Goal: Task Accomplishment & Management: Complete application form

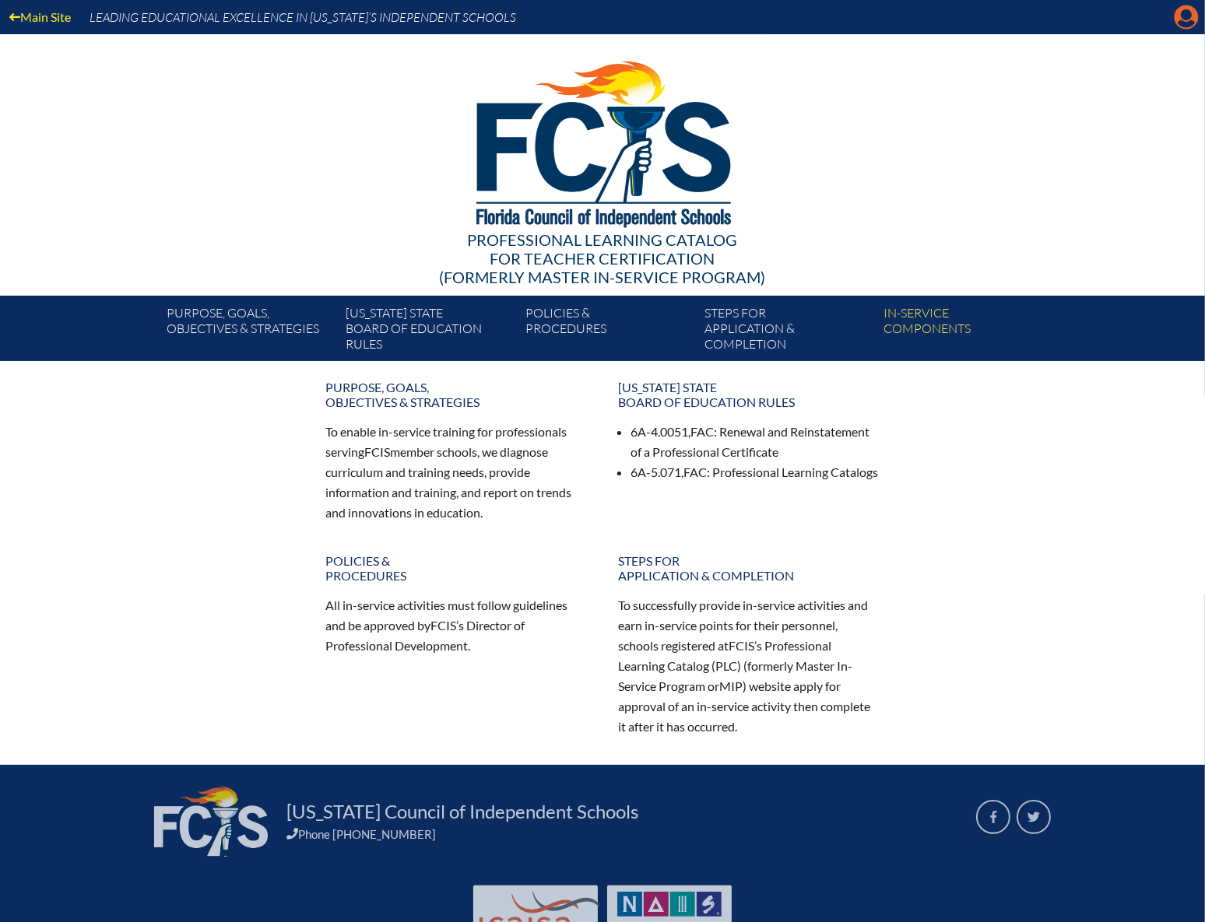
click at [1194, 16] on icon at bounding box center [1186, 17] width 24 height 24
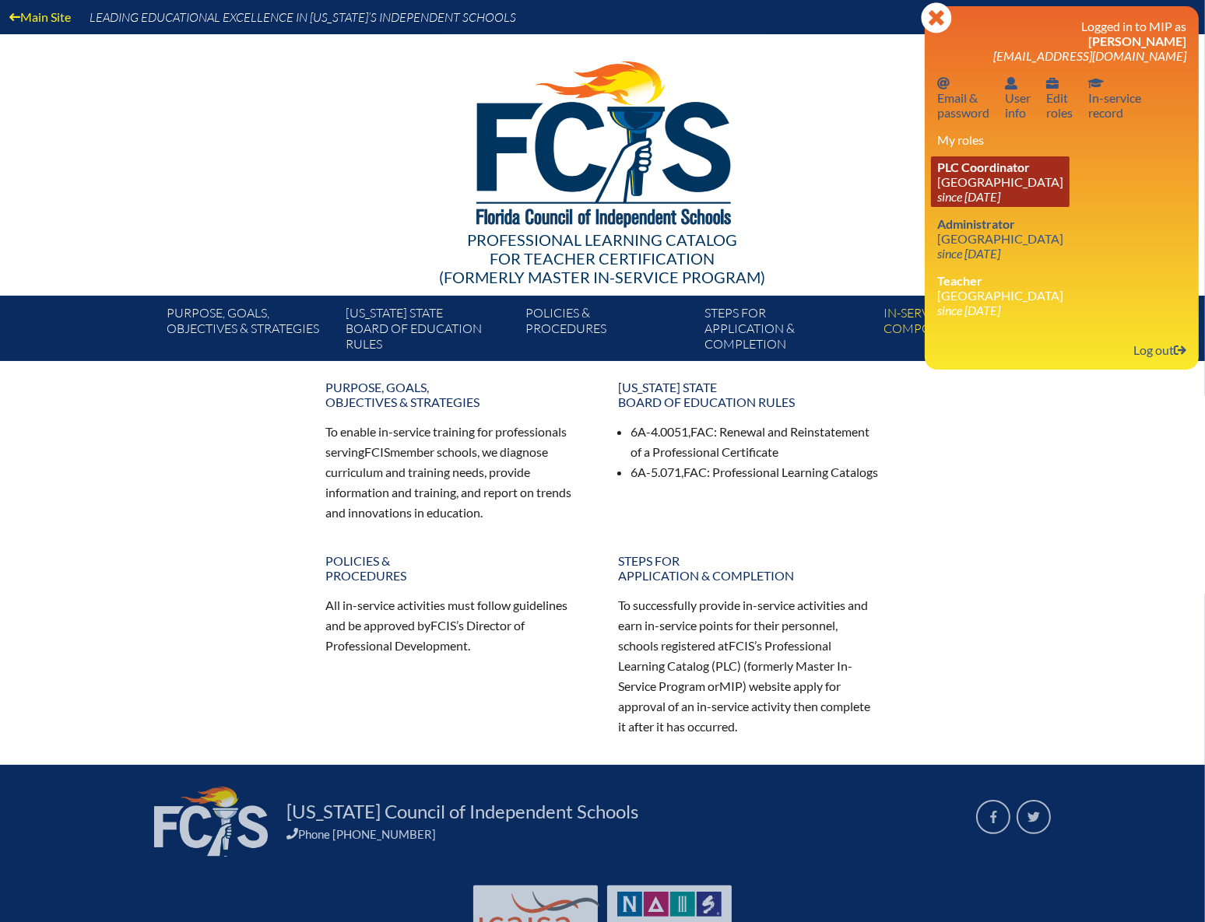
click at [978, 195] on icon "since 202[DATE]" at bounding box center [968, 196] width 63 height 15
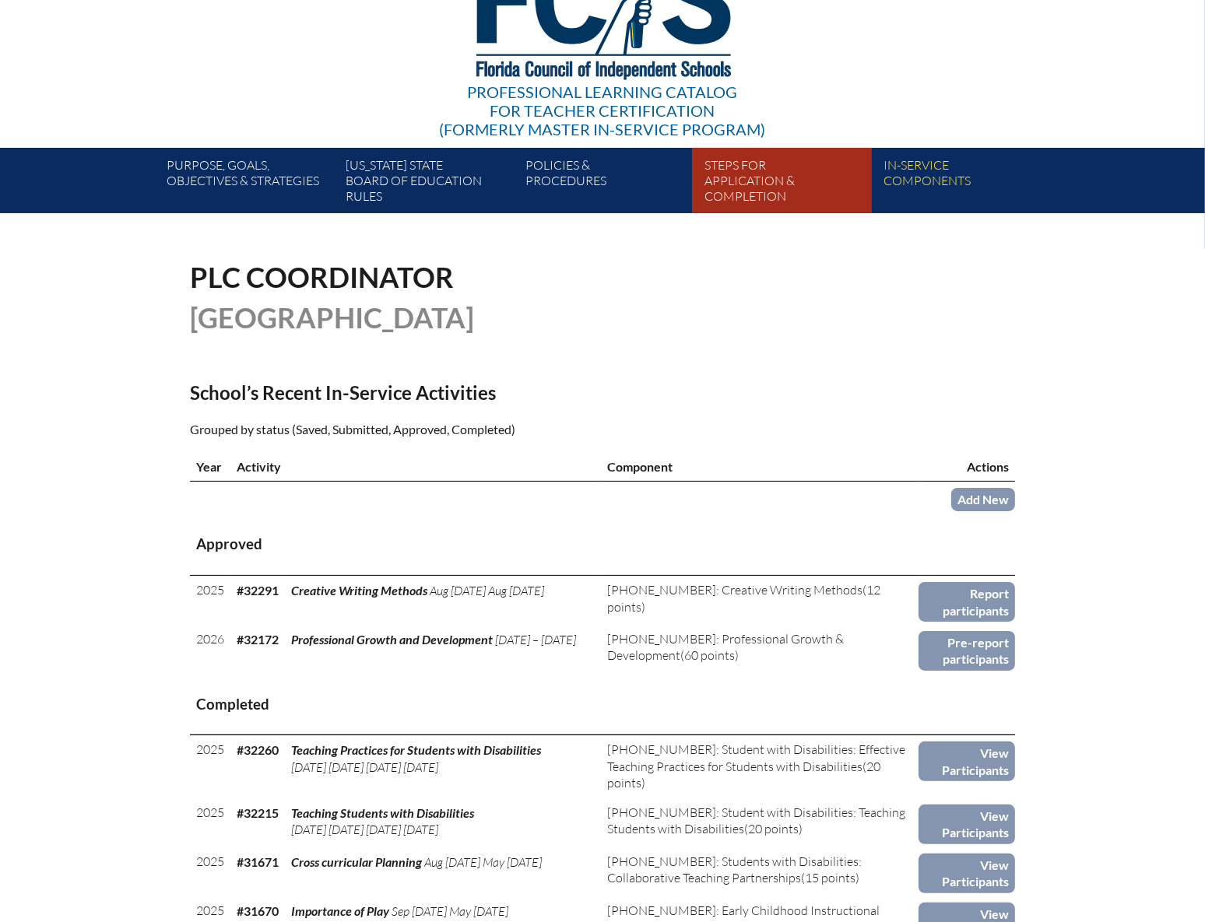
scroll to position [353, 0]
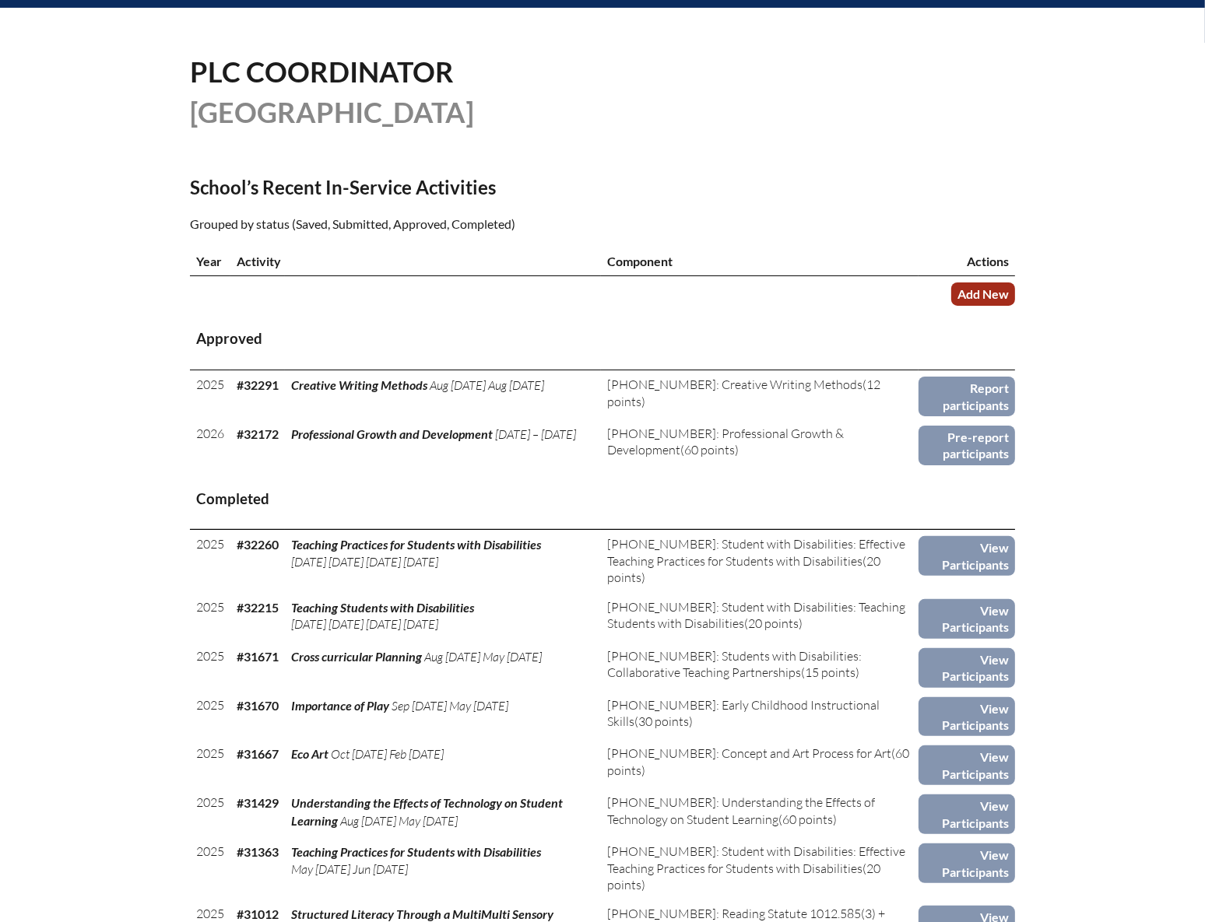
click at [977, 291] on link "Add New" at bounding box center [983, 293] width 64 height 23
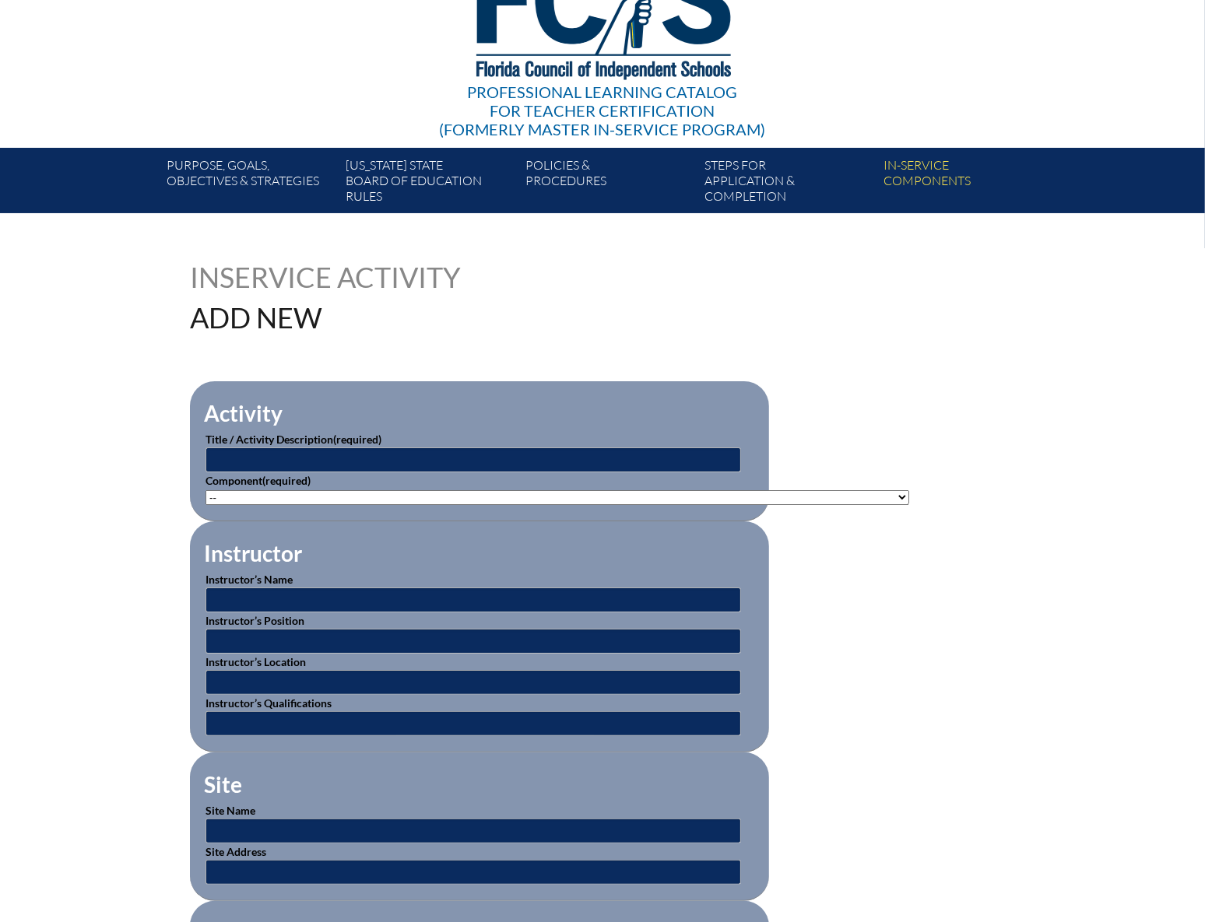
scroll to position [353, 0]
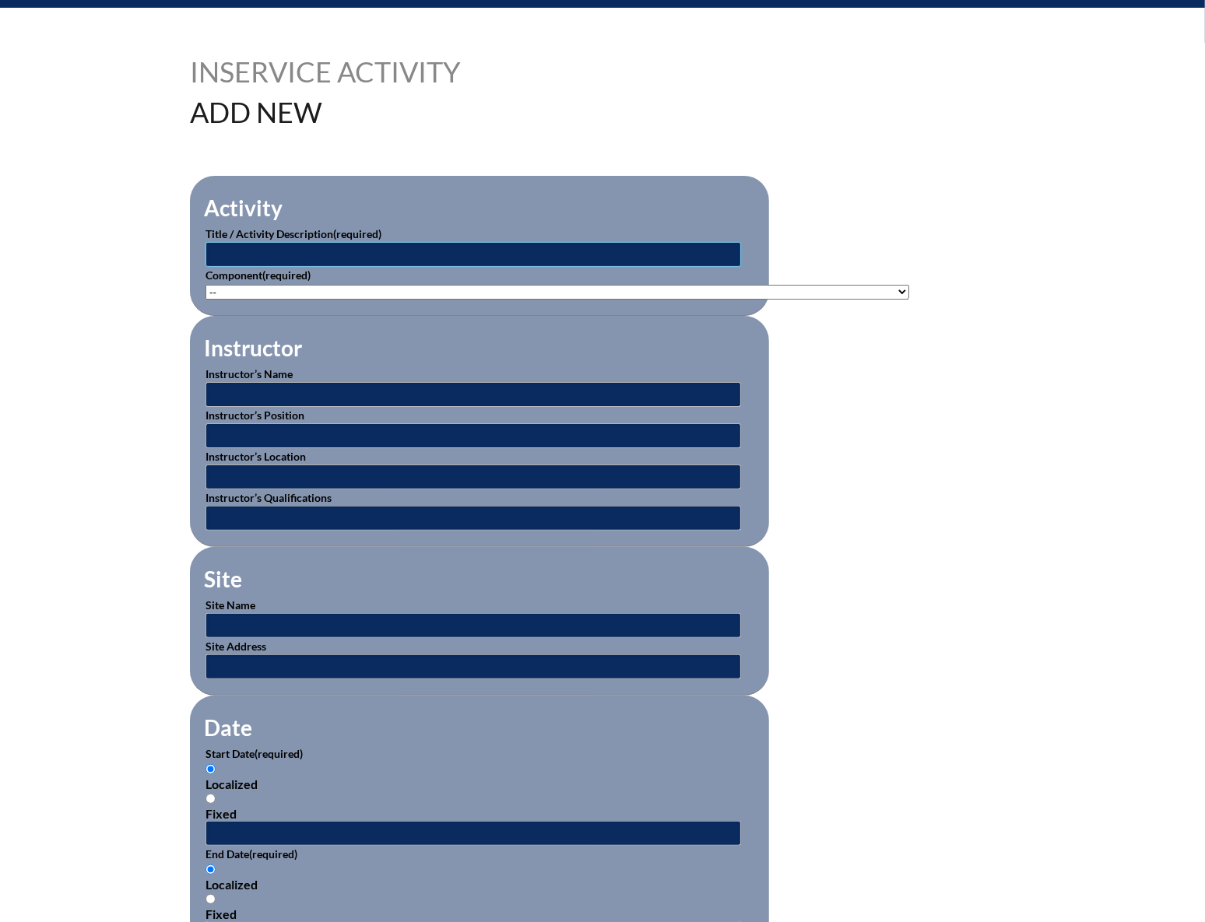
click at [363, 248] on input "text" at bounding box center [472, 254] width 535 height 25
type input "Professional Growth and Development_ Upper School"
click at [398, 286] on select"]"] "-- 1-000-001: Appropriate Art Activities 1-000-002: Concept and Art Process for…" at bounding box center [556, 292] width 703 height 15
click at [371, 289] on select"]"] "-- 1-000-001: Appropriate Art Activities 1-000-002: Concept and Art Process for…" at bounding box center [556, 292] width 703 height 15
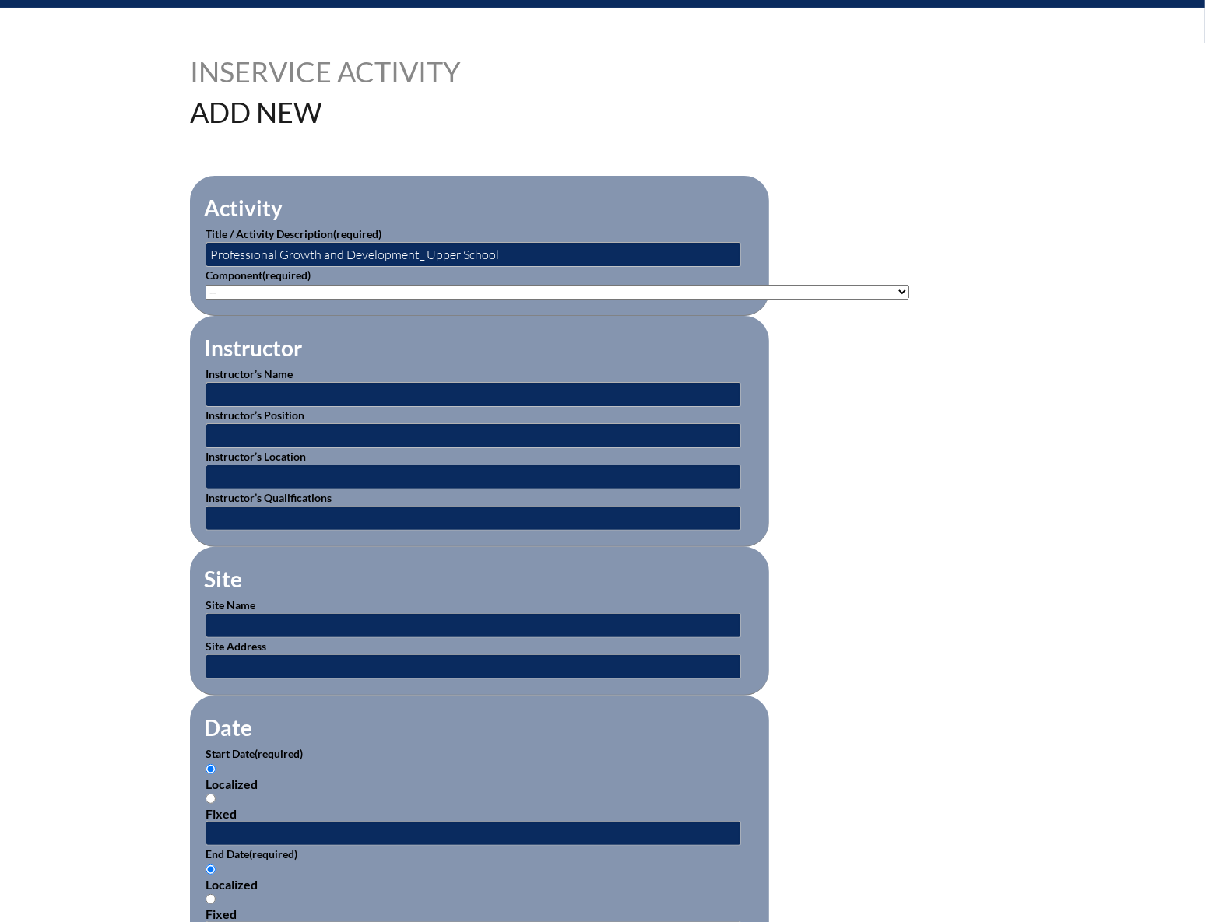
click at [296, 288] on select"]"] "-- 1-000-001: Appropriate Art Activities 1-000-002: Concept and Art Process for…" at bounding box center [556, 292] width 703 height 15
select select"]"] "20506"
click at [205, 285] on select"]"] "-- 1-000-001: Appropriate Art Activities 1-000-002: Concept and Art Process for…" at bounding box center [556, 292] width 703 height 15
click at [319, 385] on input "text" at bounding box center [472, 394] width 535 height 25
type input "Various"
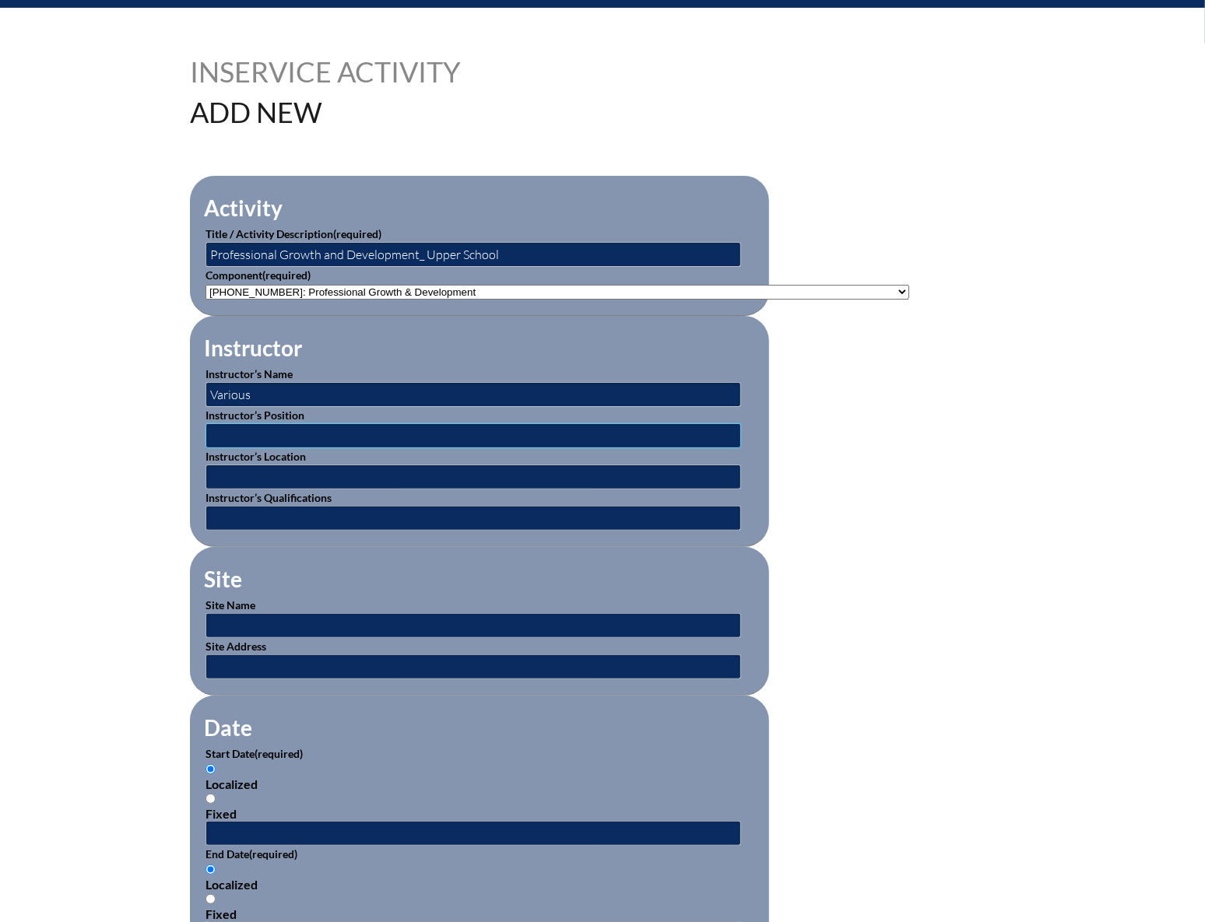
click at [315, 430] on input "text" at bounding box center [472, 435] width 535 height 25
type input "Administration/Expert"
click at [319, 470] on input "text" at bounding box center [472, 477] width 535 height 25
type input "[GEOGRAPHIC_DATA][STREET_ADDRESS] [GEOGRAPHIC_DATA], FL 33314"
click at [316, 509] on input "text" at bounding box center [472, 518] width 535 height 25
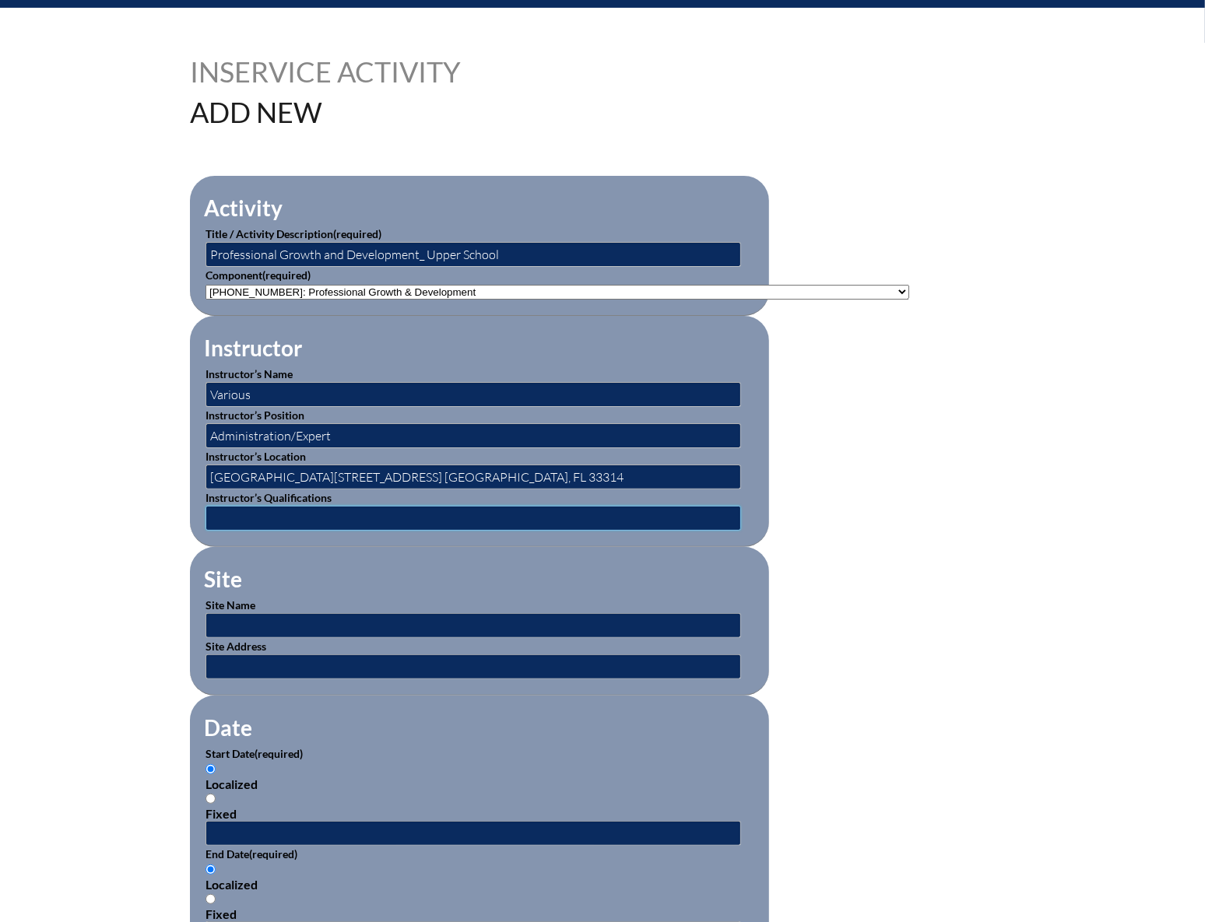
type input "Expert"
click at [298, 628] on input "text" at bounding box center [472, 625] width 535 height 25
type input "[GEOGRAPHIC_DATA]"
click at [310, 655] on input "text" at bounding box center [472, 666] width 535 height 25
type input "[GEOGRAPHIC_DATA][STREET_ADDRESS] [GEOGRAPHIC_DATA], FL 33314"
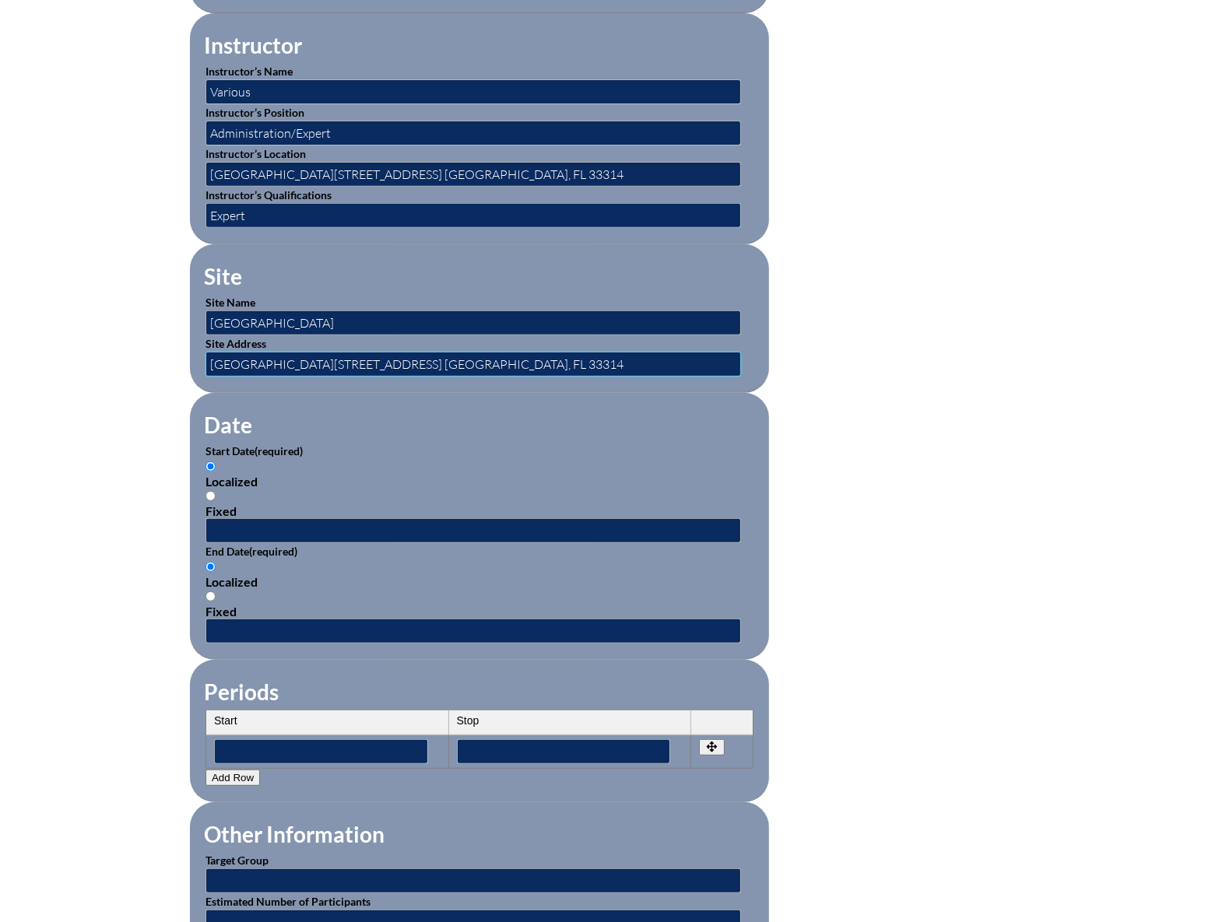
scroll to position [848, 0]
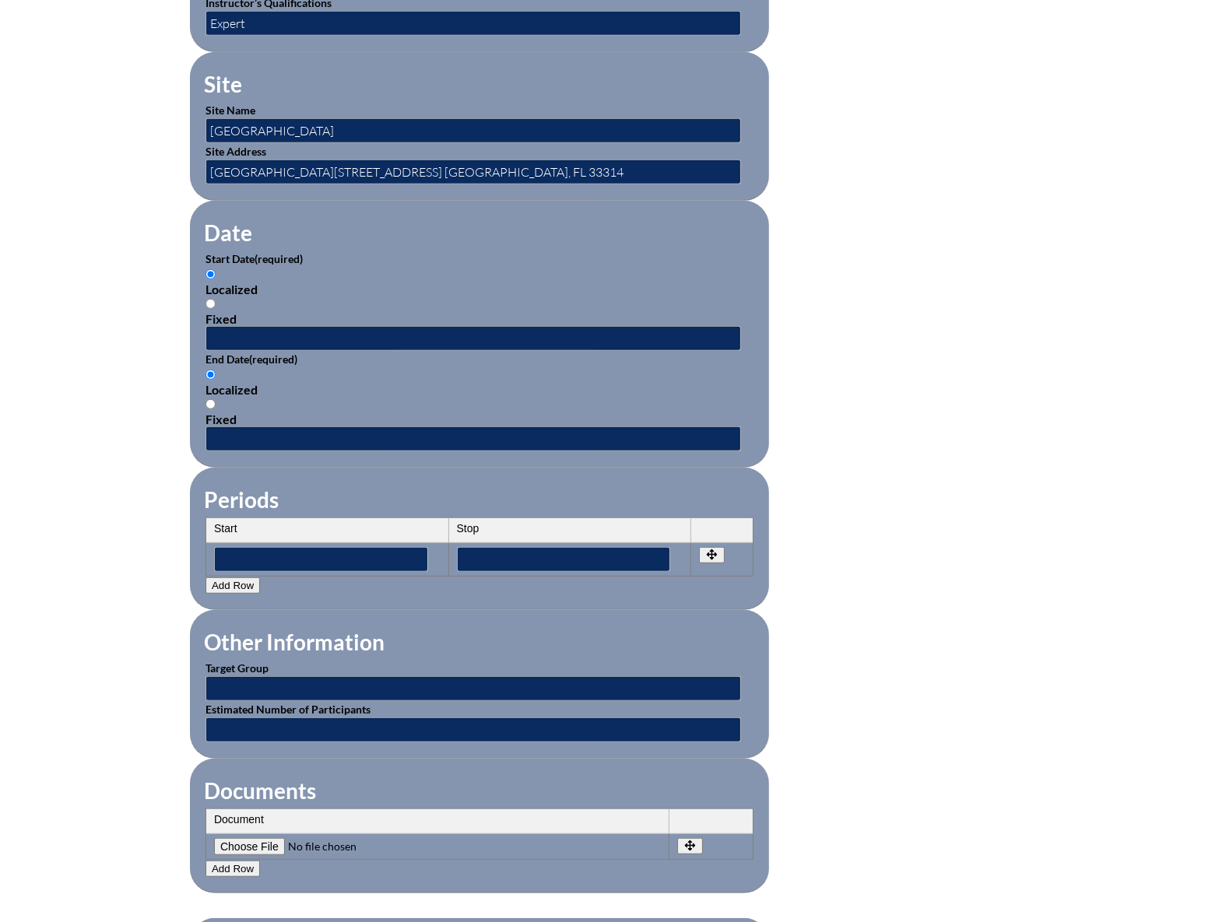
click at [295, 518] on th "Start" at bounding box center [327, 530] width 243 height 25
click at [250, 316] on div "Fixed" at bounding box center [479, 318] width 548 height 15
click at [216, 309] on input "Fixed" at bounding box center [210, 304] width 10 height 10
radio input "true"
click at [252, 326] on input "text" at bounding box center [472, 338] width 535 height 25
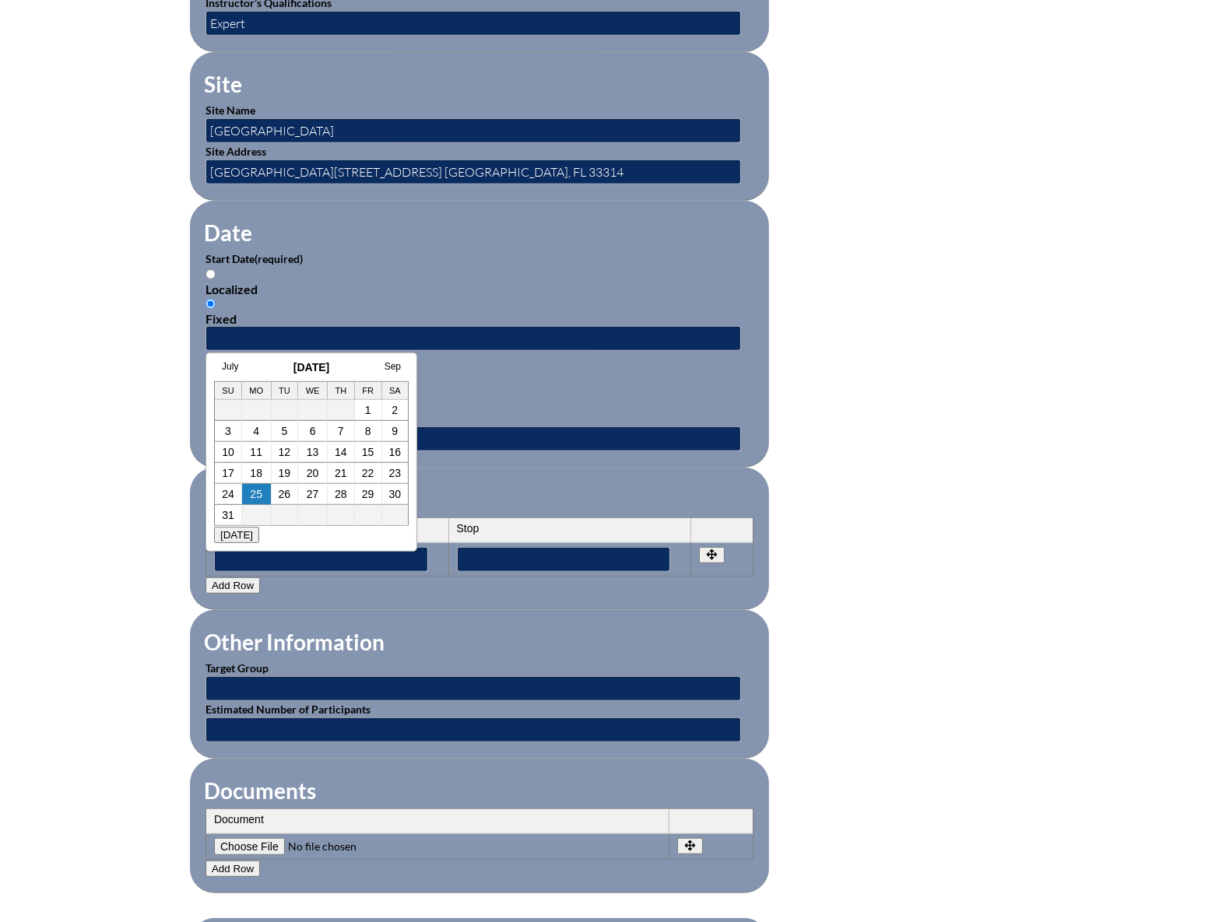
click at [250, 363] on h3 "[DATE]" at bounding box center [311, 367] width 195 height 12
click at [315, 451] on link "13" at bounding box center [313, 452] width 12 height 12
type input "2025-08-13 12:42 PM"
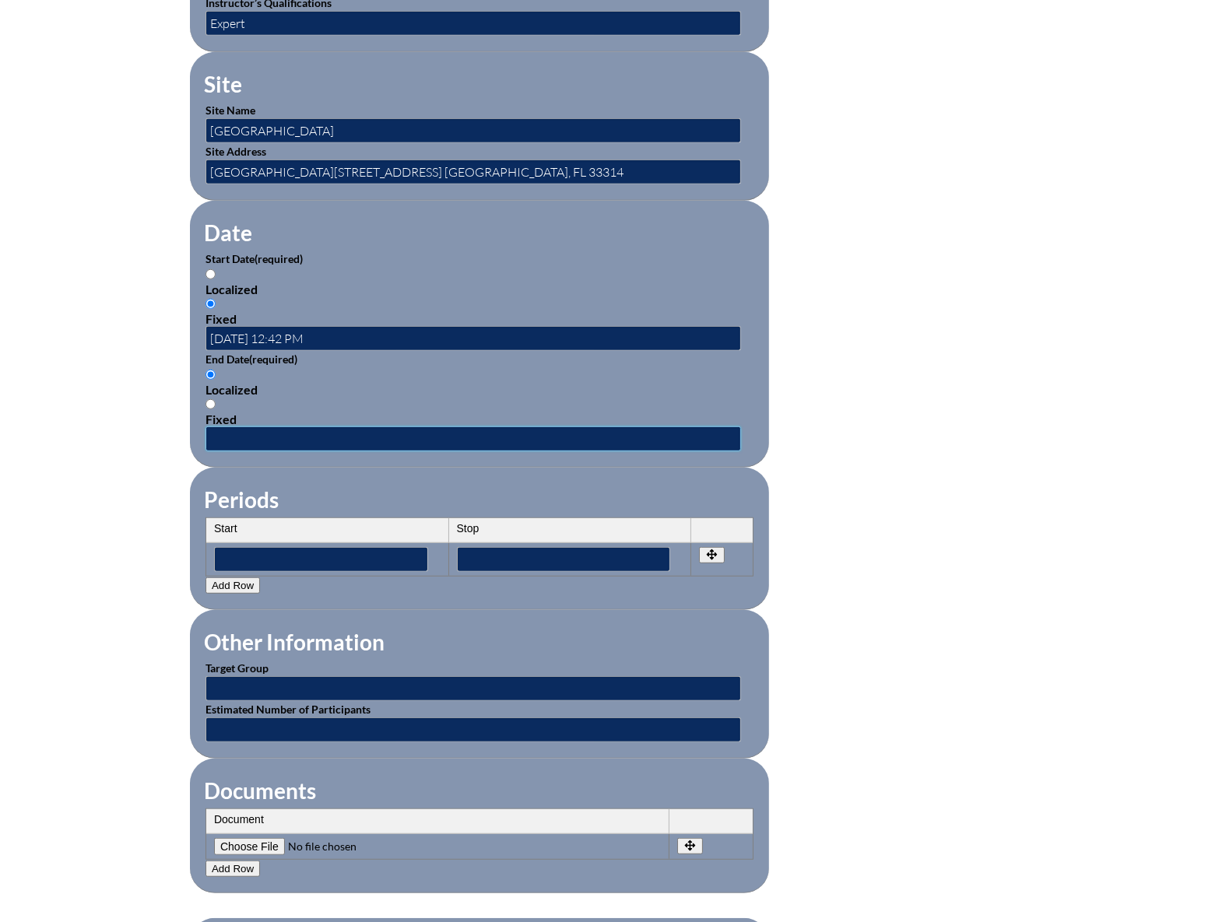
click at [257, 426] on input "text" at bounding box center [472, 438] width 535 height 25
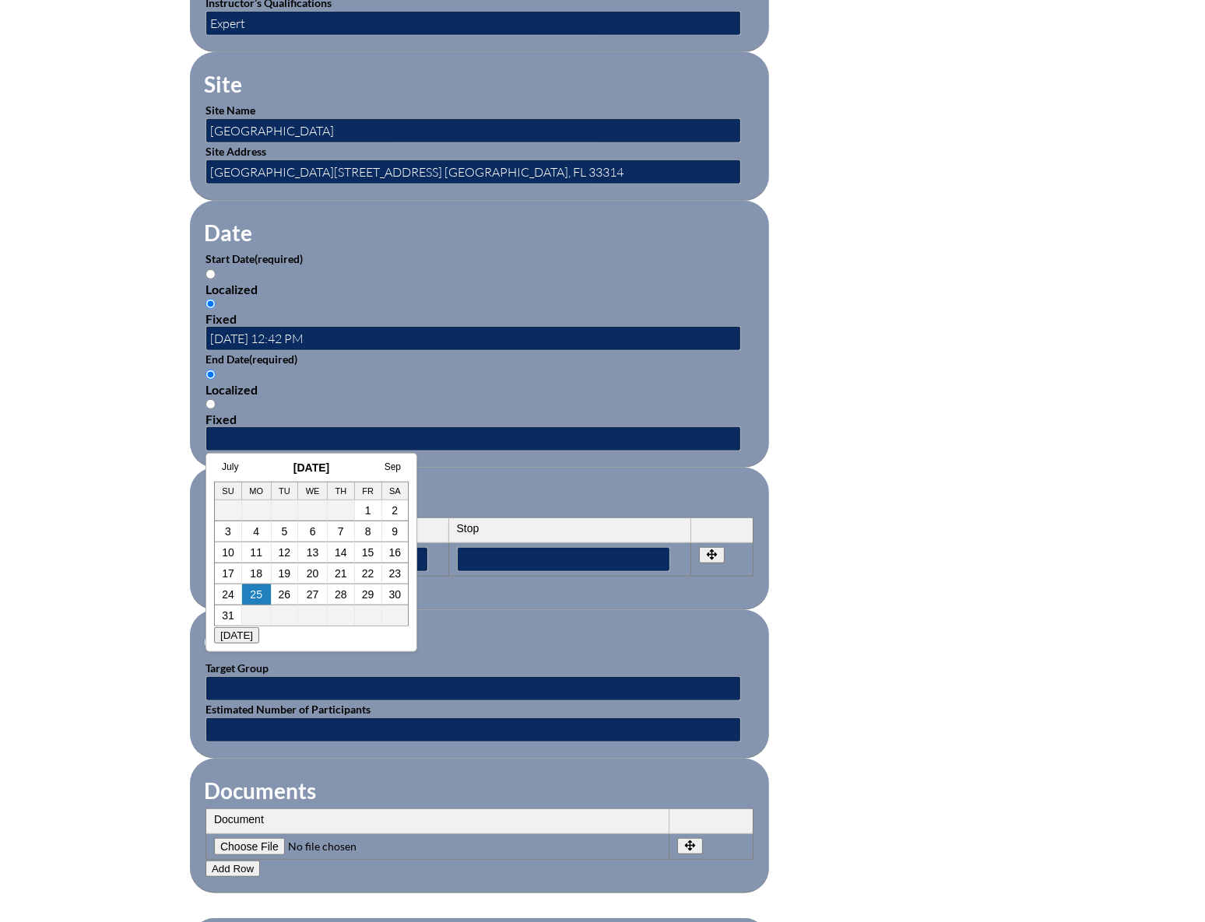
click at [254, 461] on h3 "August 2025" at bounding box center [311, 467] width 195 height 12
click at [391, 463] on link "Sep" at bounding box center [392, 466] width 16 height 11
click at [391, 464] on link "Oct" at bounding box center [393, 466] width 15 height 11
click at [391, 464] on link "Nov" at bounding box center [392, 466] width 16 height 11
click at [391, 464] on link "Dec" at bounding box center [392, 466] width 16 height 11
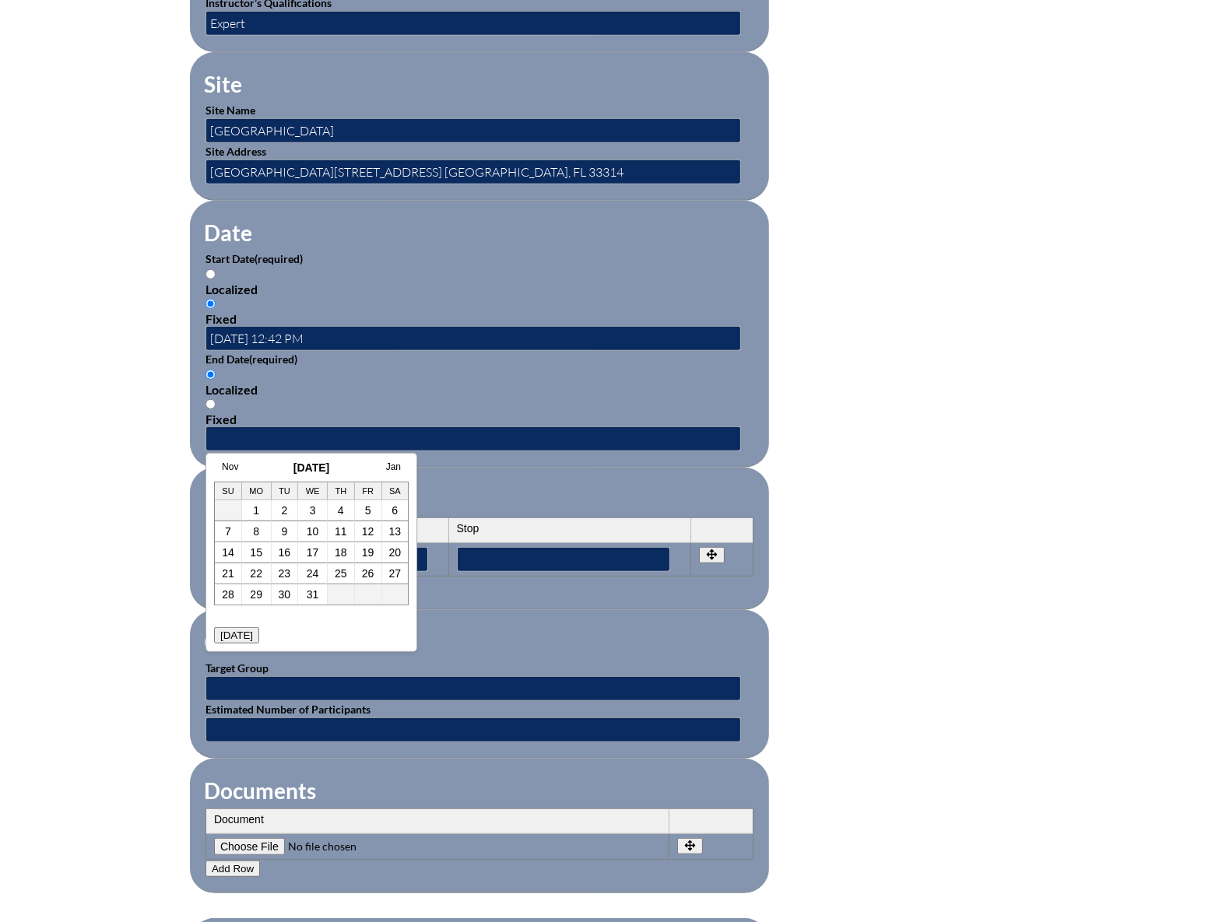
click at [389, 464] on link "Jan" at bounding box center [393, 466] width 15 height 11
click at [389, 464] on link "Feb" at bounding box center [392, 466] width 16 height 11
click at [389, 464] on link "Mar" at bounding box center [392, 466] width 16 height 11
click at [389, 464] on link "Apr" at bounding box center [393, 466] width 15 height 11
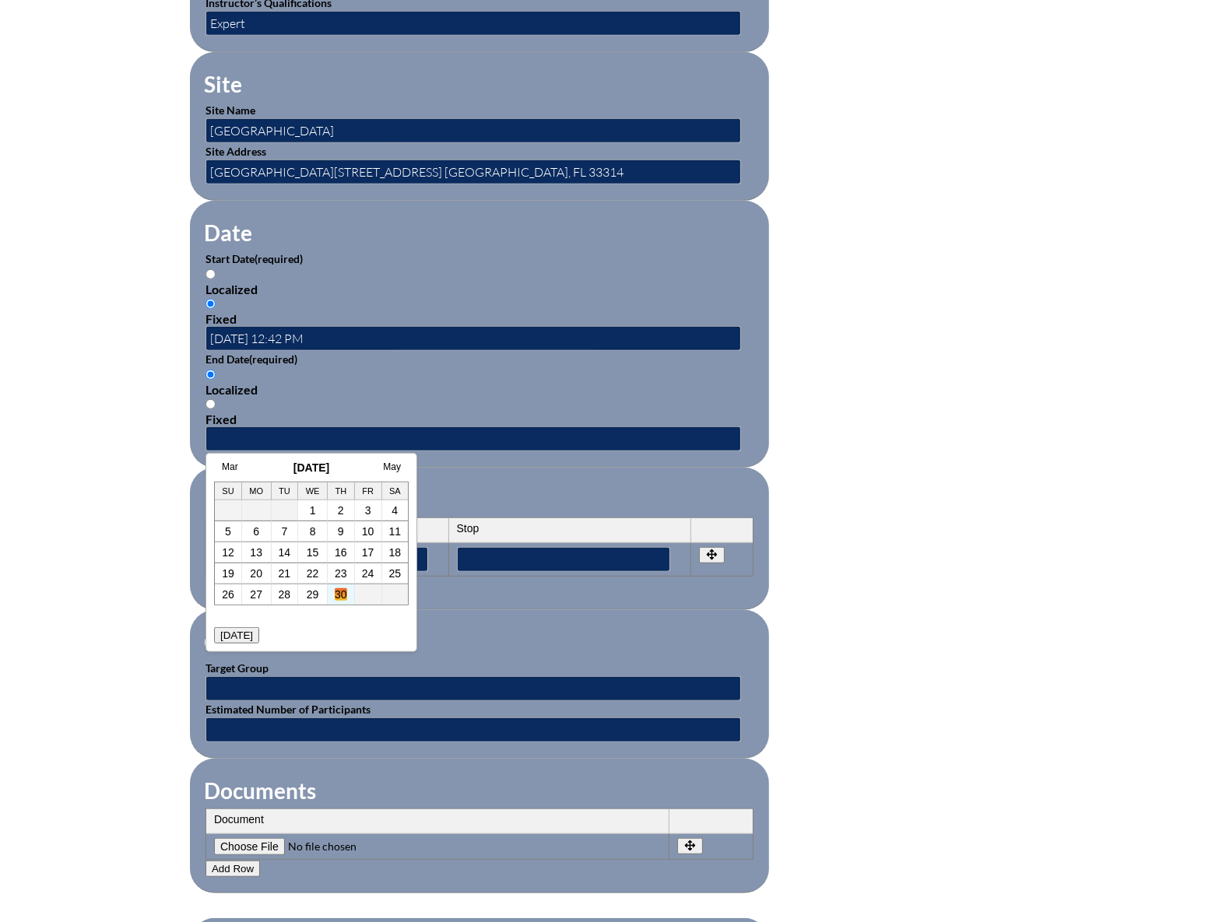
click at [343, 591] on link "30" at bounding box center [341, 594] width 12 height 12
type input "2026-04-30 12:42 PM"
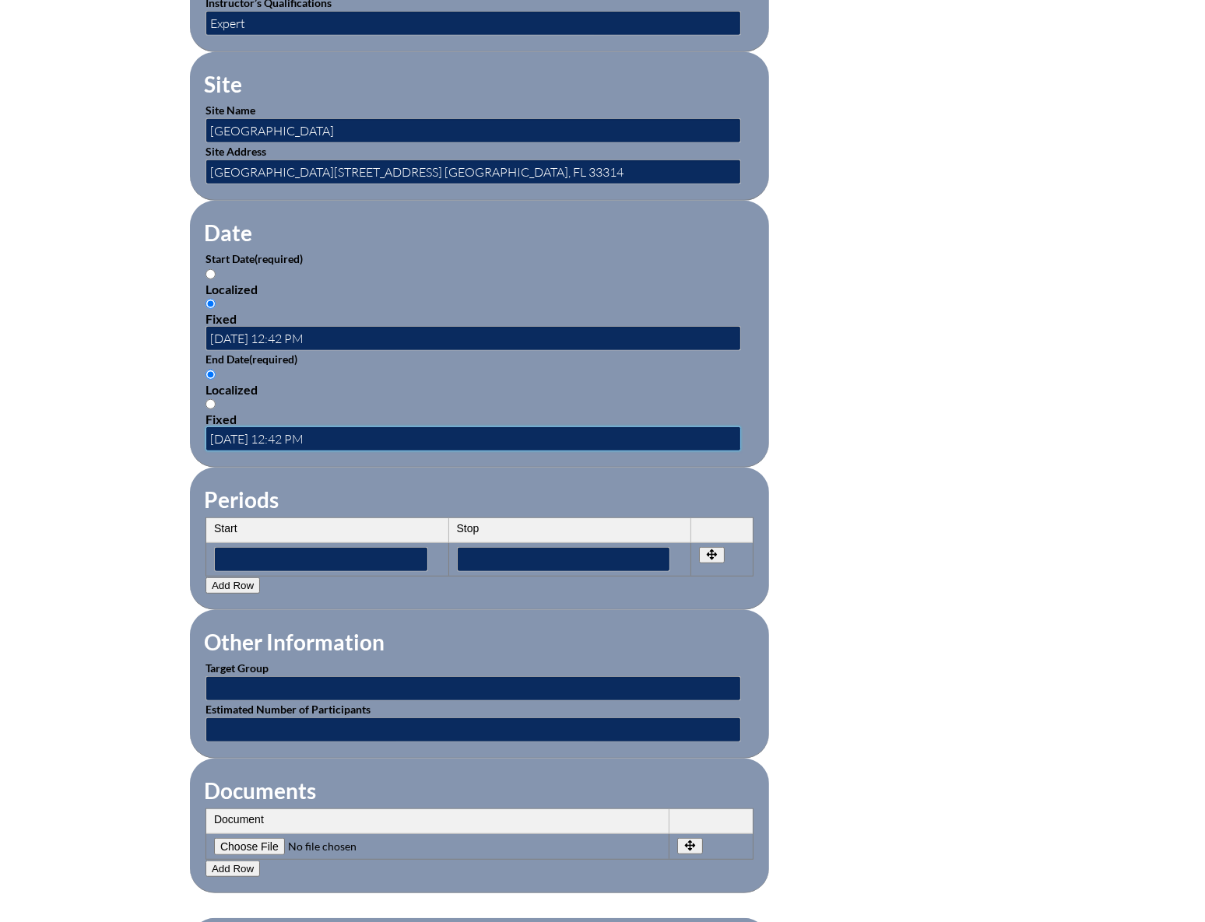
scroll to position [0, 0]
click at [311, 676] on input "text" at bounding box center [472, 688] width 535 height 25
type input "Faculty"
click at [311, 717] on input "text" at bounding box center [472, 729] width 535 height 25
type input "5"
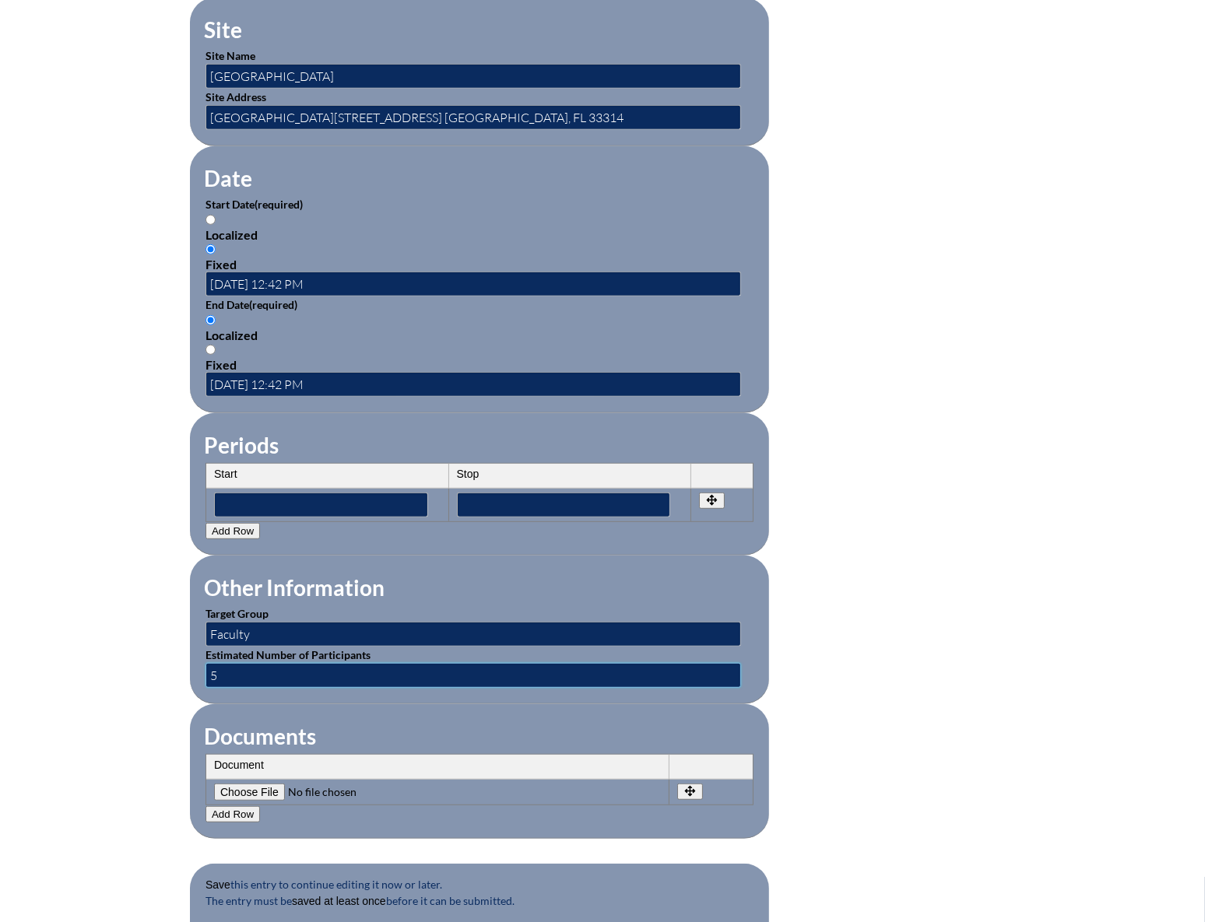
scroll to position [1061, 0]
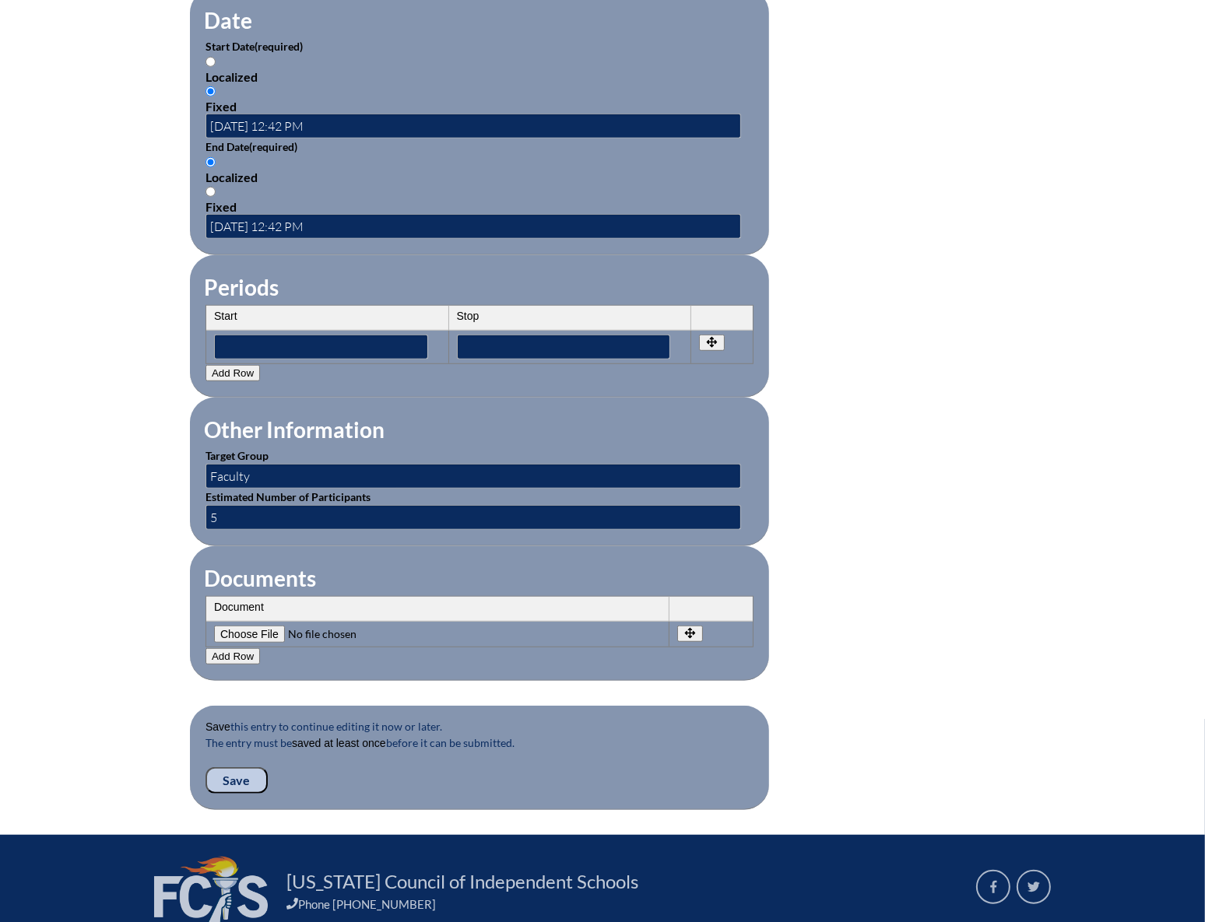
click at [230, 767] on input "Save" at bounding box center [236, 780] width 62 height 26
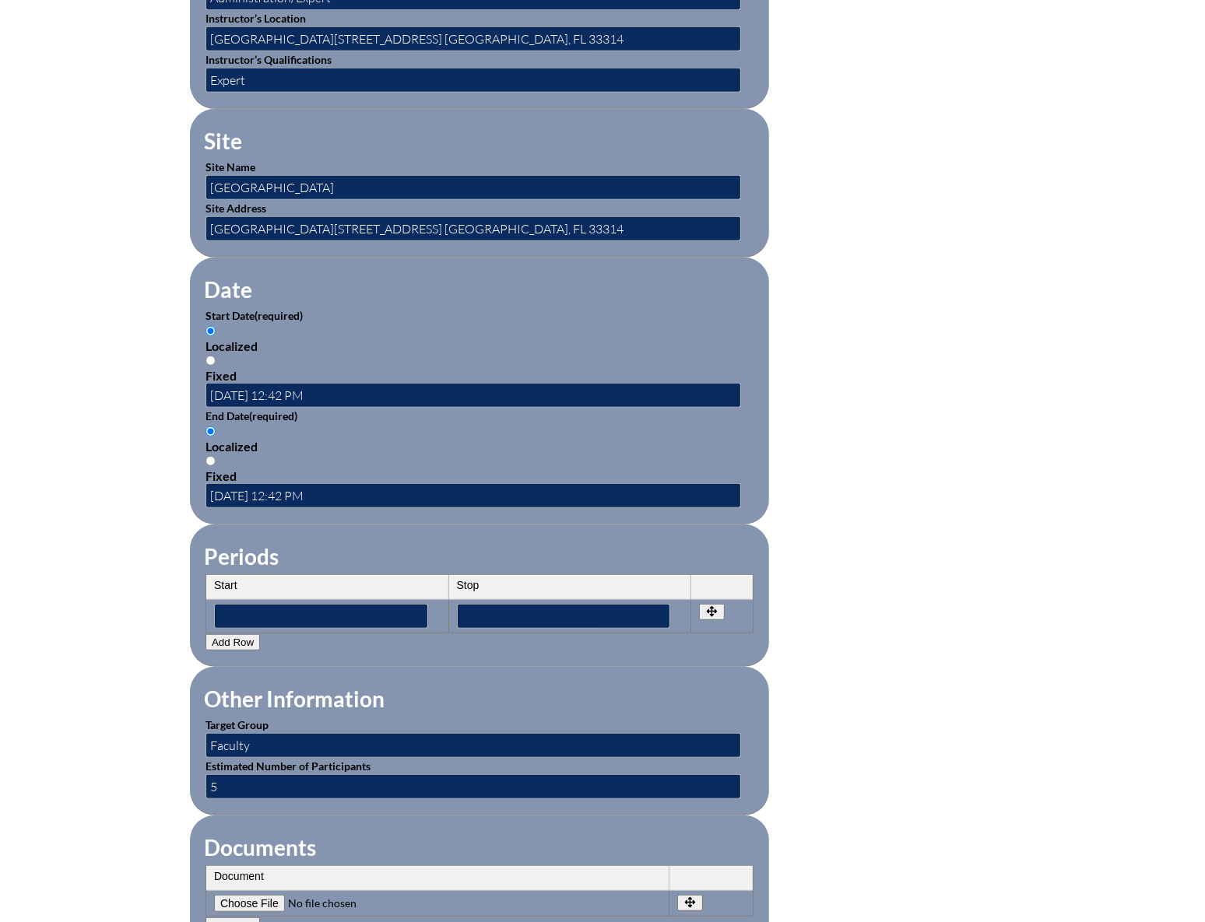
scroll to position [1061, 0]
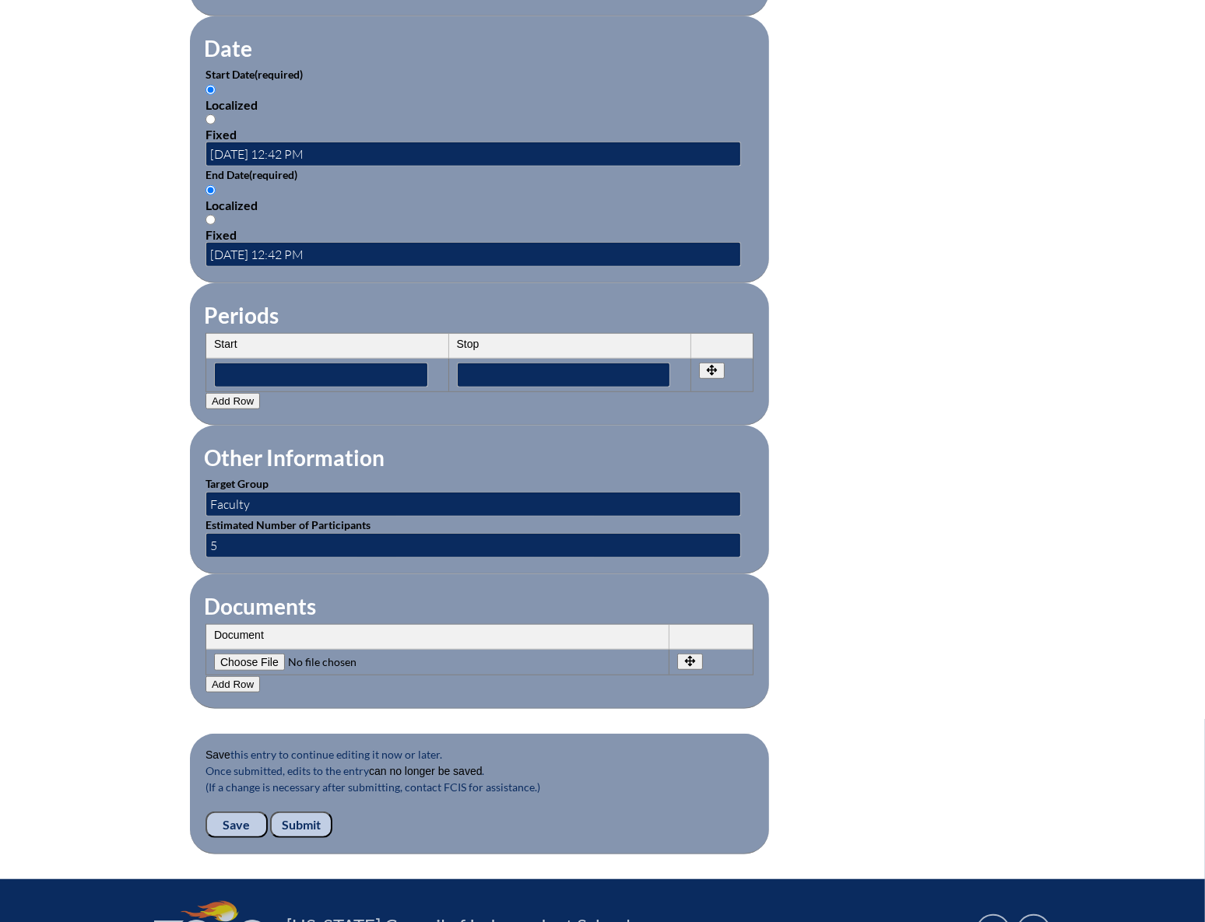
click at [240, 812] on input "Save" at bounding box center [236, 825] width 62 height 26
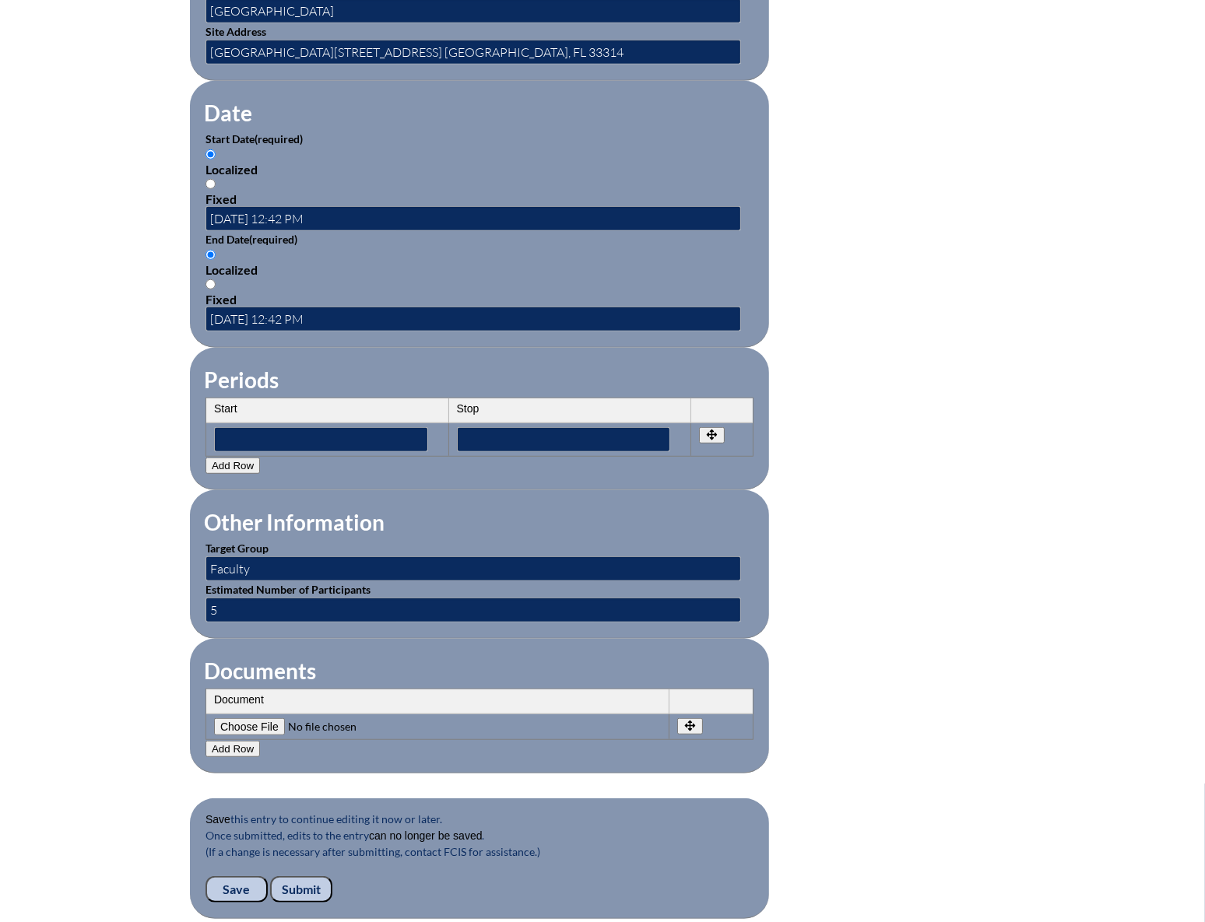
scroll to position [1202, 0]
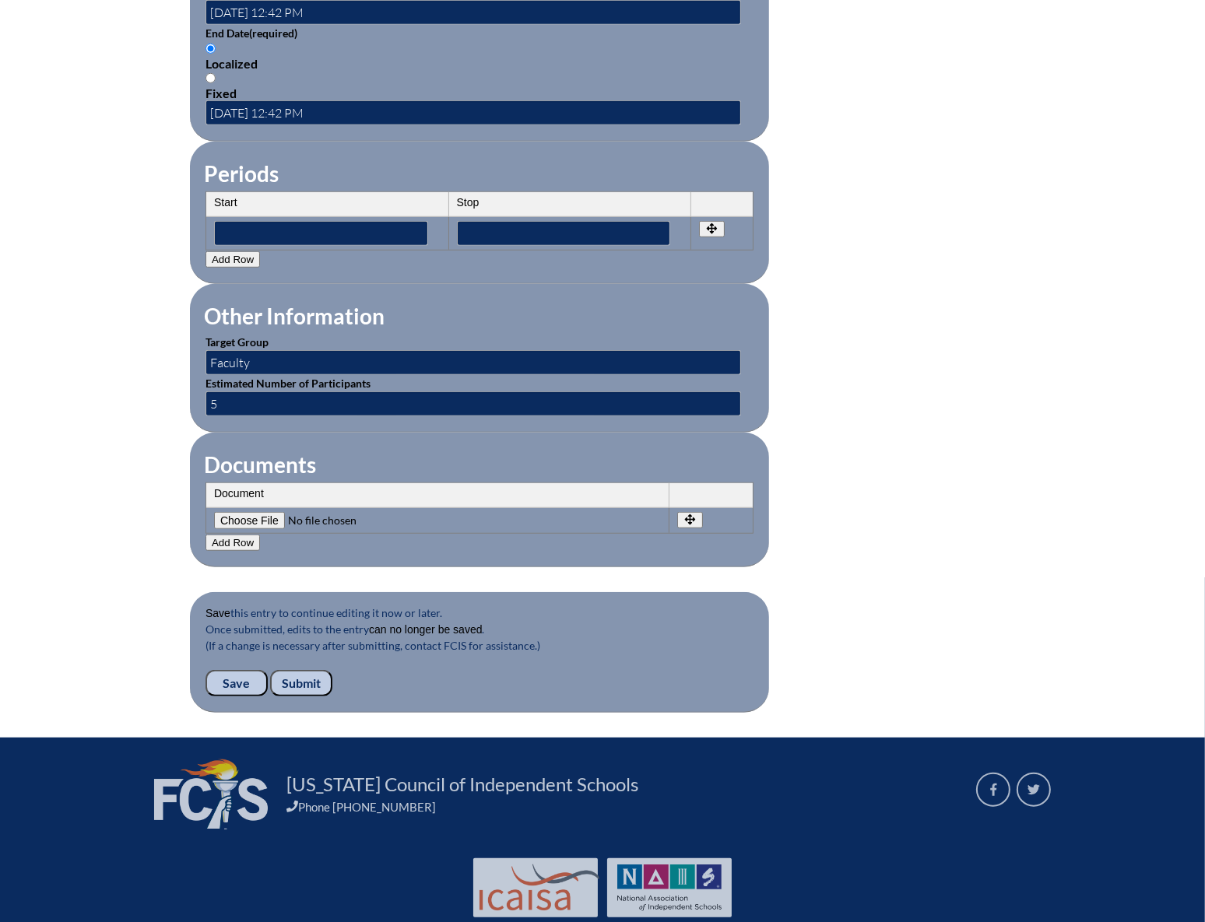
click at [309, 676] on input "Submit" at bounding box center [301, 683] width 62 height 26
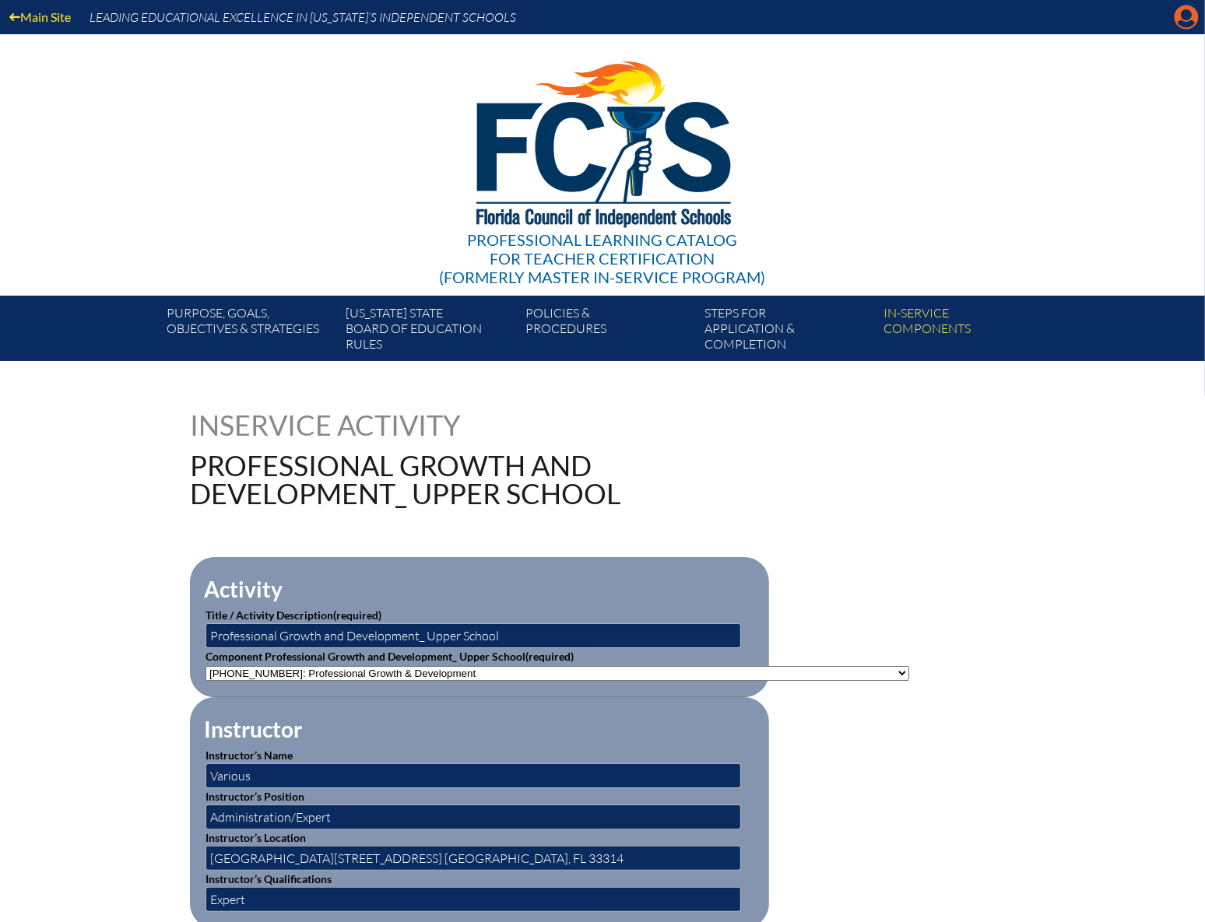
click at [1191, 15] on icon at bounding box center [1186, 17] width 24 height 24
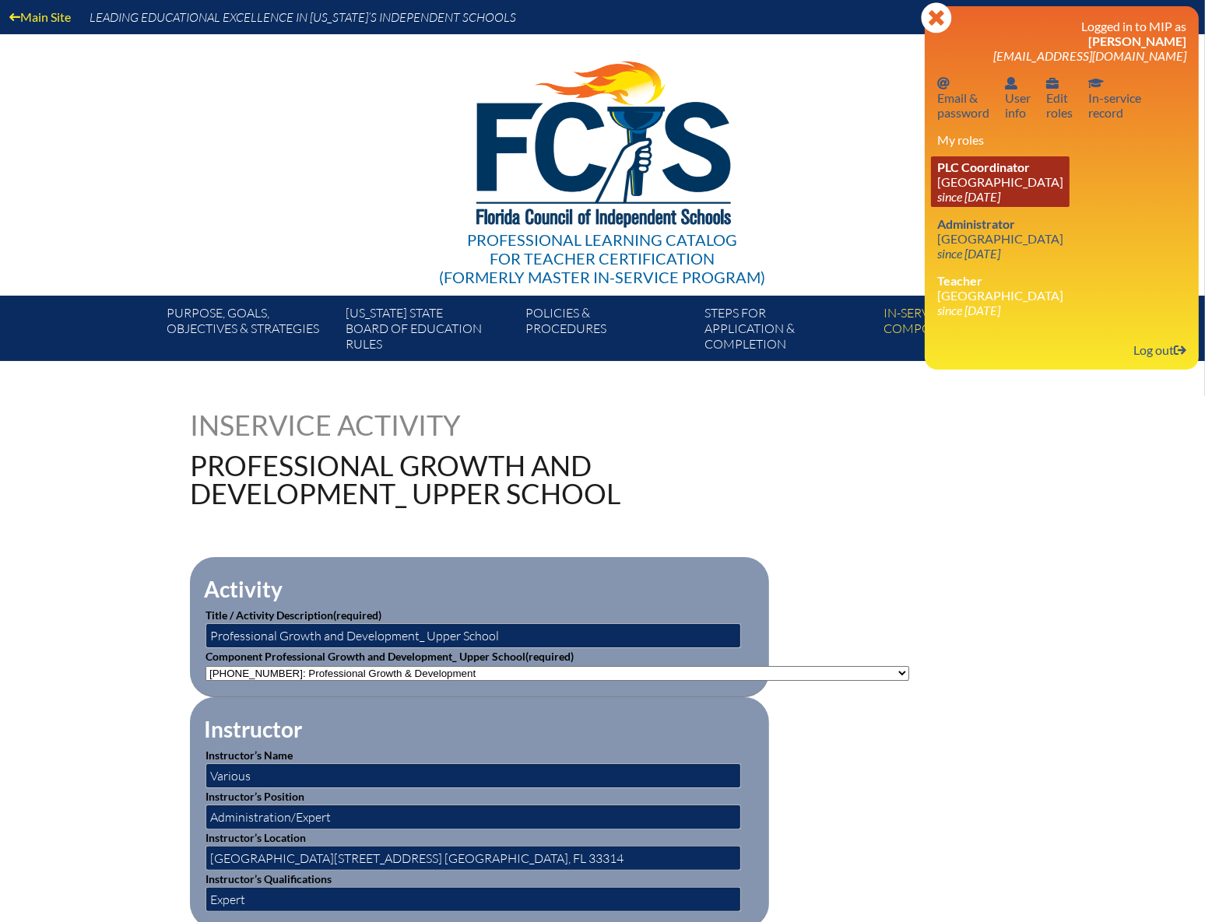
click at [995, 175] on link "PLC Coordinator NSU University School since 2023 Jul 1" at bounding box center [1000, 181] width 139 height 51
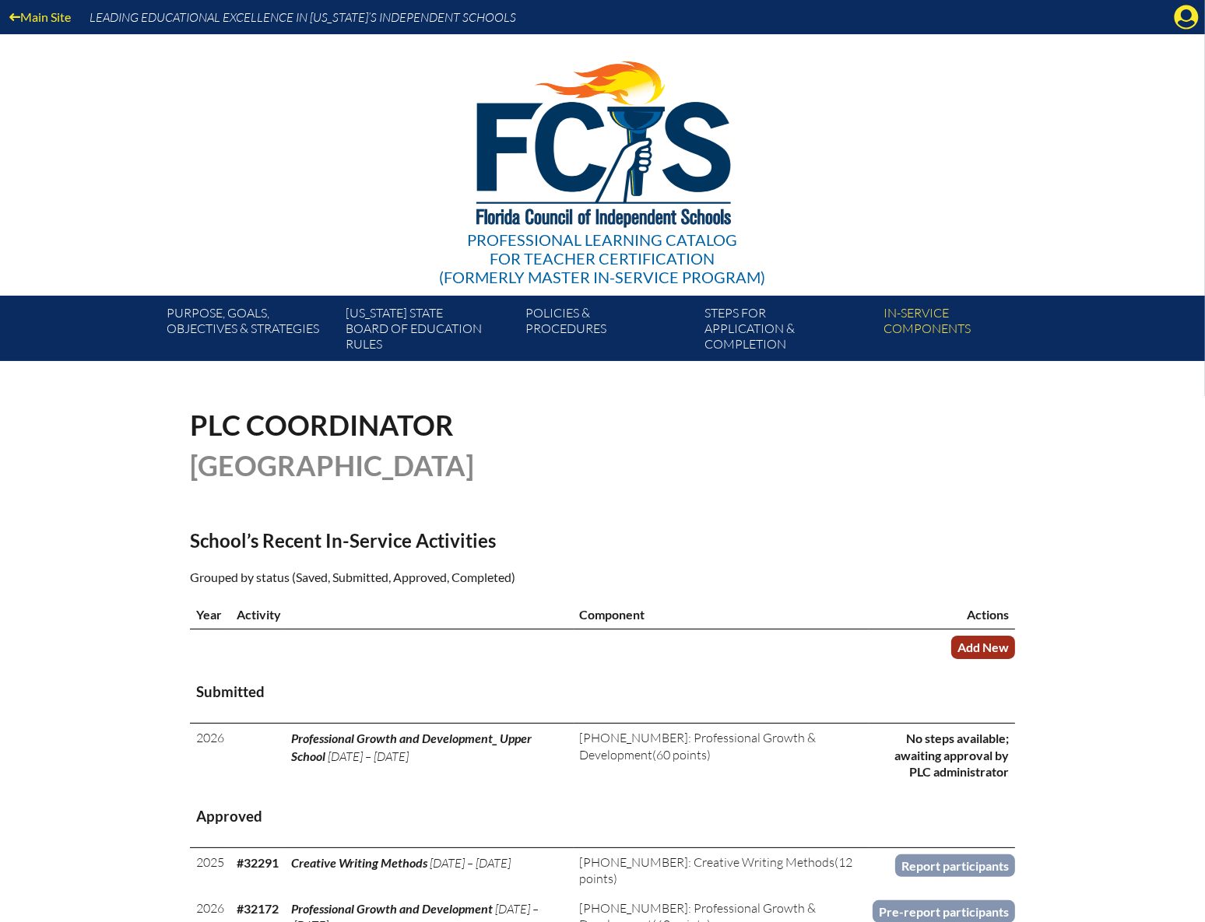
click at [996, 646] on link "Add New" at bounding box center [983, 647] width 64 height 23
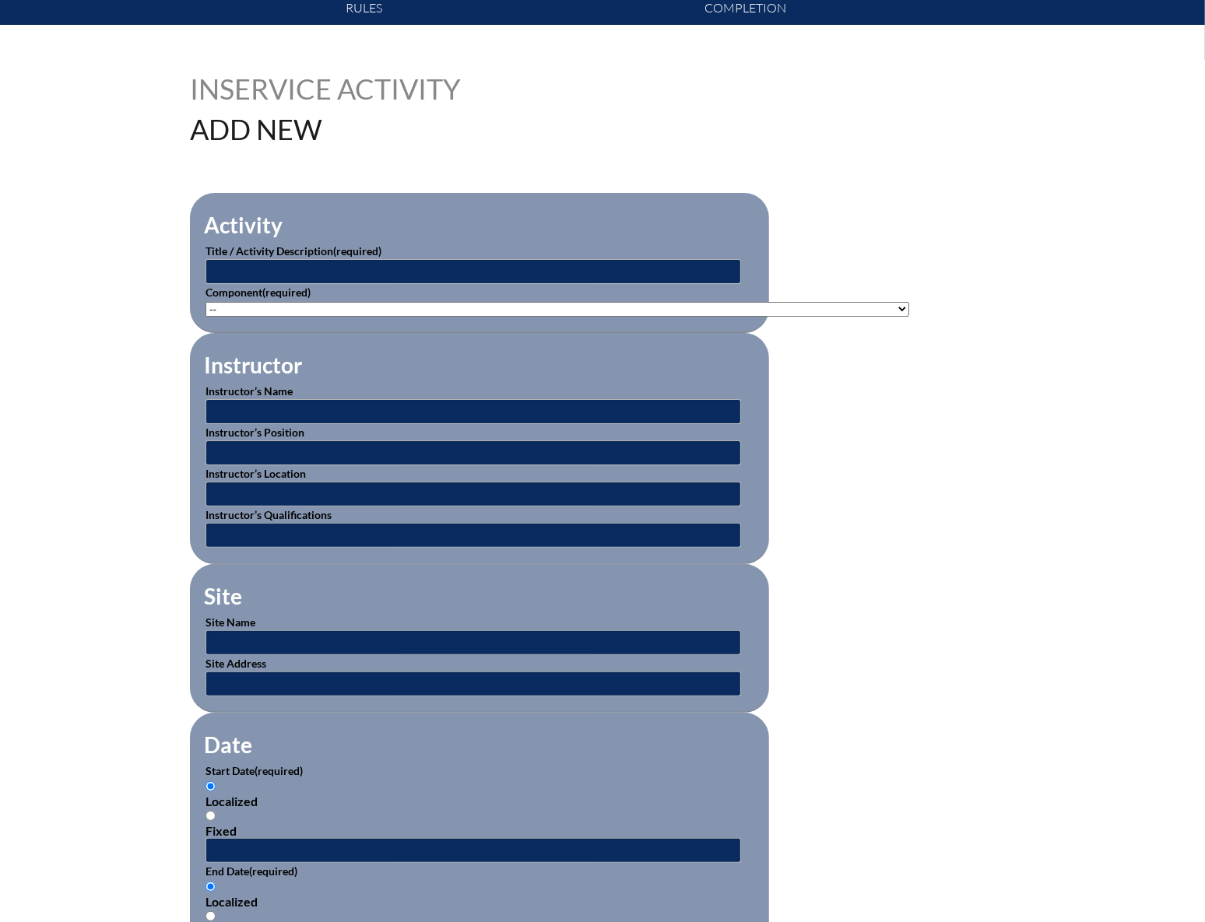
scroll to position [424, 0]
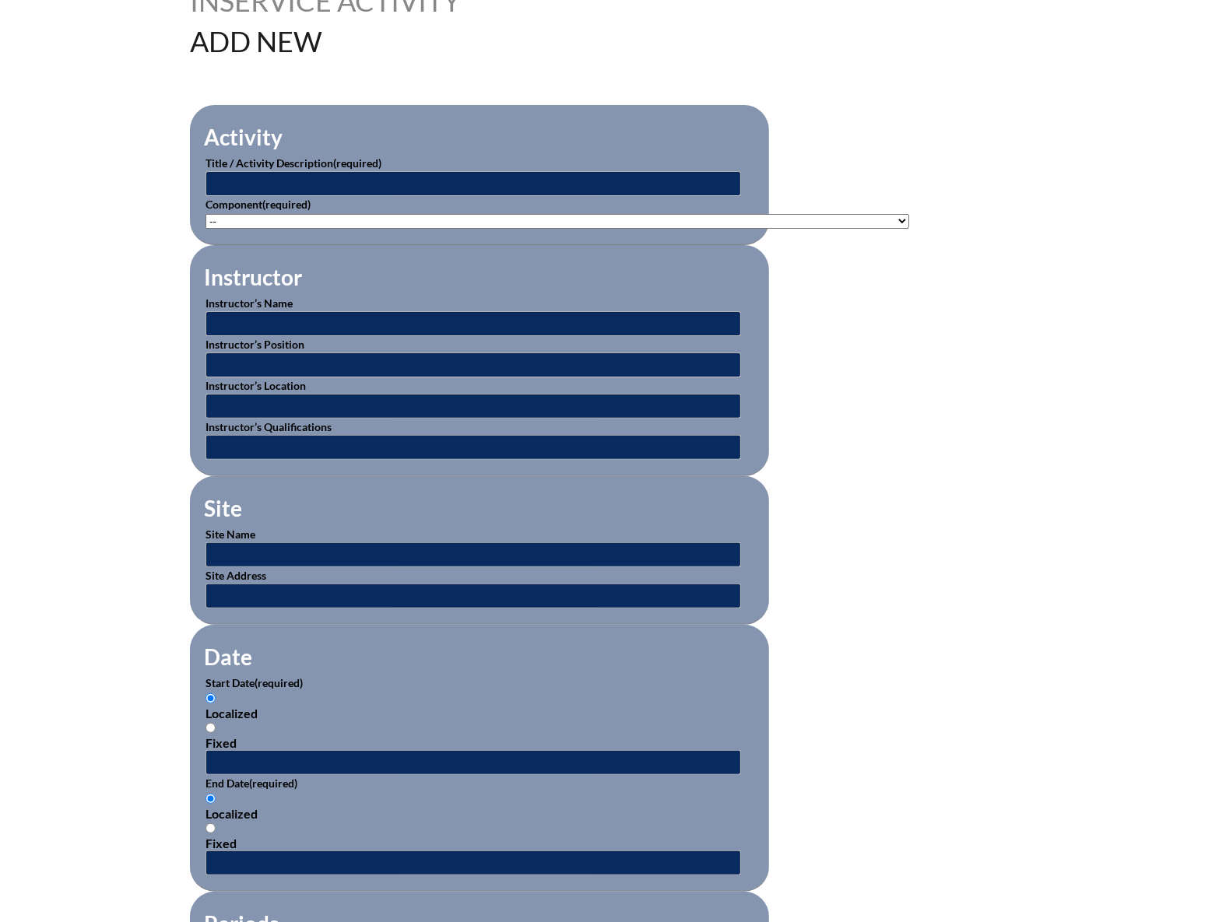
click at [297, 216] on select"]"] "-- 1-000-001: Appropriate Art Activities 1-000-002: Concept and Art Process for…" at bounding box center [556, 221] width 703 height 15
select select"]"] "20393"
click at [205, 214] on select"]"] "-- 1-000-001: Appropriate Art Activities 1-000-002: Concept and Art Process for…" at bounding box center [556, 221] width 703 height 15
click at [335, 313] on input "text" at bounding box center [472, 323] width 535 height 25
type input "Various"
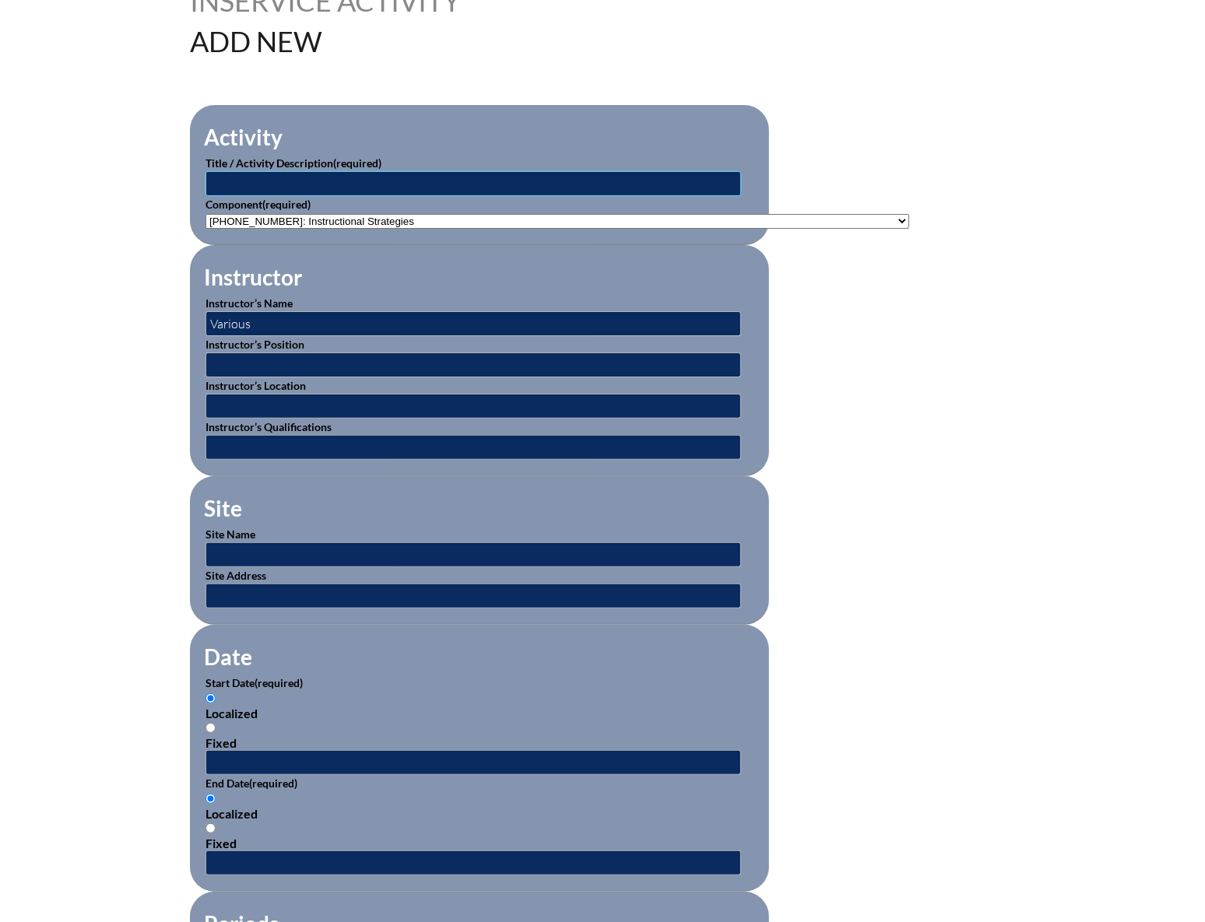
click at [323, 176] on input "text" at bounding box center [472, 183] width 535 height 25
type input "Instructional Best Practices"
click at [264, 363] on input "text" at bounding box center [472, 364] width 535 height 25
type input "Administration/Expert"
click at [289, 404] on input "text" at bounding box center [472, 406] width 535 height 25
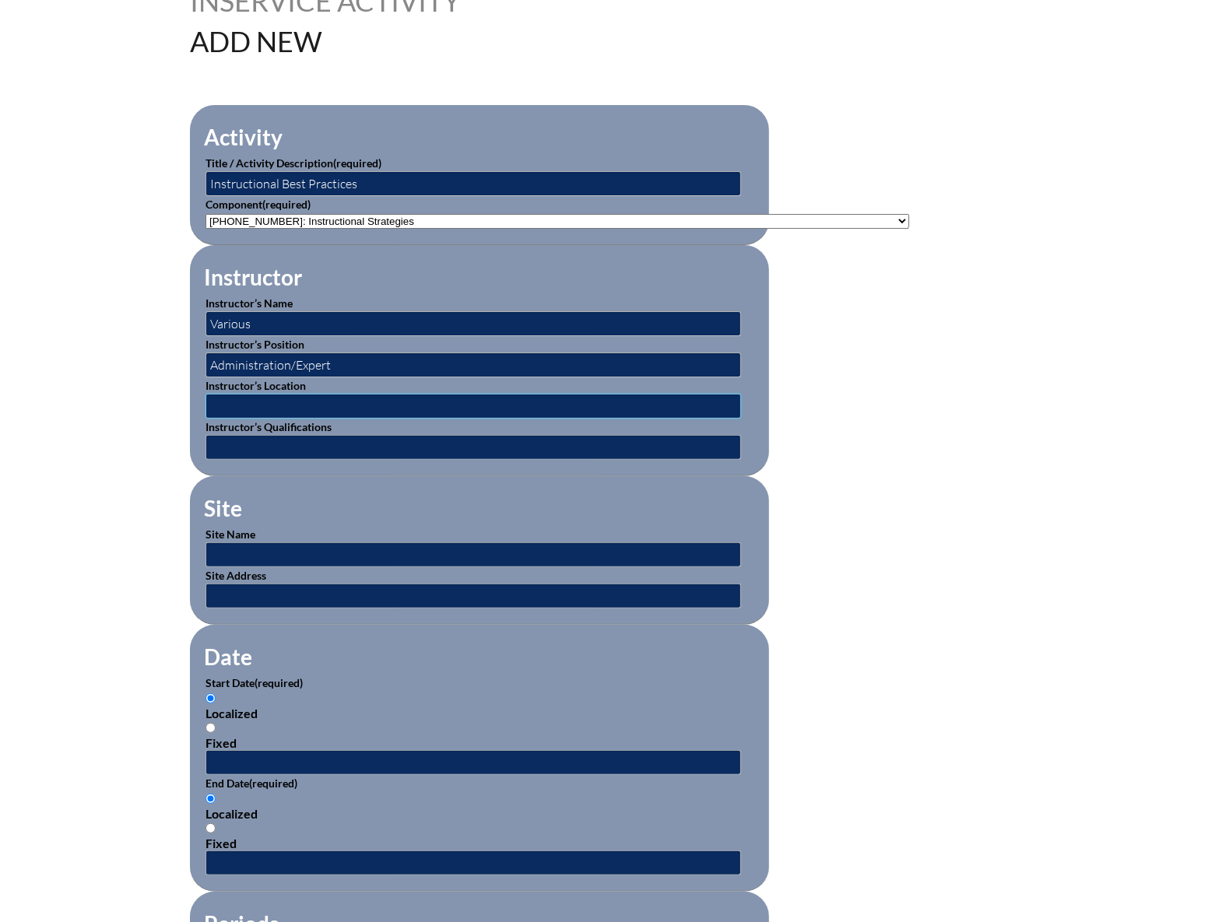
type input "Upper School Sonken Building 3375 SW 75th Avenue Ft. Lauderdale, FL 33314"
click at [300, 444] on input "text" at bounding box center [472, 447] width 535 height 25
type input "Expert"
drag, startPoint x: 303, startPoint y: 545, endPoint x: 307, endPoint y: 558, distance: 13.8
click at [303, 545] on input "text" at bounding box center [472, 554] width 535 height 25
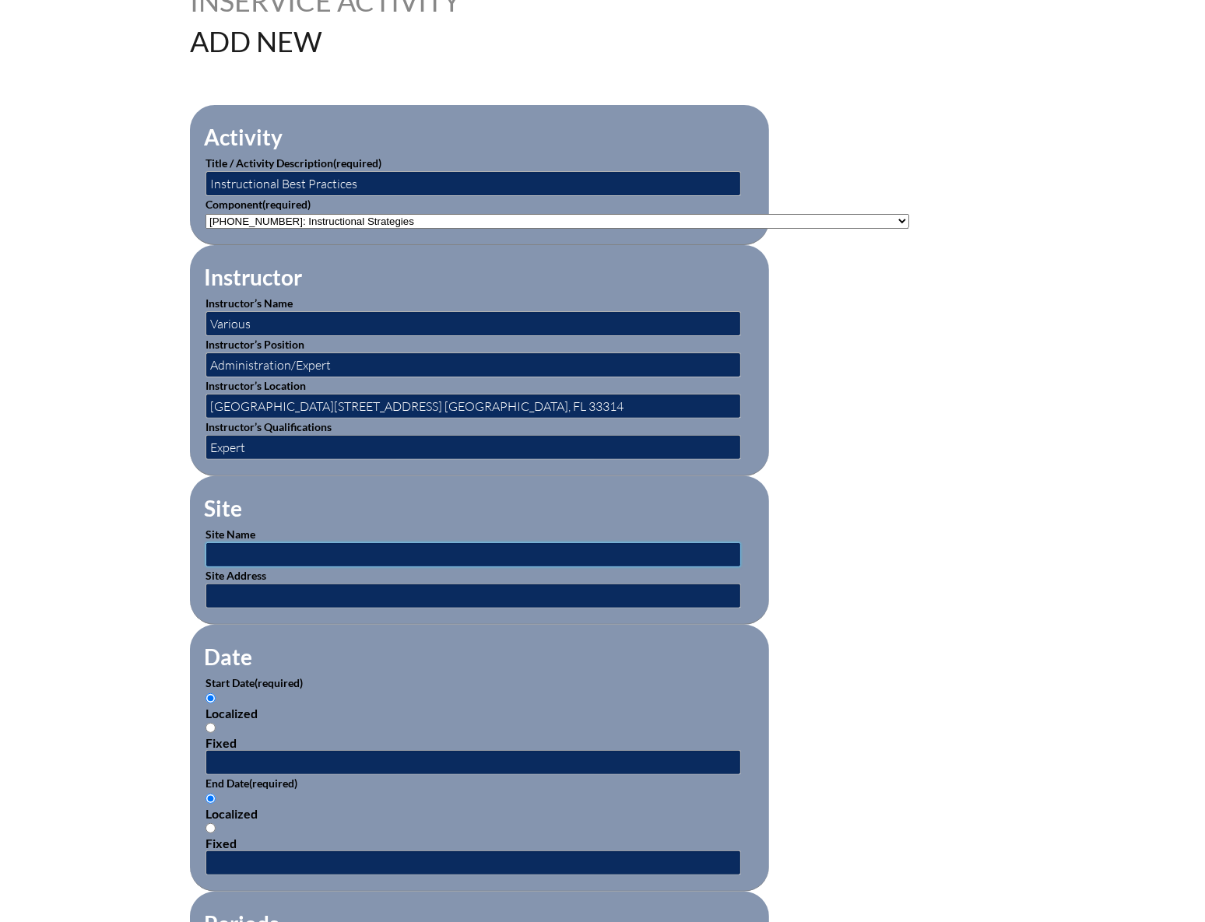
type input "[GEOGRAPHIC_DATA]"
click at [303, 587] on input "text" at bounding box center [472, 596] width 535 height 25
type input "[GEOGRAPHIC_DATA][STREET_ADDRESS] [GEOGRAPHIC_DATA], FL 33314"
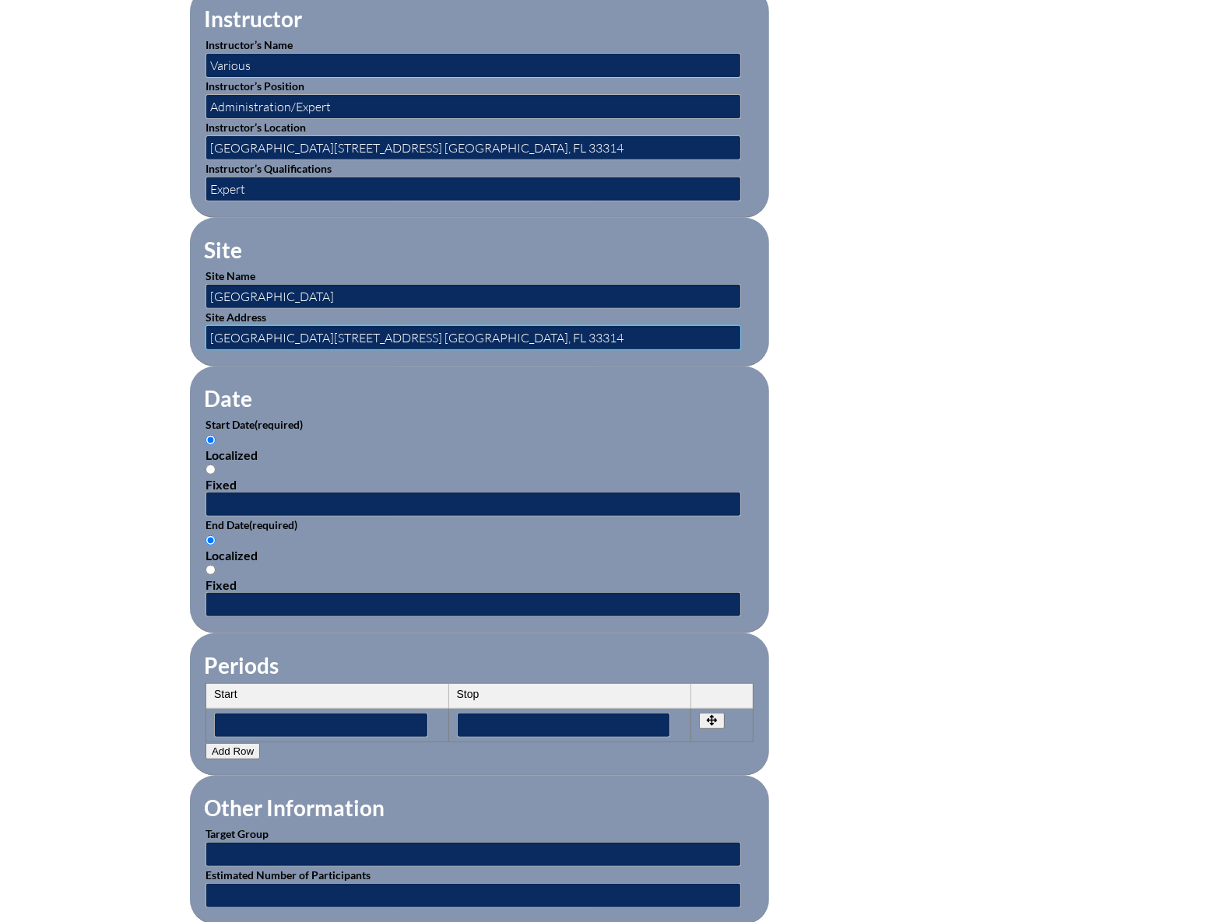
scroll to position [778, 0]
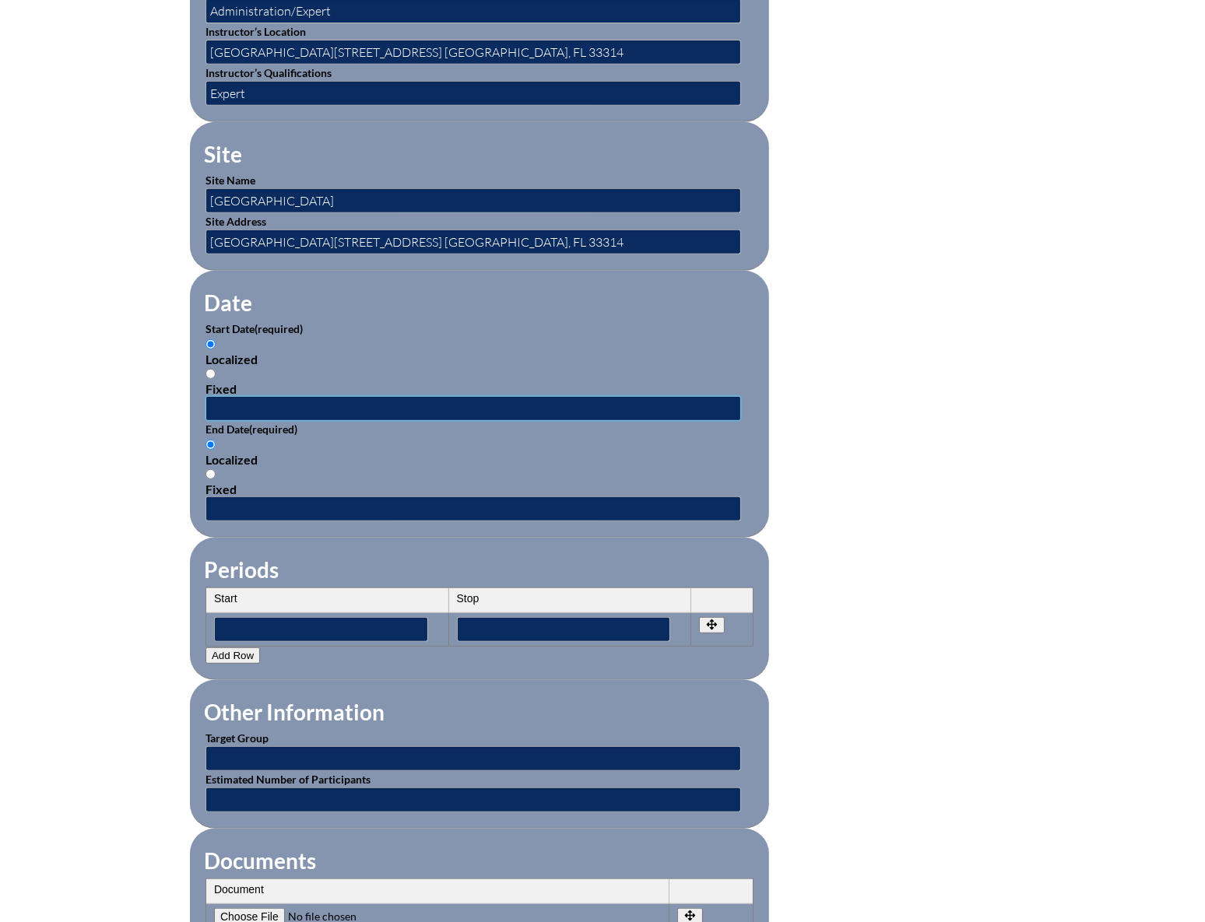
click at [241, 396] on input "text" at bounding box center [472, 408] width 535 height 25
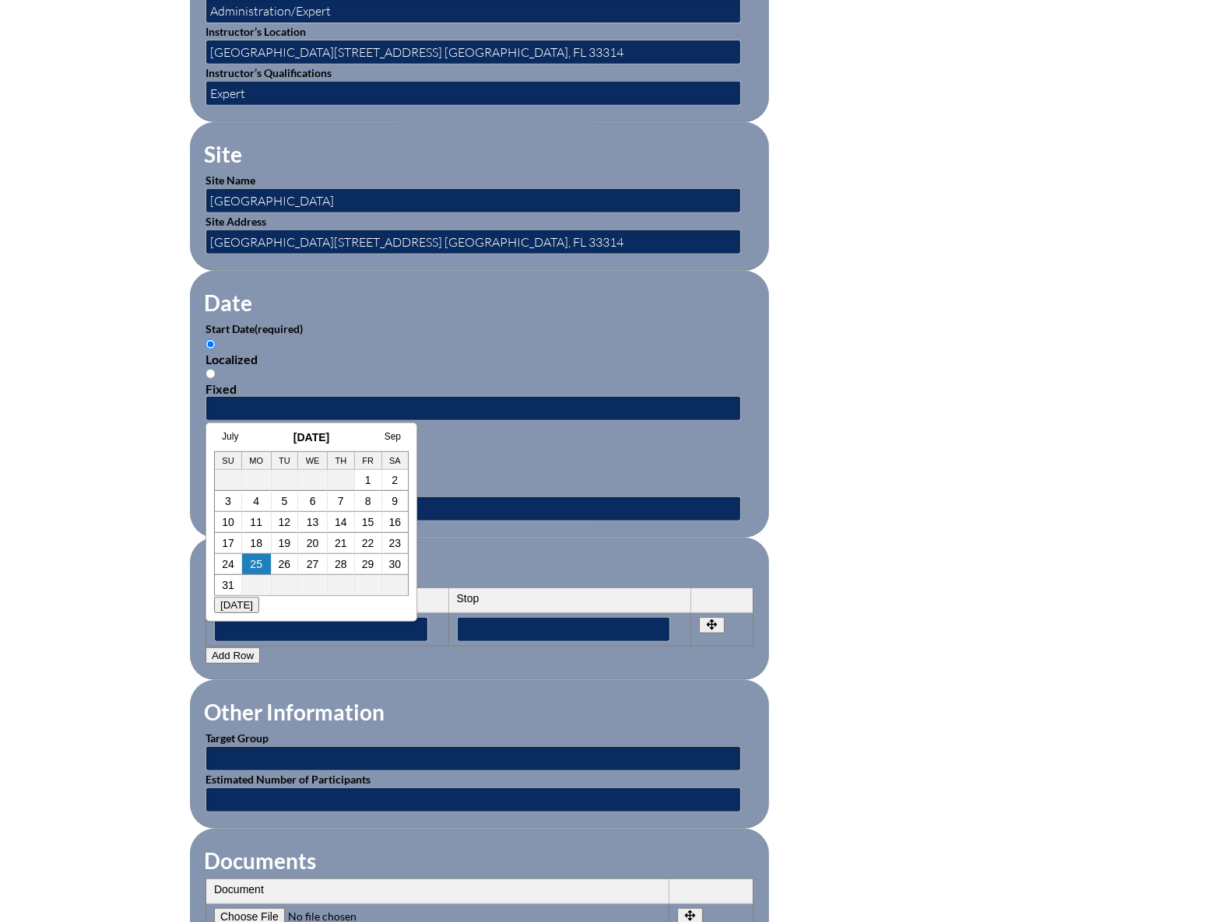
click at [251, 433] on h3 "[DATE]" at bounding box center [311, 437] width 195 height 12
click at [315, 522] on link "13" at bounding box center [313, 522] width 12 height 12
type input "2025-08-13 12:44 PM"
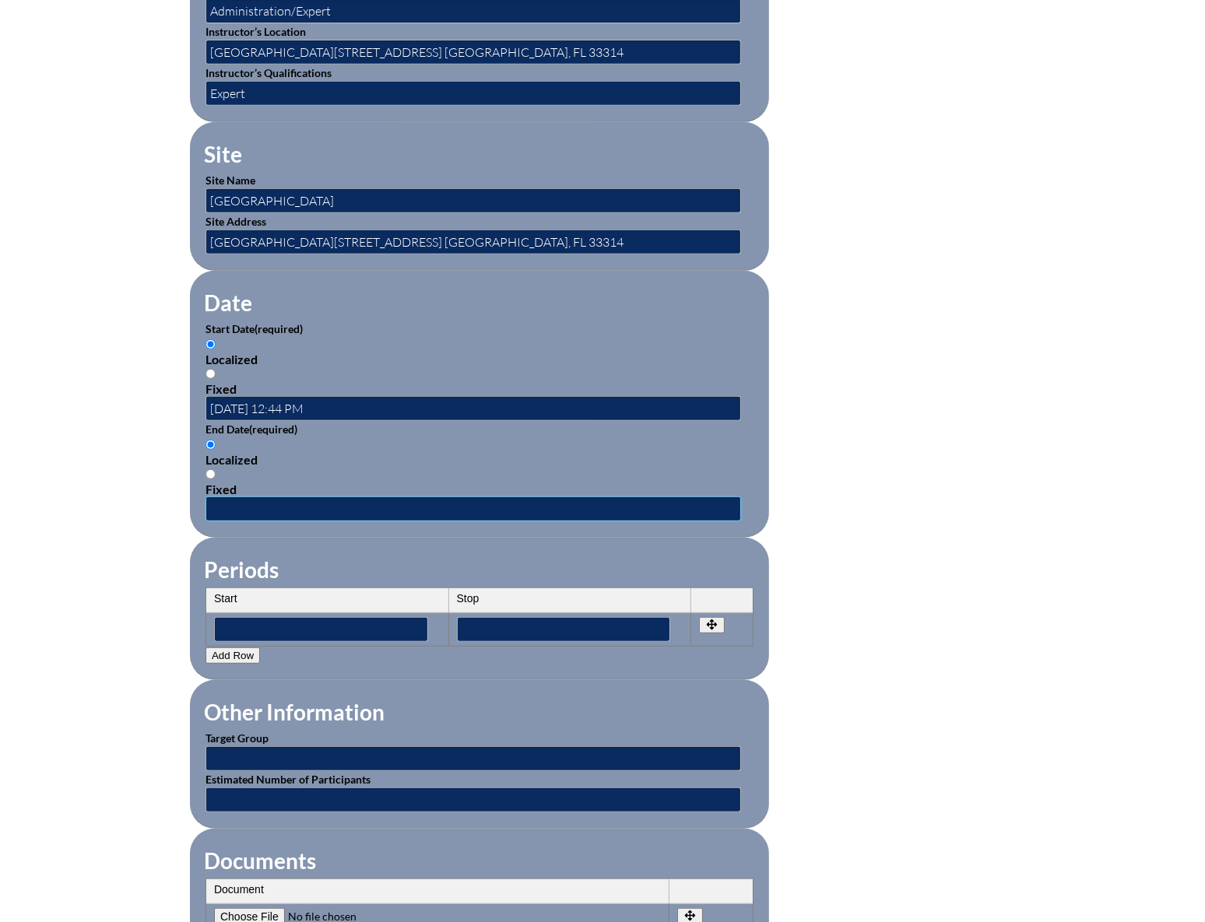
click at [249, 497] on input "text" at bounding box center [472, 508] width 535 height 25
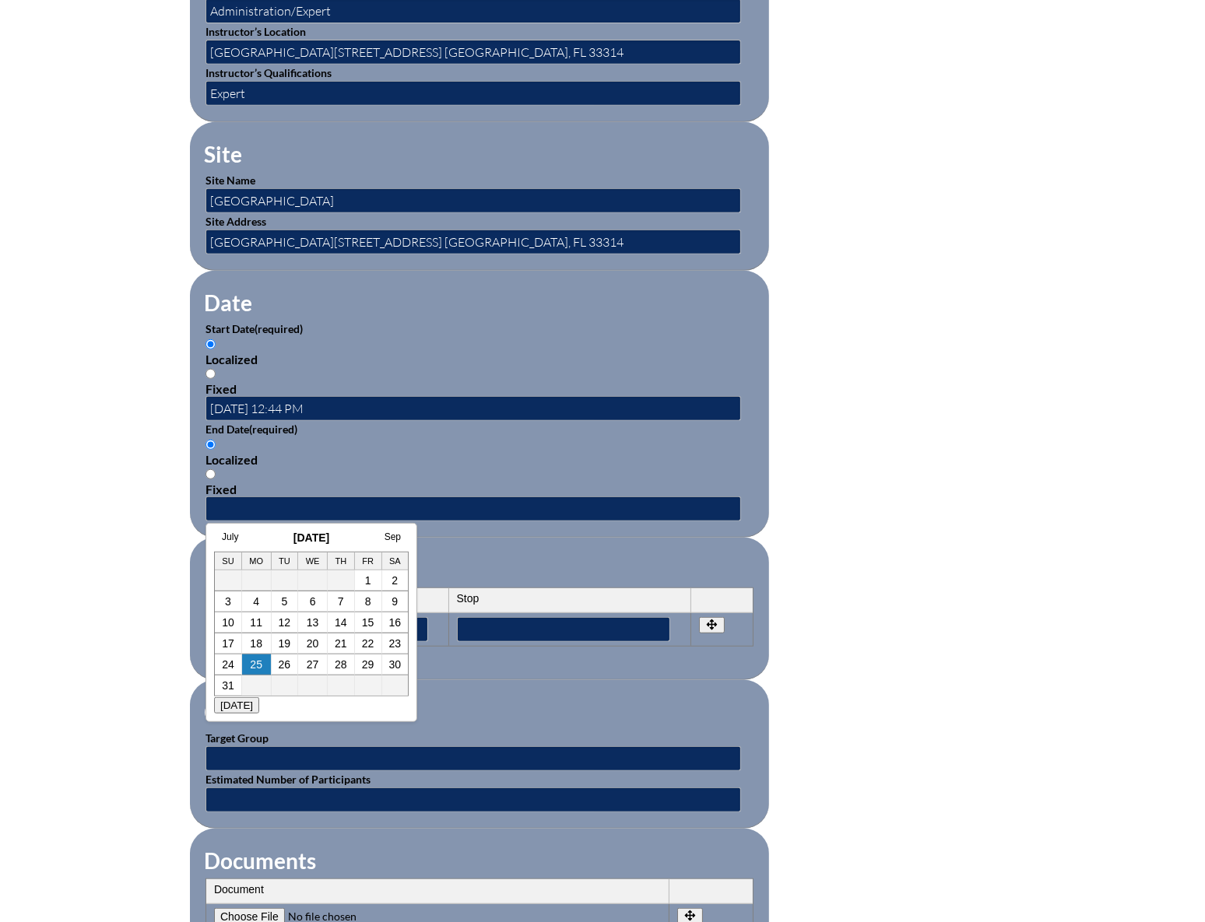
click at [254, 467] on div "Localized Fixed" at bounding box center [479, 466] width 548 height 59
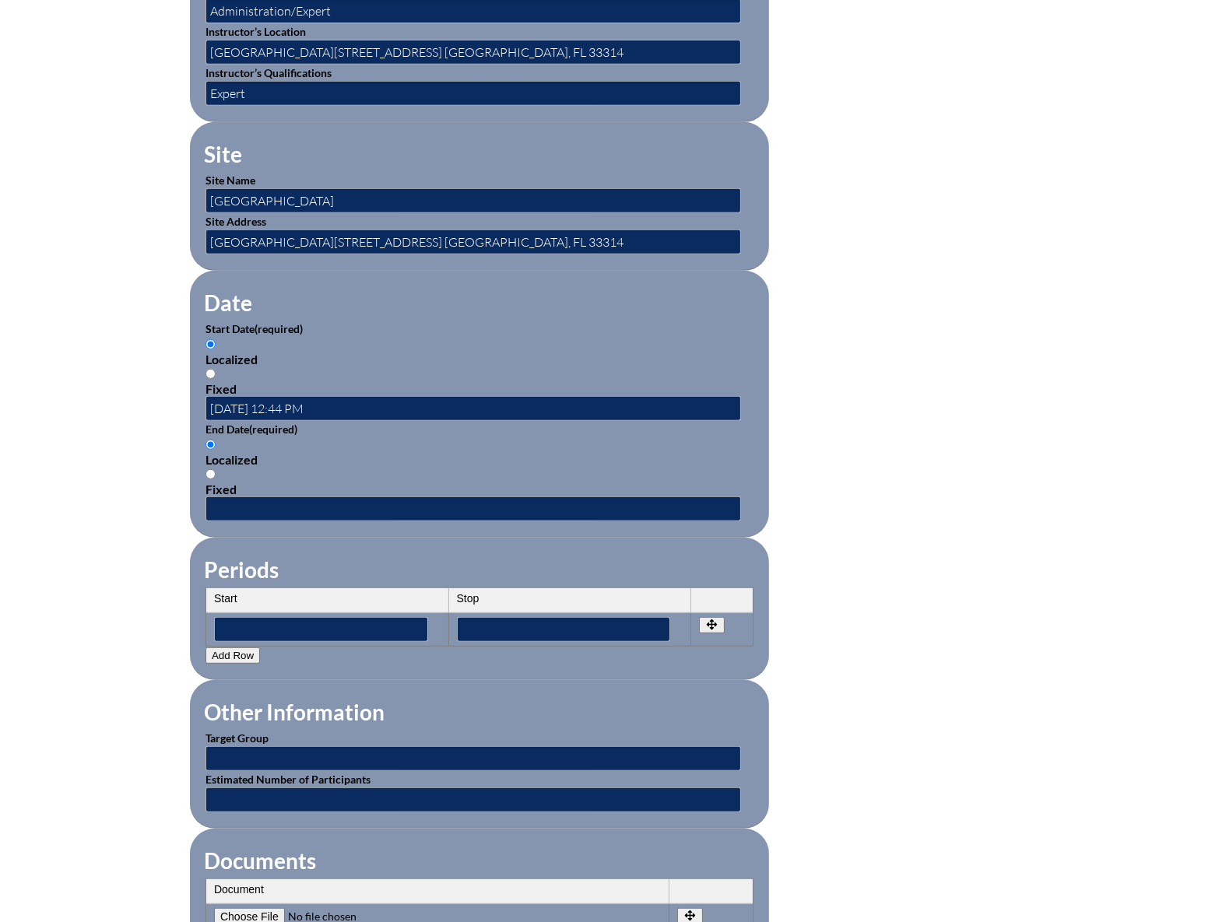
click at [258, 485] on div "Fixed" at bounding box center [479, 489] width 548 height 15
click at [216, 479] on input "Fixed" at bounding box center [210, 474] width 10 height 10
radio input "true"
click at [257, 496] on input "text" at bounding box center [472, 508] width 535 height 25
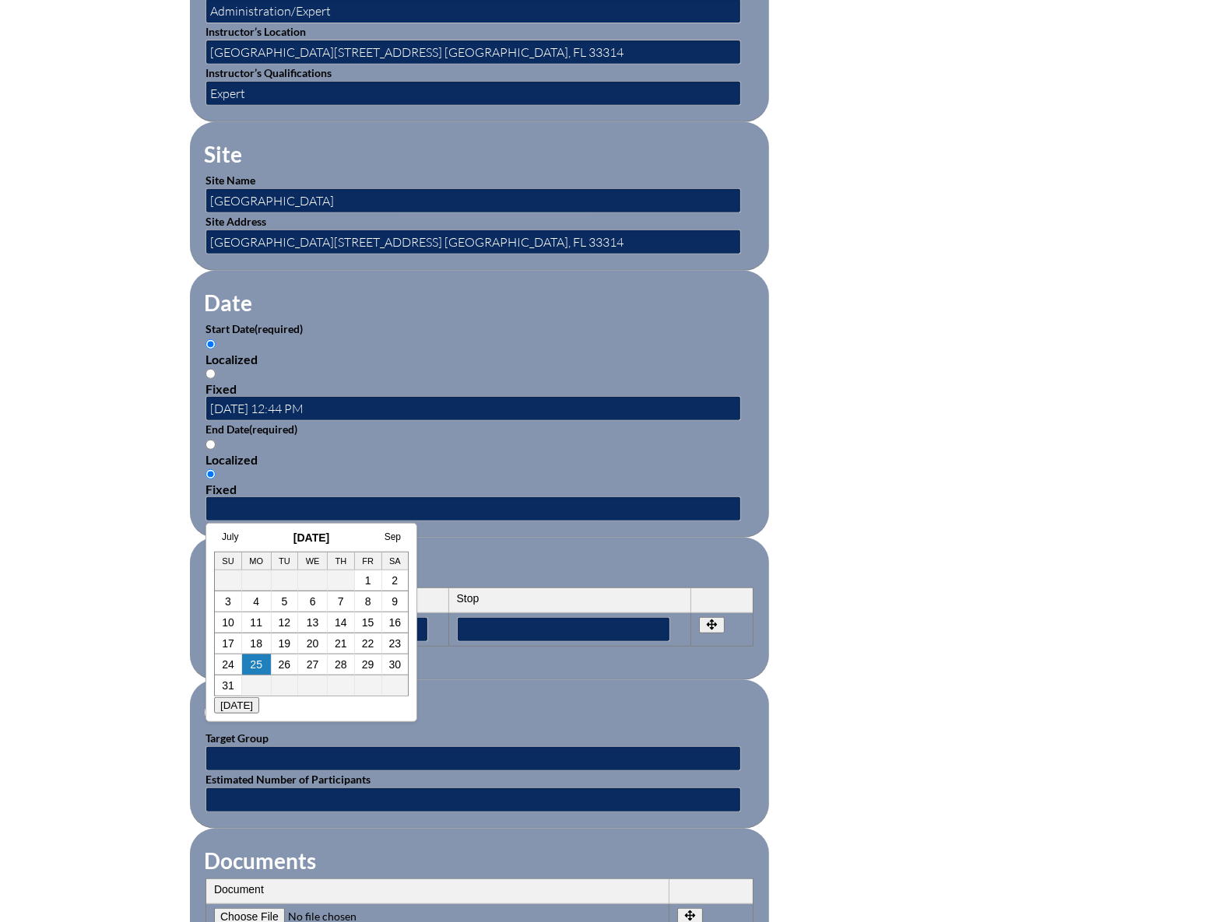
click at [246, 529] on div "July August 2025 Sep Su Mo Tu We Th Fr Sa 1 2 3 4 5 6 7 8 9 10 11 12 13 14 15 1…" at bounding box center [311, 622] width 212 height 199
click at [395, 538] on link "Sep" at bounding box center [392, 536] width 16 height 11
click at [395, 538] on link "Oct" at bounding box center [393, 536] width 15 height 11
click at [395, 538] on link "Nov" at bounding box center [392, 536] width 16 height 11
click at [395, 538] on link "Dec" at bounding box center [392, 536] width 16 height 11
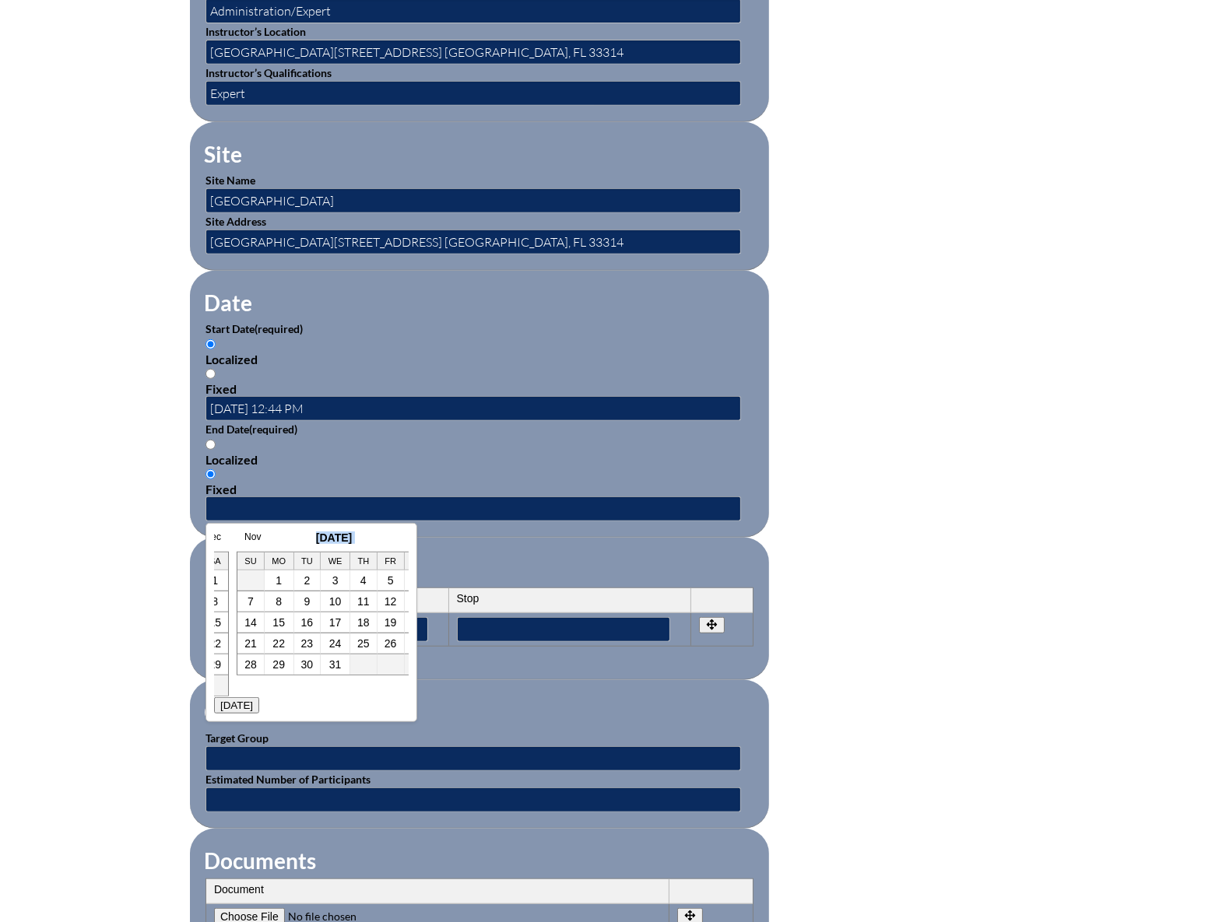
click at [395, 538] on h3 "December 2025" at bounding box center [334, 537] width 195 height 12
click at [395, 538] on link "Jan" at bounding box center [393, 536] width 15 height 11
click at [395, 538] on link "Feb" at bounding box center [392, 536] width 16 height 11
click at [395, 538] on div "Jan February 2026 Mar" at bounding box center [383, 537] width 195 height 12
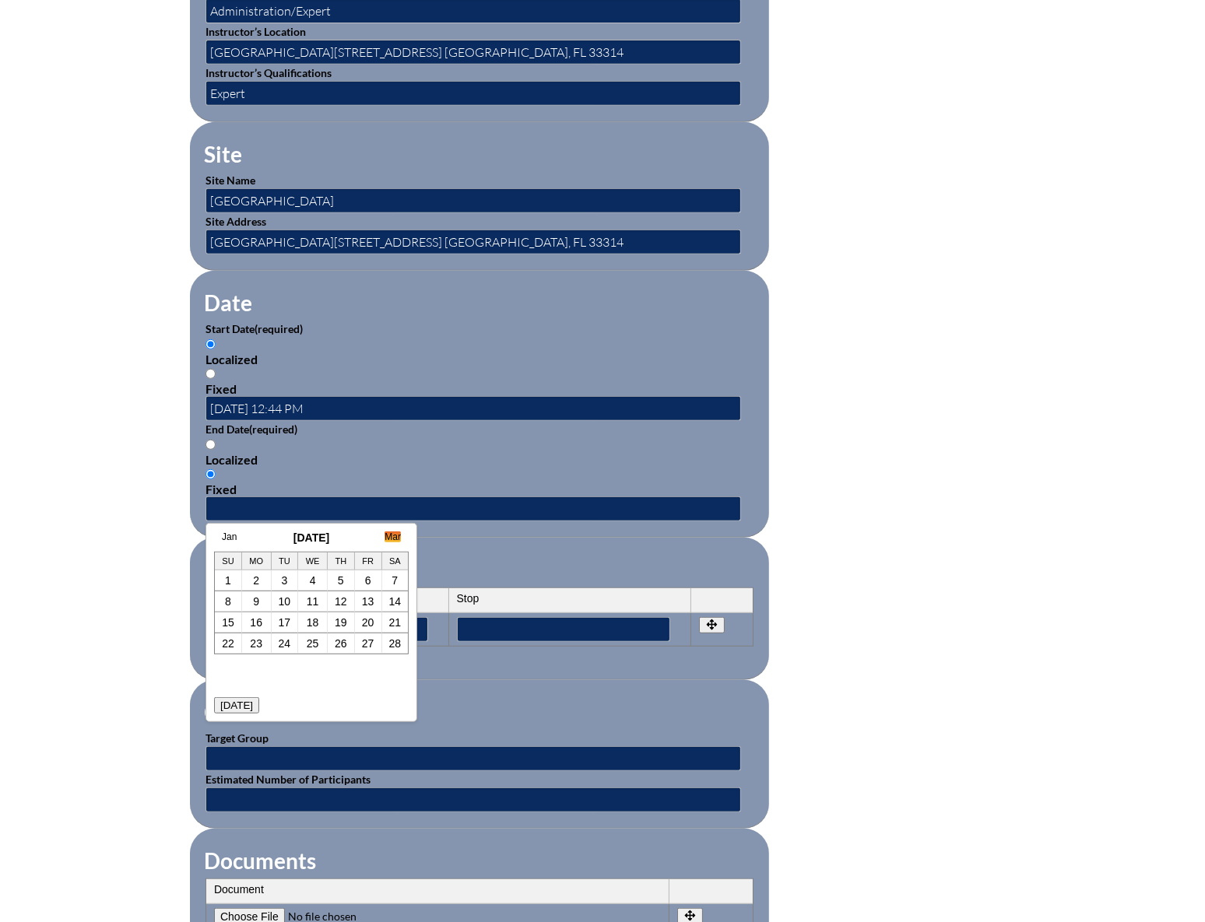
click at [391, 535] on link "Mar" at bounding box center [392, 536] width 16 height 11
click at [391, 534] on link "Apr" at bounding box center [393, 536] width 15 height 11
click at [391, 534] on link "May" at bounding box center [392, 536] width 18 height 11
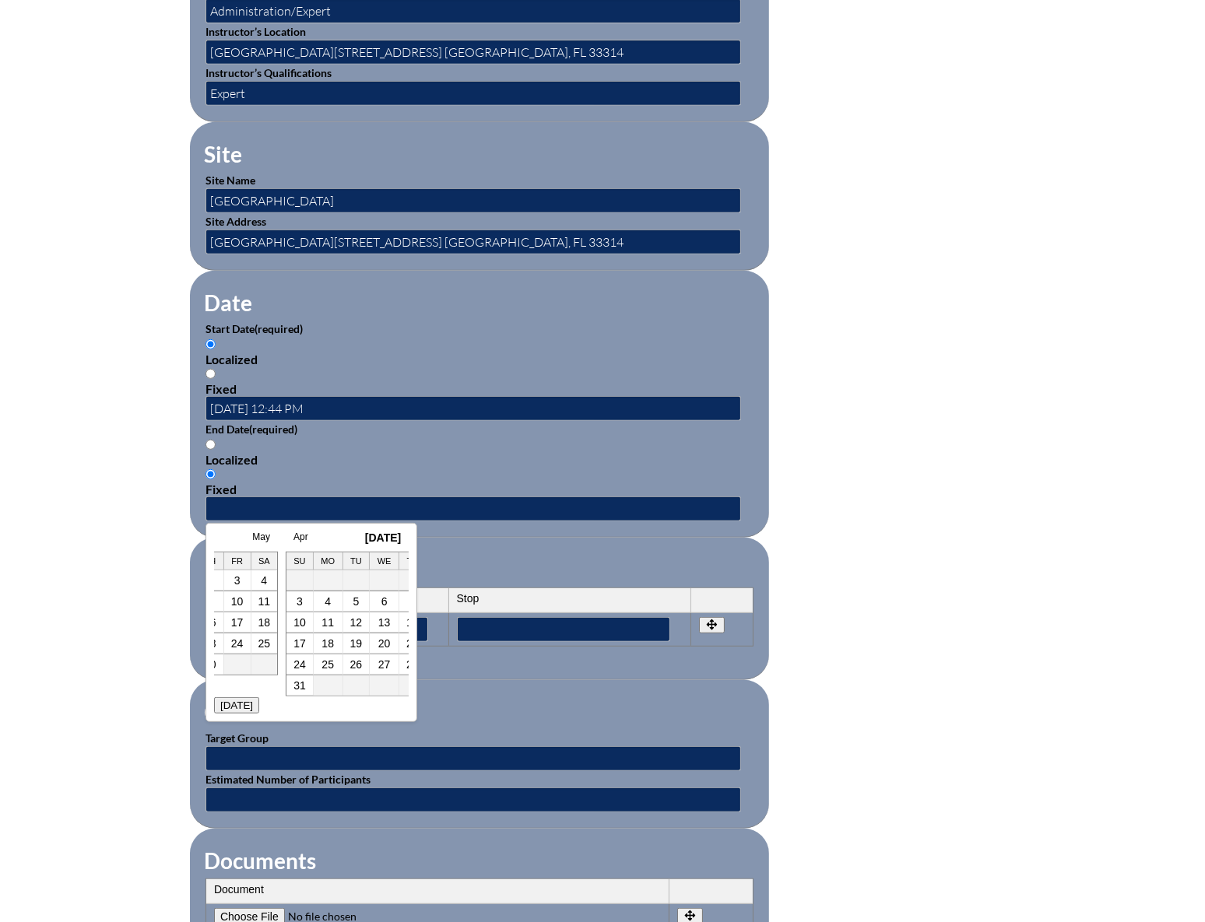
scroll to position [0, 1821]
click at [369, 662] on link "29" at bounding box center [368, 664] width 12 height 12
type input "2026-05-29 12:45 PM"
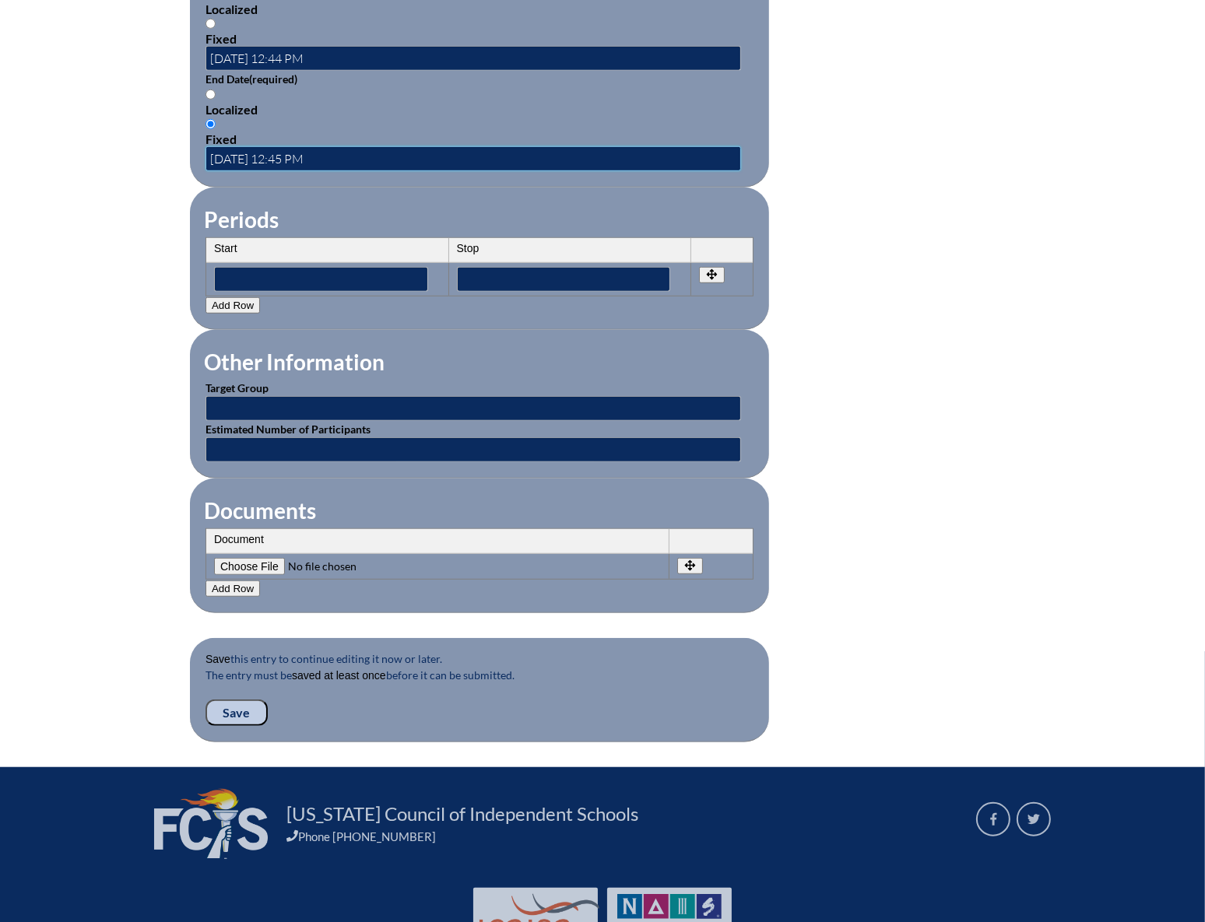
scroll to position [1131, 0]
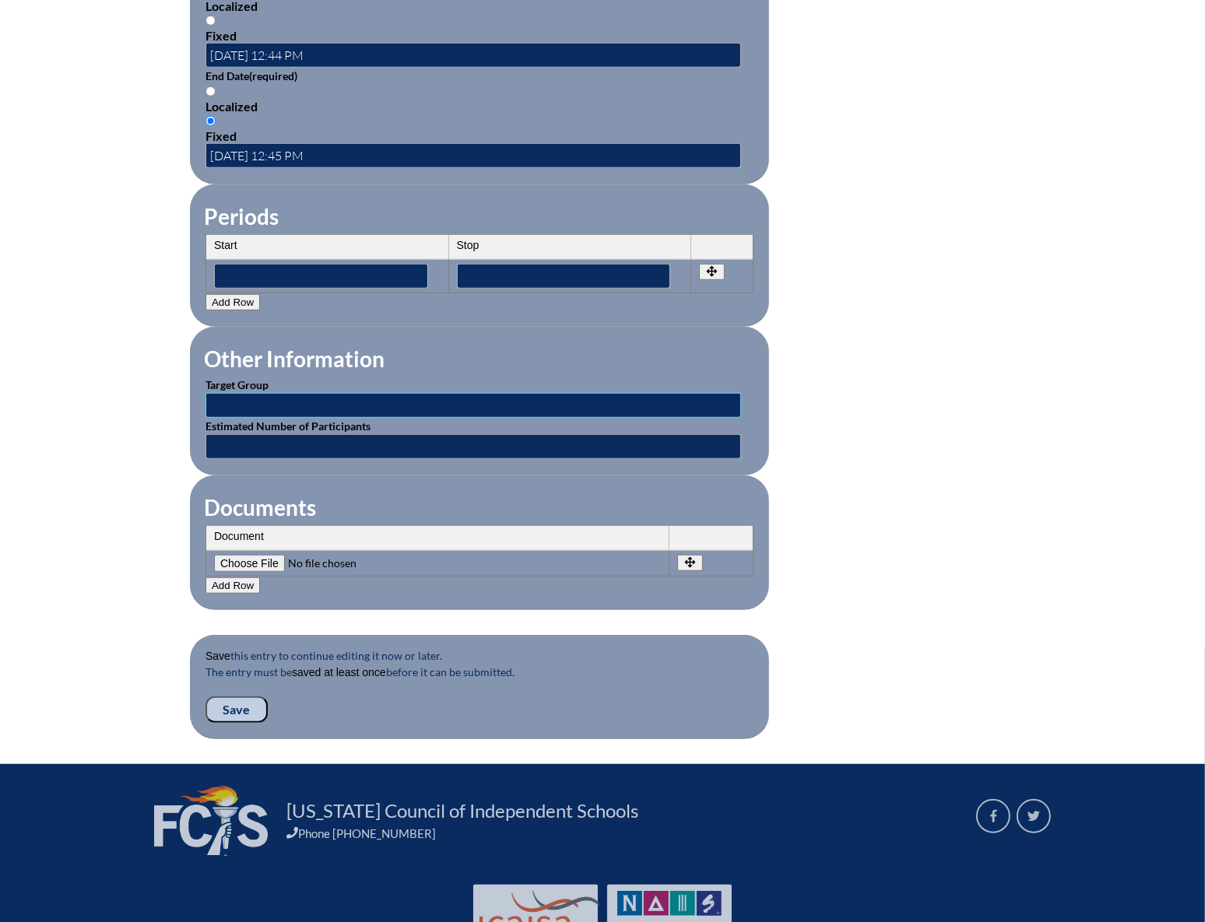
click at [298, 393] on input "text" at bounding box center [472, 405] width 535 height 25
type input "Faculty"
click at [303, 435] on input "text" at bounding box center [472, 446] width 535 height 25
type input "60"
click at [237, 696] on input "Save" at bounding box center [236, 709] width 62 height 26
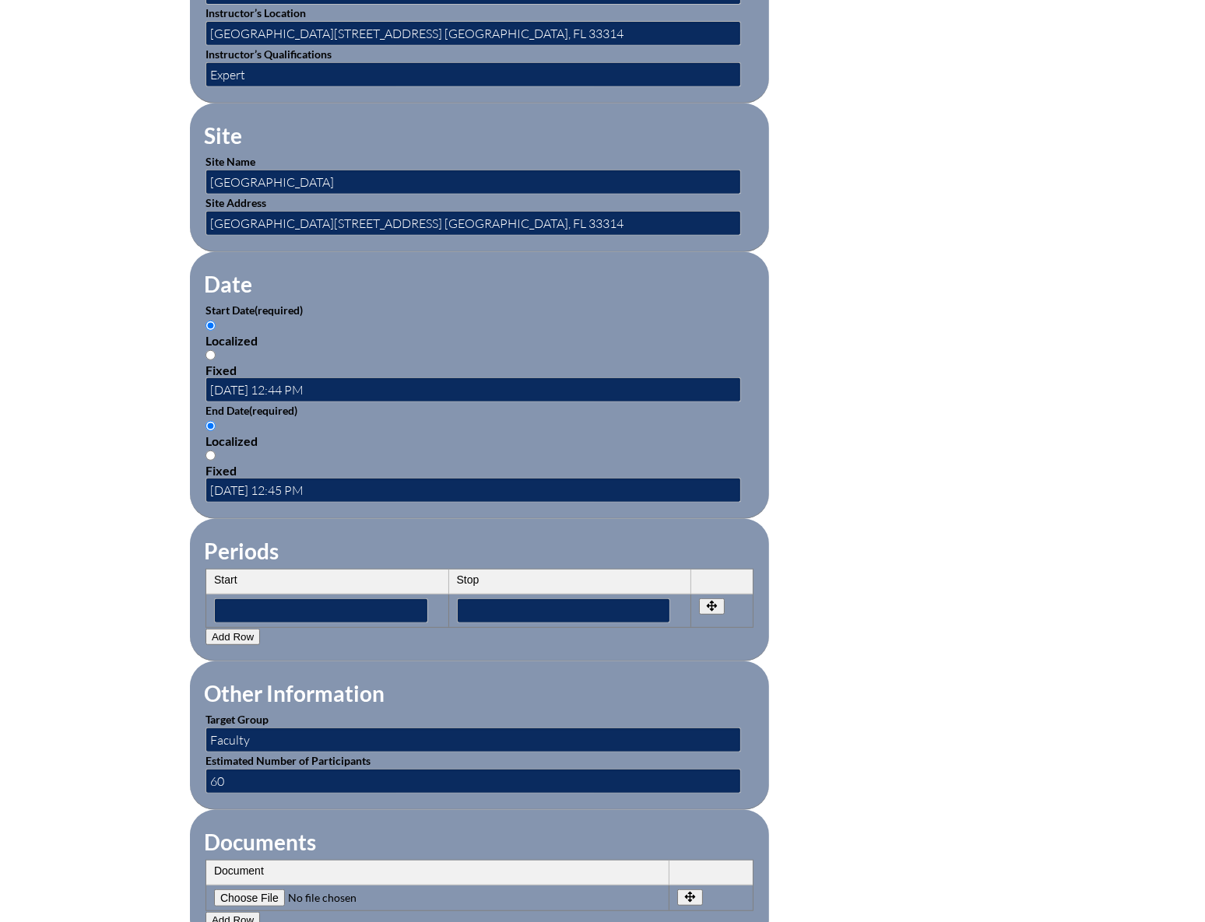
scroll to position [1061, 0]
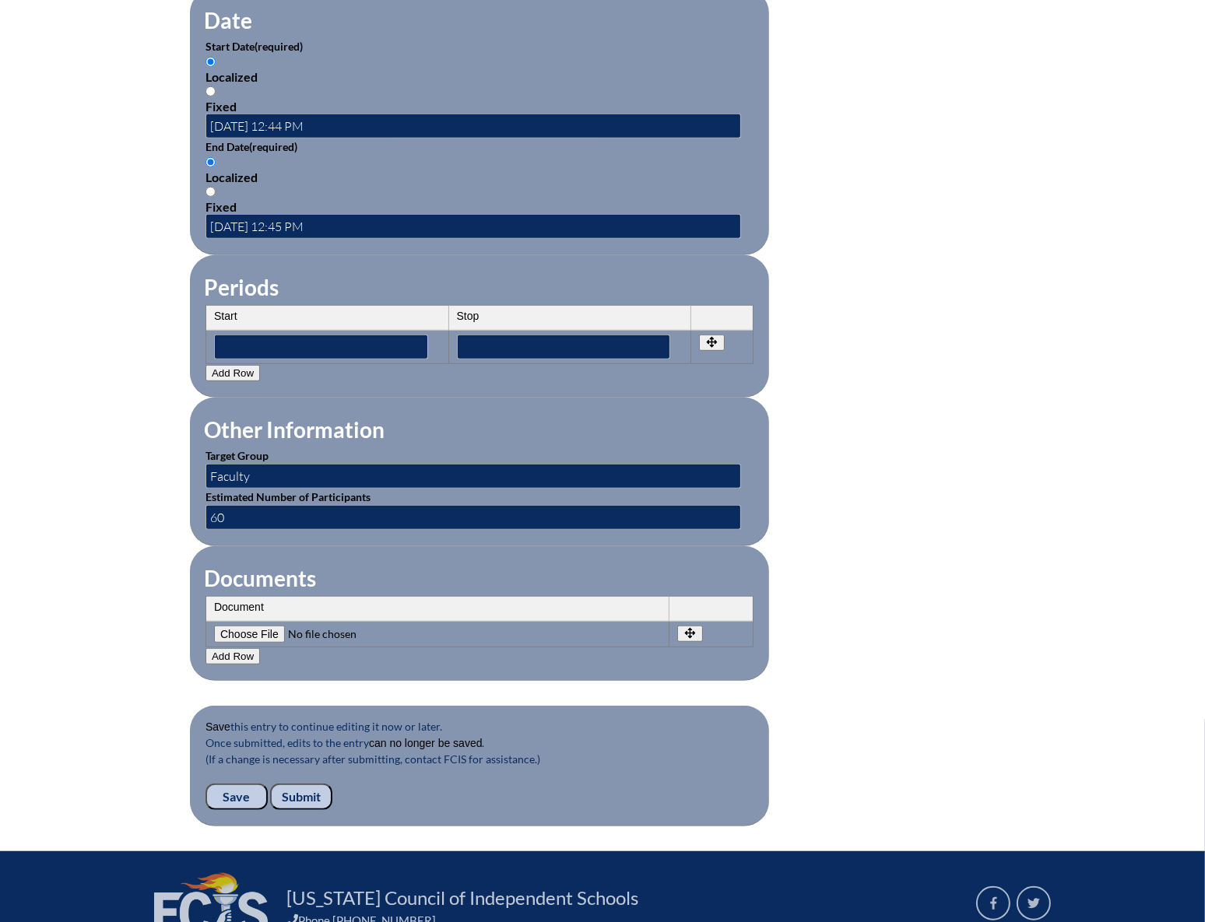
click at [297, 784] on input "Submit" at bounding box center [301, 797] width 62 height 26
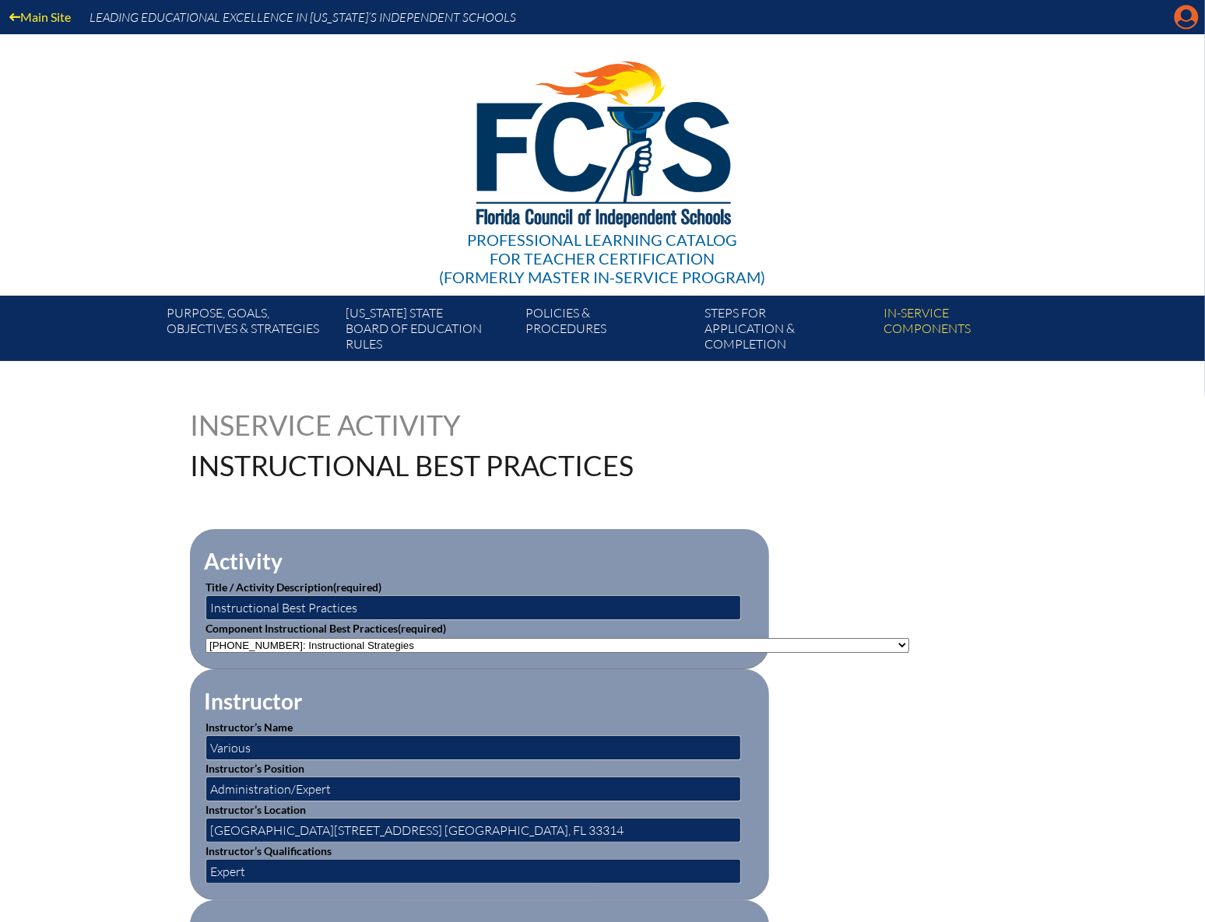
click at [1183, 17] on icon "Manage account" at bounding box center [1185, 17] width 25 height 25
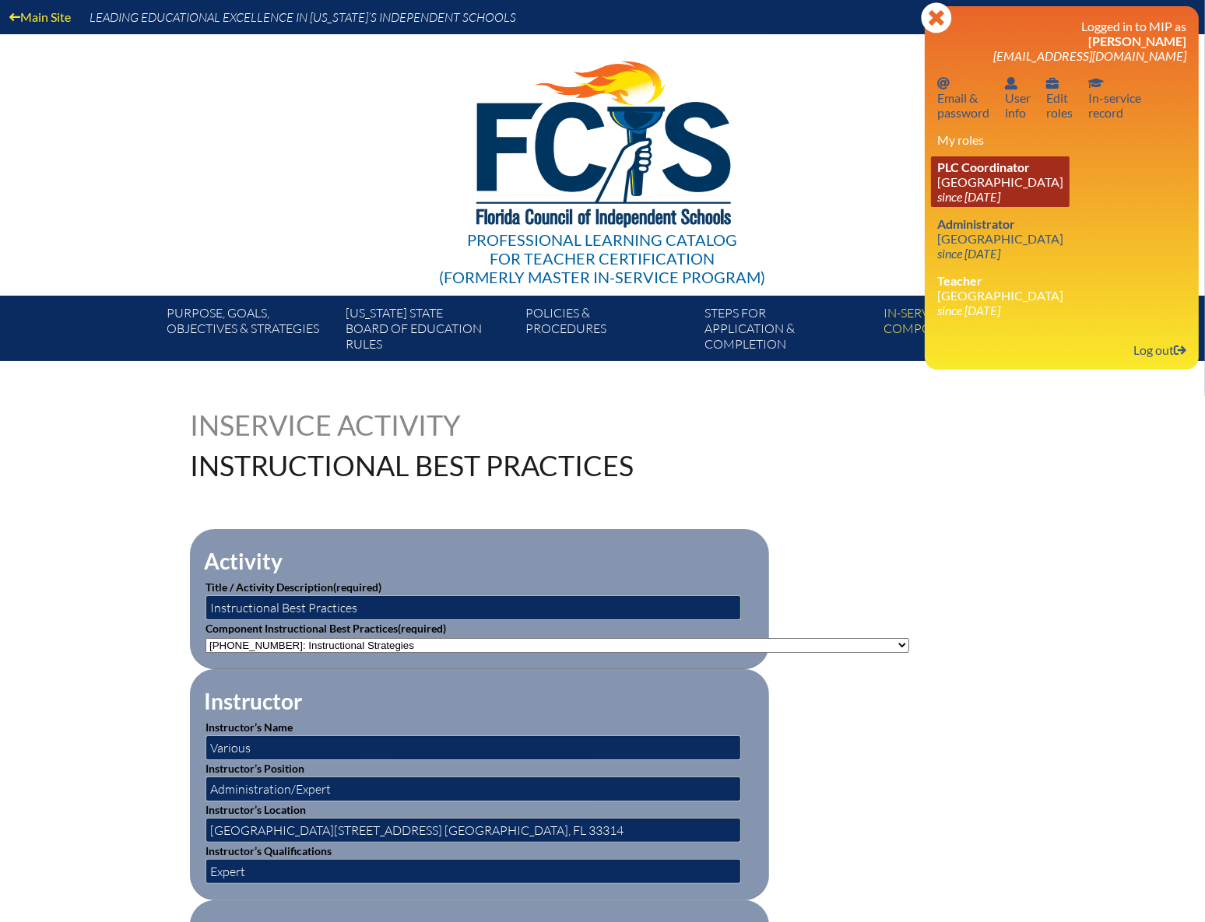
click at [980, 183] on link "PLC Coordinator NSU University School since 2023 Jul 1" at bounding box center [1000, 181] width 139 height 51
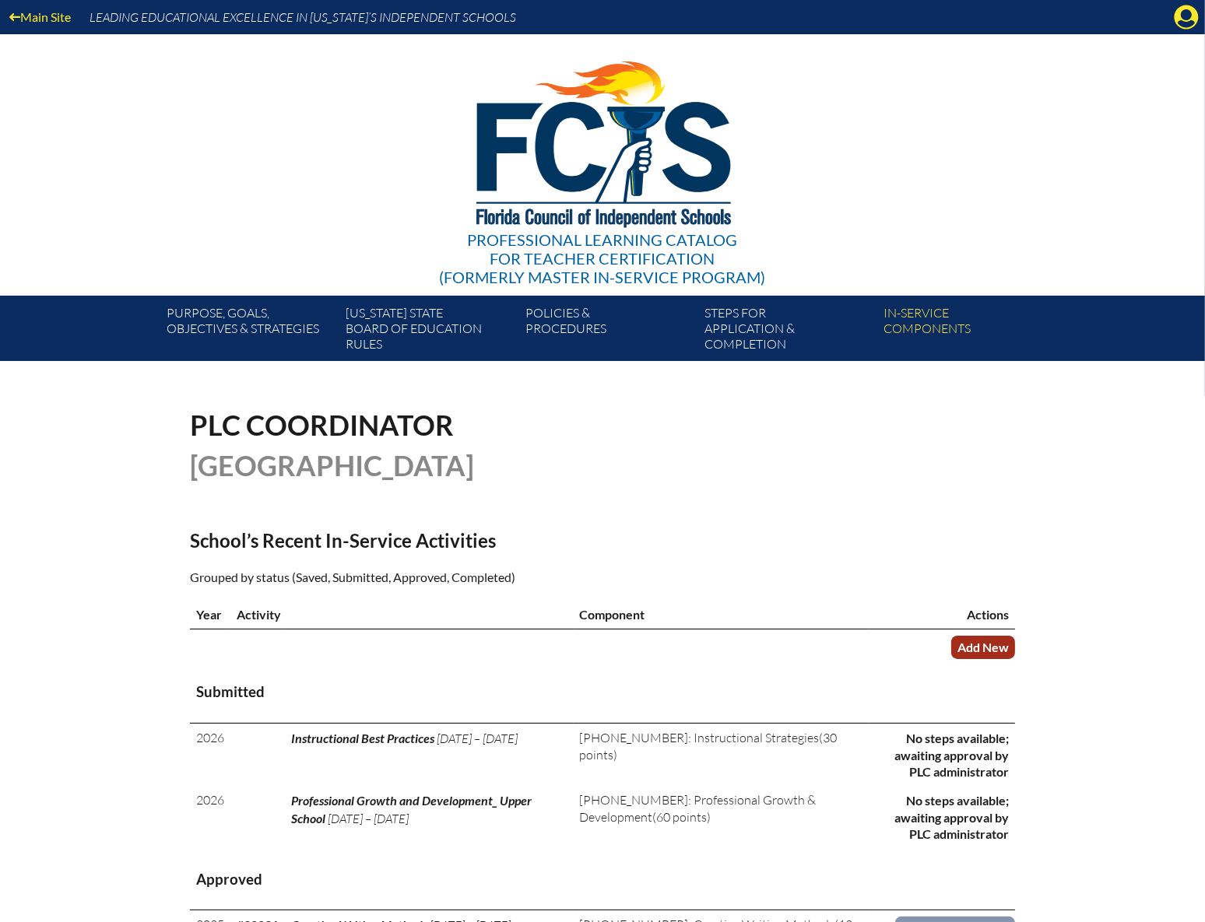
click at [985, 644] on link "Add New" at bounding box center [983, 647] width 64 height 23
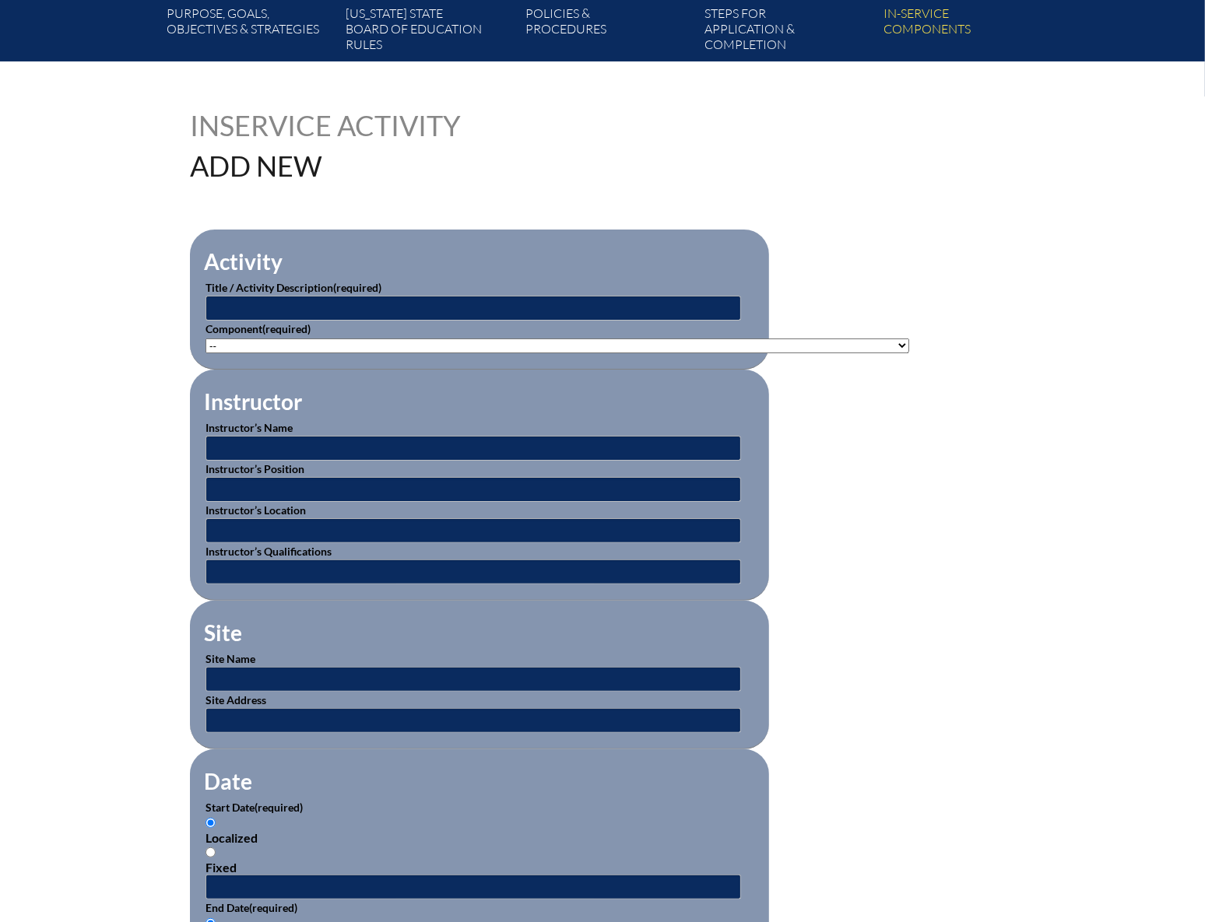
scroll to position [353, 0]
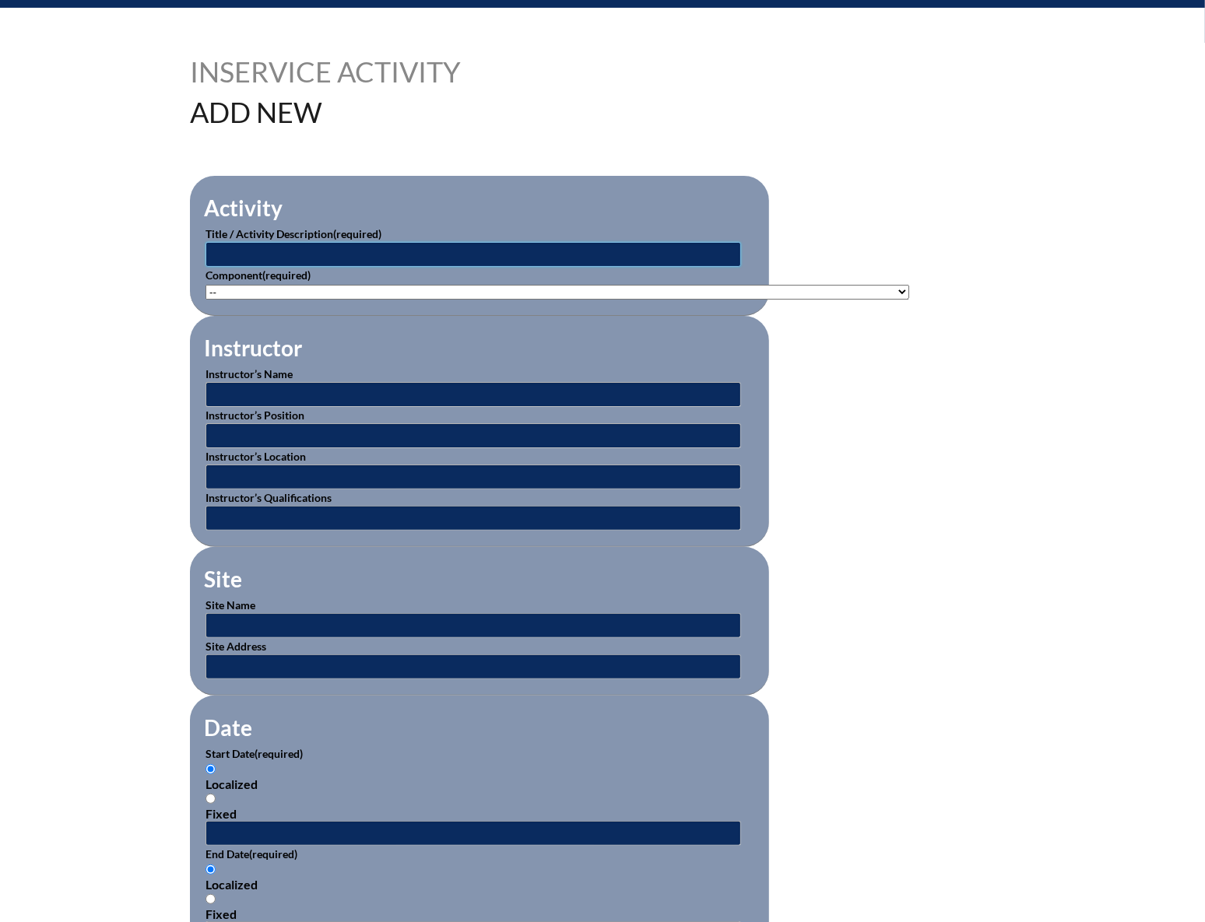
click at [465, 249] on input "text" at bounding box center [472, 254] width 535 height 25
type input "Using Technology to Support Student Learning_Upper School"
click at [424, 296] on fieldset "Activity Title / Activity Description (required) Using Technology to Support St…" at bounding box center [479, 246] width 579 height 140
click at [436, 288] on select"]"] "-- [PHONE_NUMBER]: Appropriate Art Activities [PHONE_NUMBER]: Concept and Art P…" at bounding box center [556, 292] width 703 height 15
select select"]"] "214428"
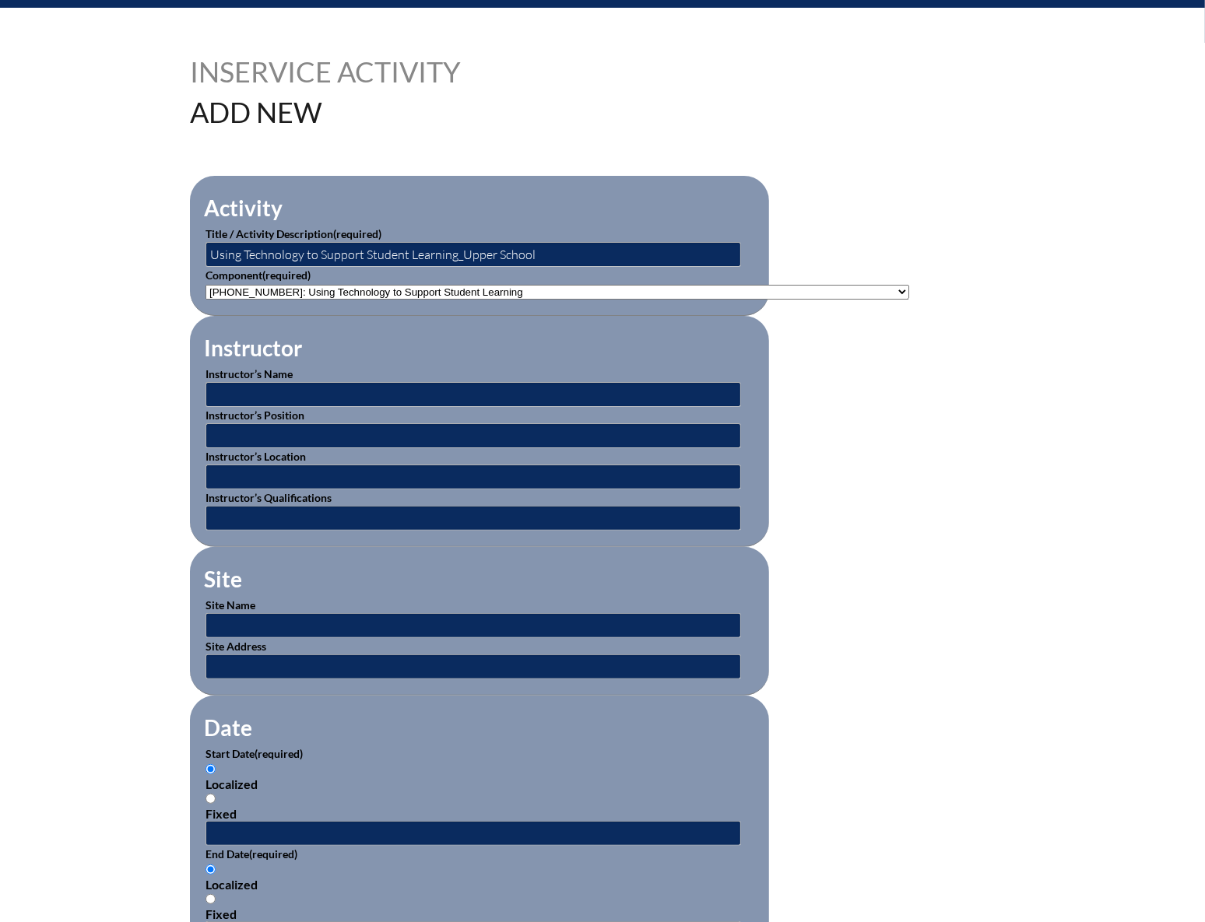
click at [205, 285] on select"]"] "-- [PHONE_NUMBER]: Appropriate Art Activities [PHONE_NUMBER]: Concept and Art P…" at bounding box center [556, 292] width 703 height 15
click at [304, 382] on input "text" at bounding box center [472, 394] width 535 height 25
type input "Various"
click at [310, 430] on input "text" at bounding box center [472, 435] width 535 height 25
type input "Administration/Expert"
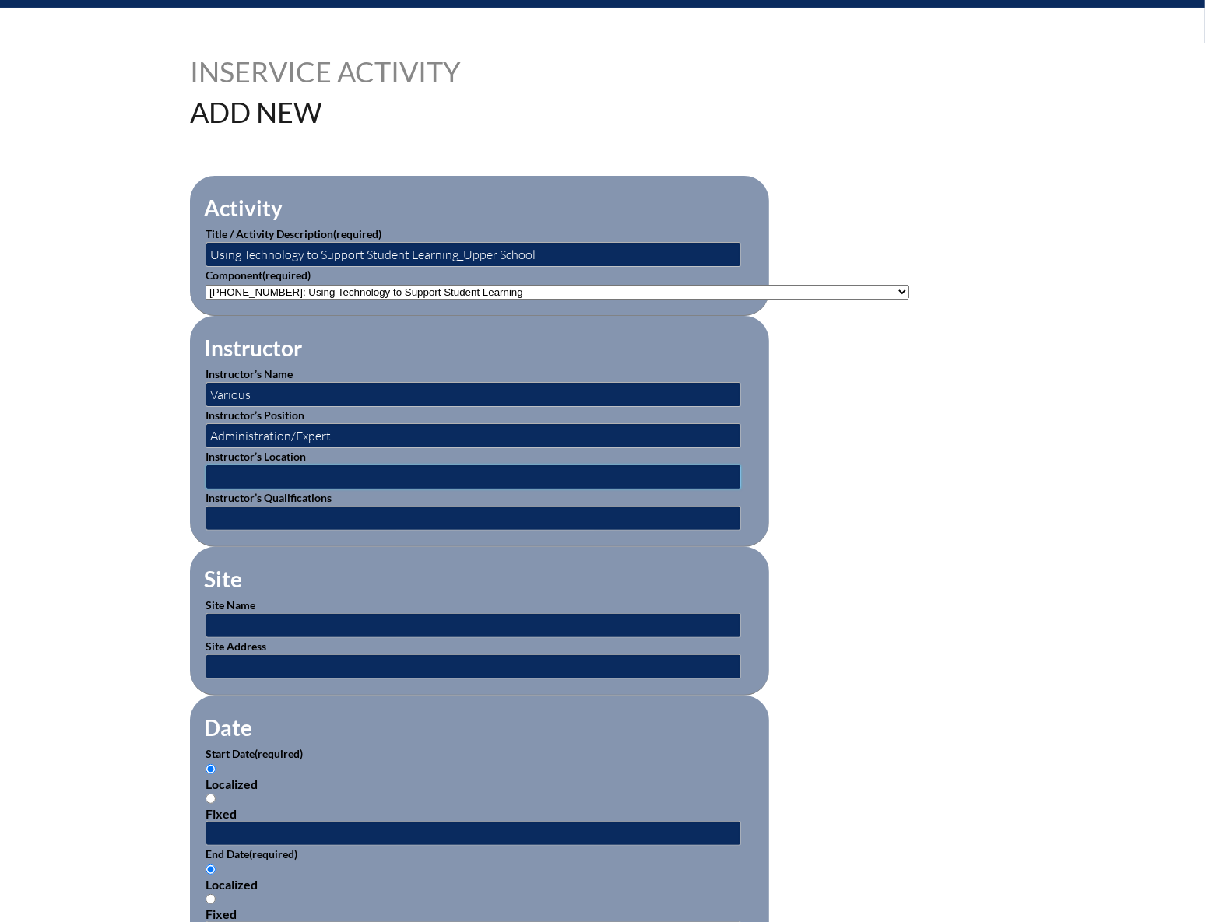
click at [314, 474] on input "text" at bounding box center [472, 477] width 535 height 25
type input "[GEOGRAPHIC_DATA][STREET_ADDRESS] [GEOGRAPHIC_DATA], FL 33314"
drag, startPoint x: 324, startPoint y: 514, endPoint x: 327, endPoint y: 521, distance: 8.1
click at [324, 514] on input "text" at bounding box center [472, 518] width 535 height 25
type input "Expert"
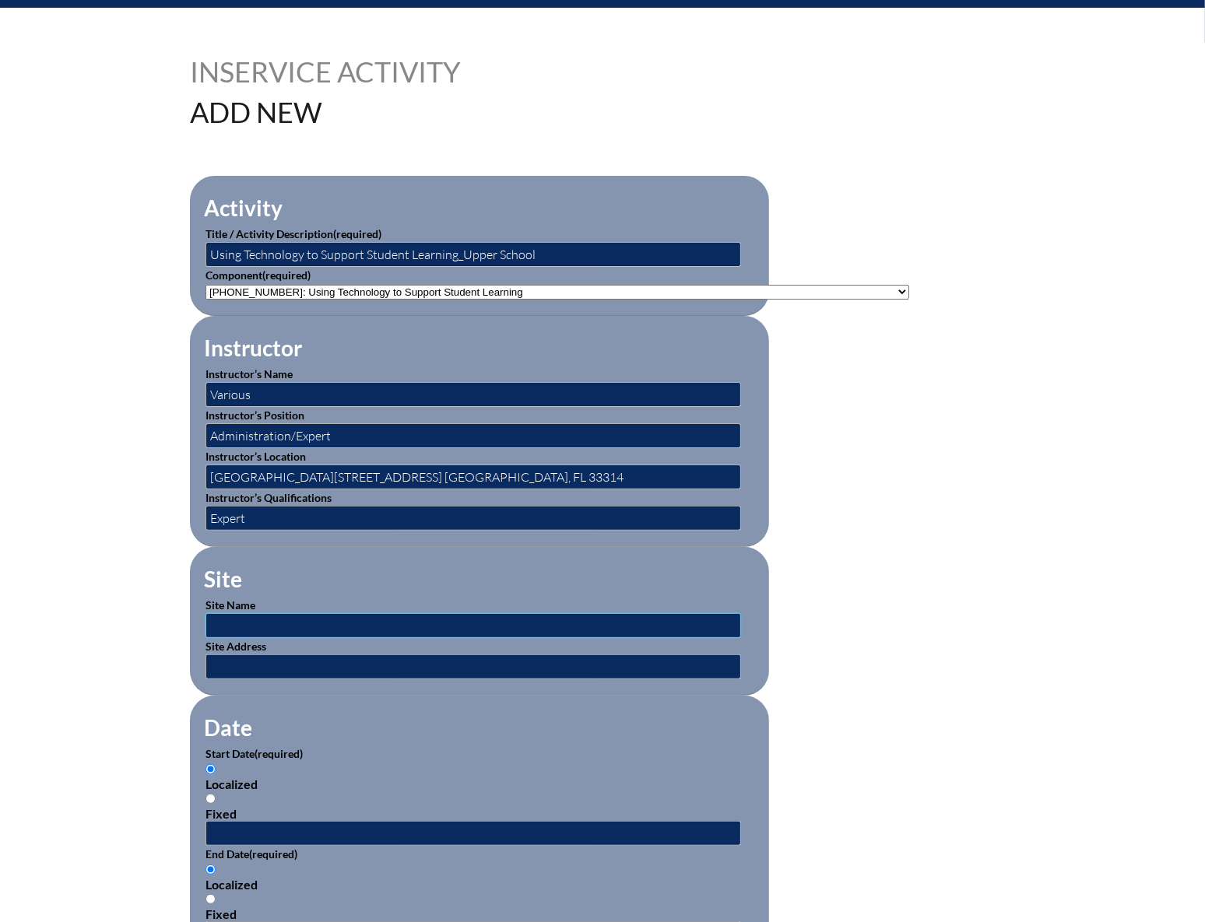
click at [327, 613] on input "text" at bounding box center [472, 625] width 535 height 25
type input "[GEOGRAPHIC_DATA]"
click at [338, 654] on input "text" at bounding box center [472, 666] width 535 height 25
type input "[GEOGRAPHIC_DATA][STREET_ADDRESS] [GEOGRAPHIC_DATA], FL 33314"
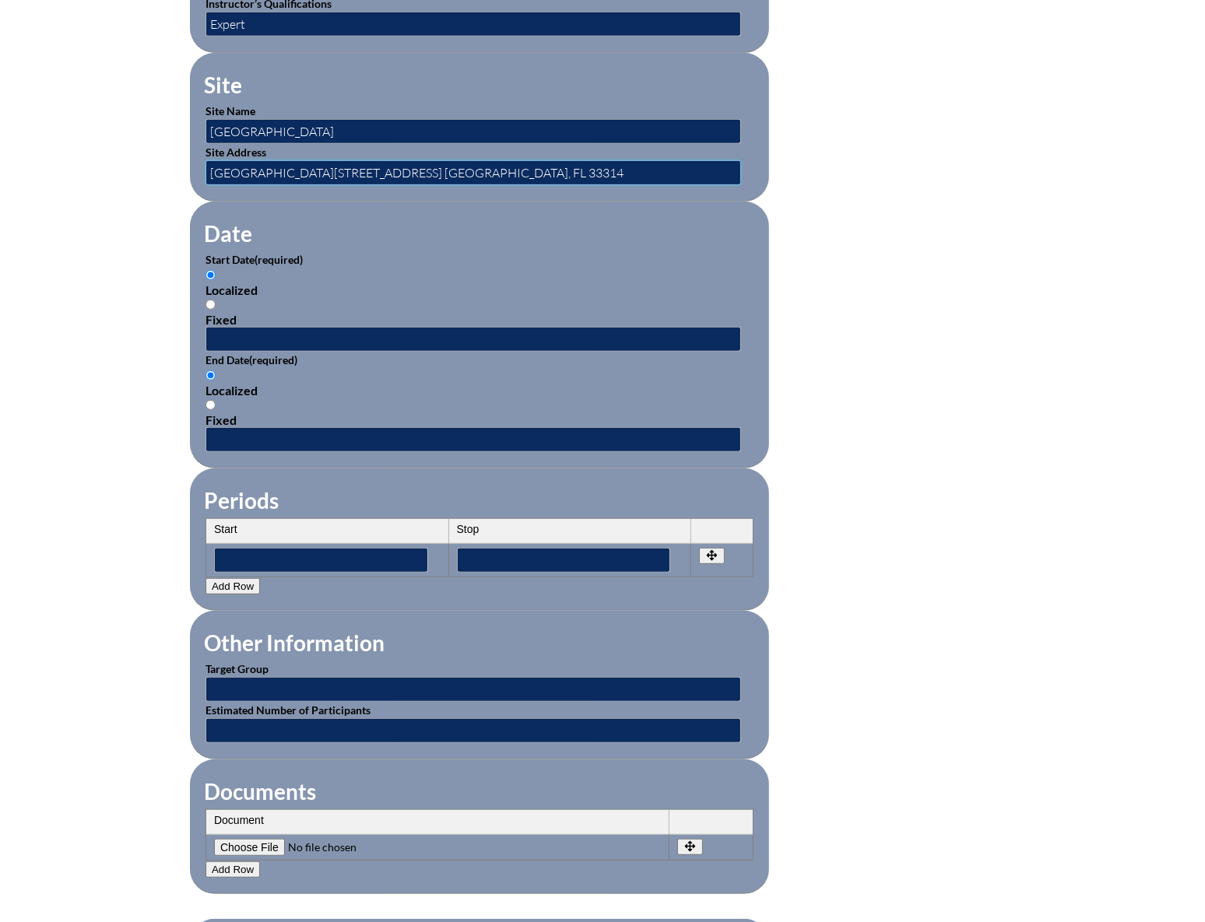
scroll to position [848, 0]
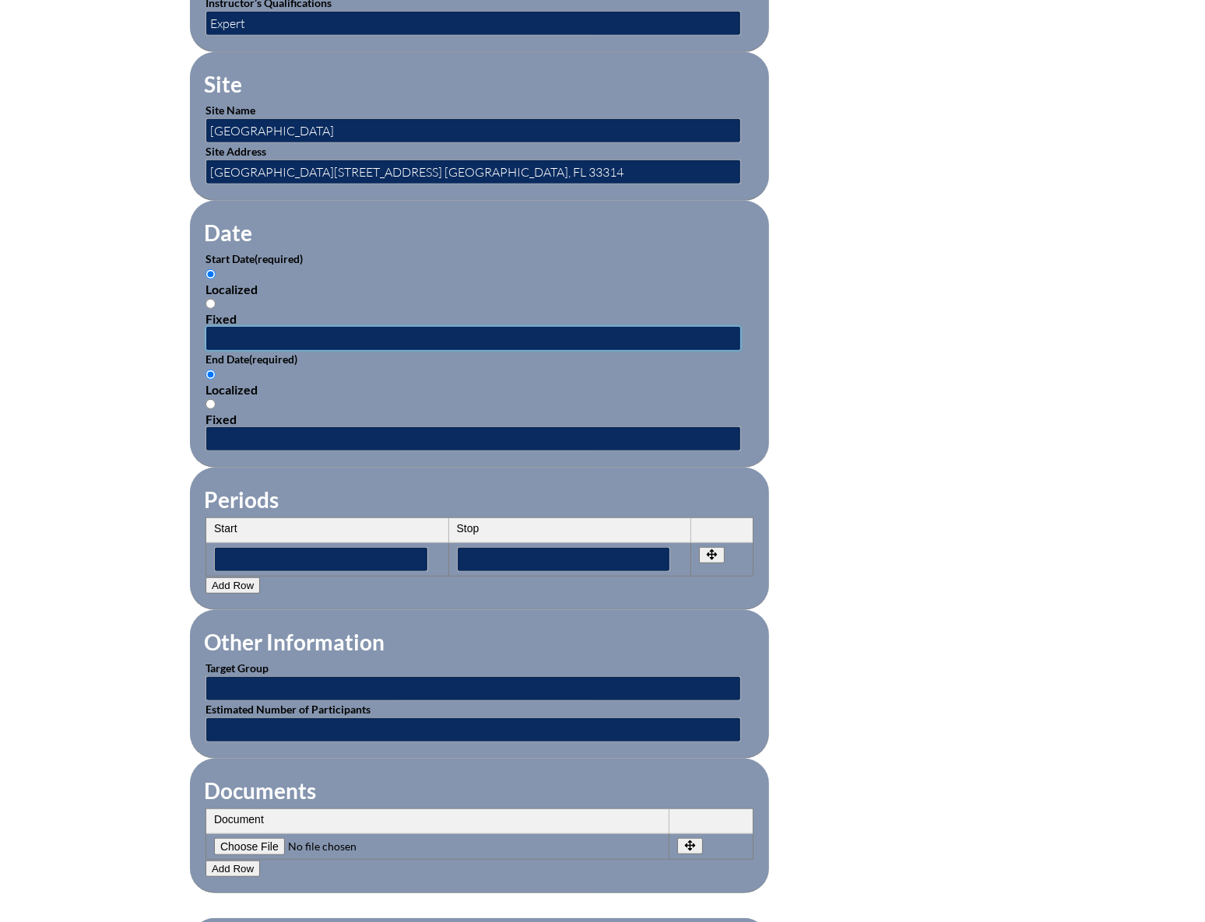
click at [238, 326] on input "text" at bounding box center [472, 338] width 535 height 25
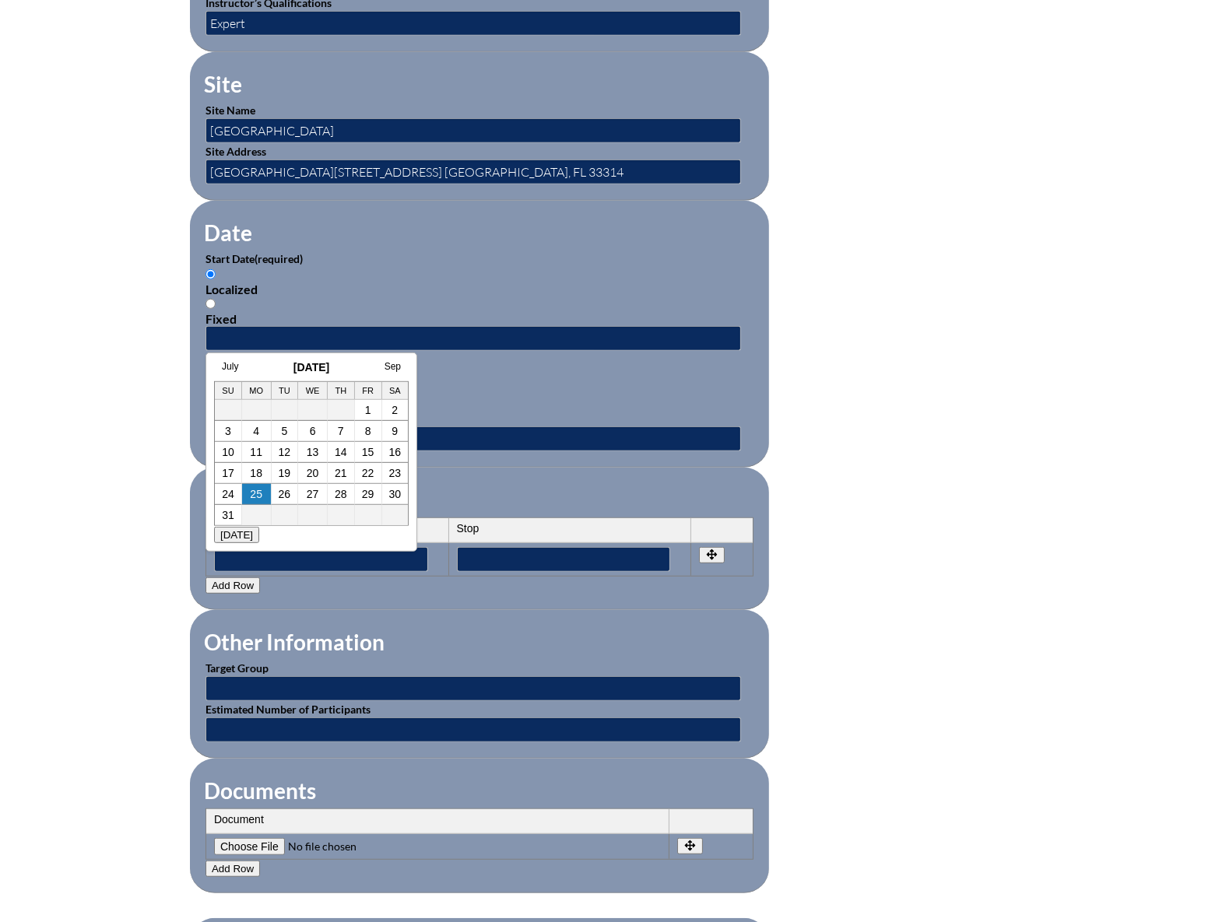
click at [254, 366] on h3 "August 2025" at bounding box center [311, 367] width 195 height 12
click at [368, 412] on link "1" at bounding box center [368, 410] width 6 height 12
type input "2025-08-01 12:46 PM"
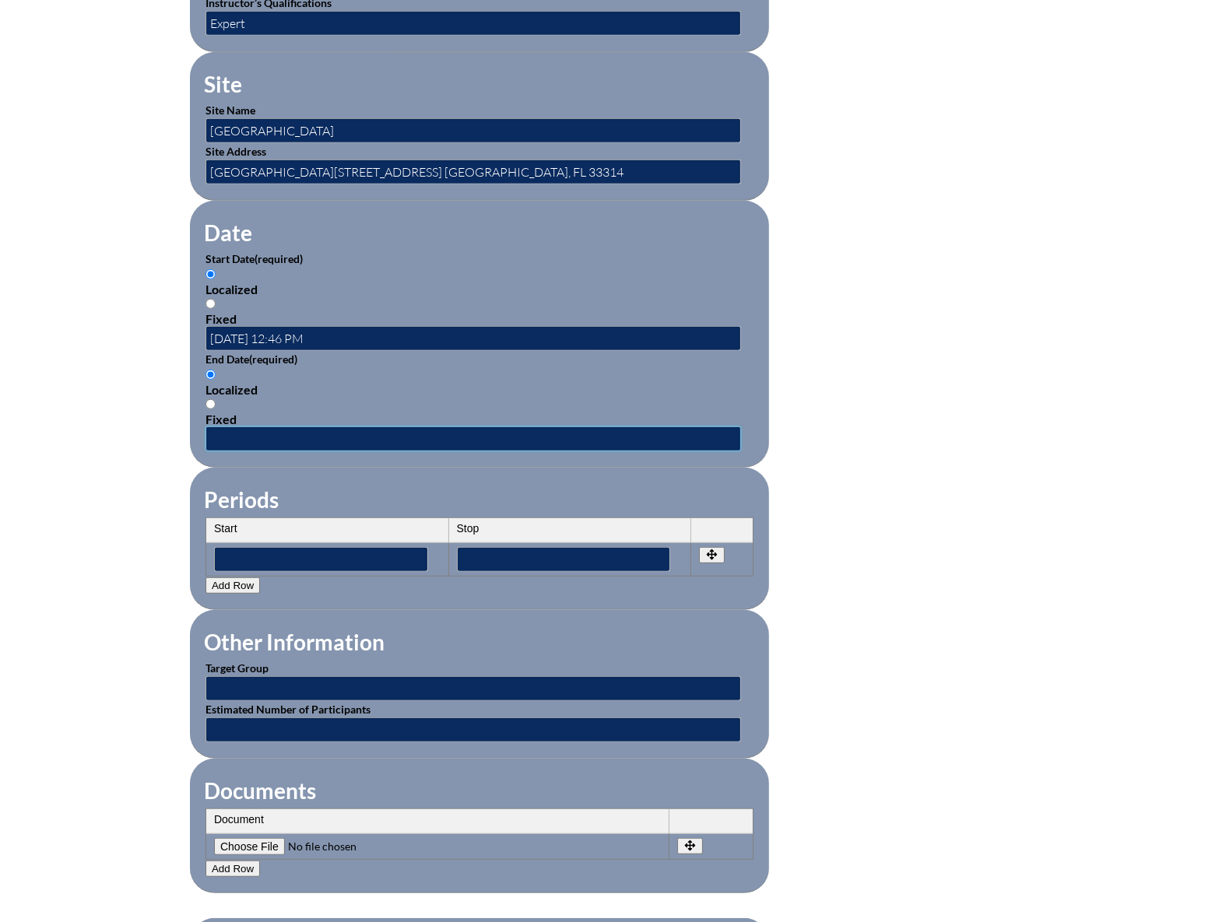
click at [270, 428] on input "text" at bounding box center [472, 438] width 535 height 25
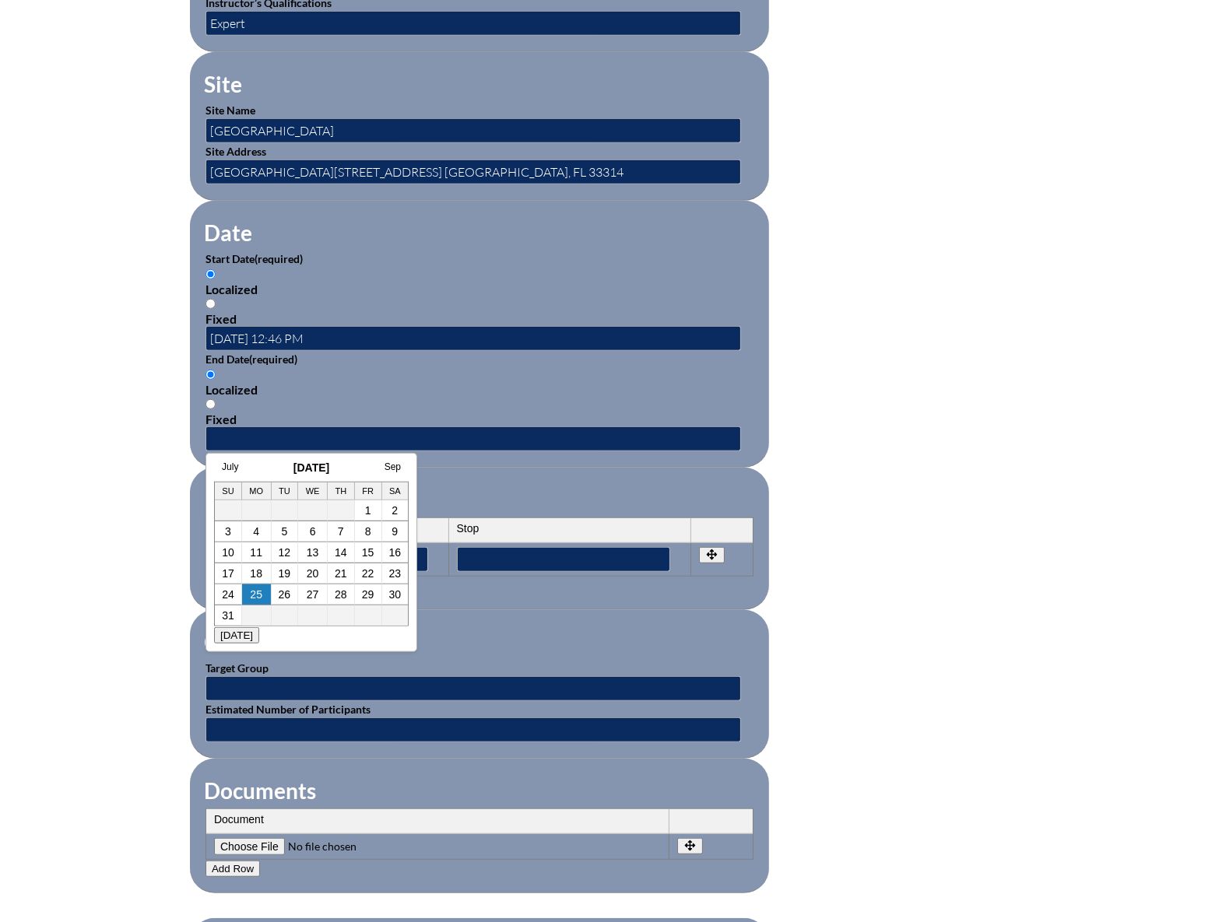
click at [254, 465] on h3 "August 2025" at bounding box center [311, 467] width 195 height 12
click at [392, 464] on link "Sep" at bounding box center [392, 466] width 16 height 11
click at [392, 464] on div "Aug September 2025 Oct" at bounding box center [363, 467] width 195 height 12
click at [392, 464] on link "Oct" at bounding box center [391, 466] width 15 height 11
click at [392, 464] on link "Nov" at bounding box center [392, 466] width 16 height 11
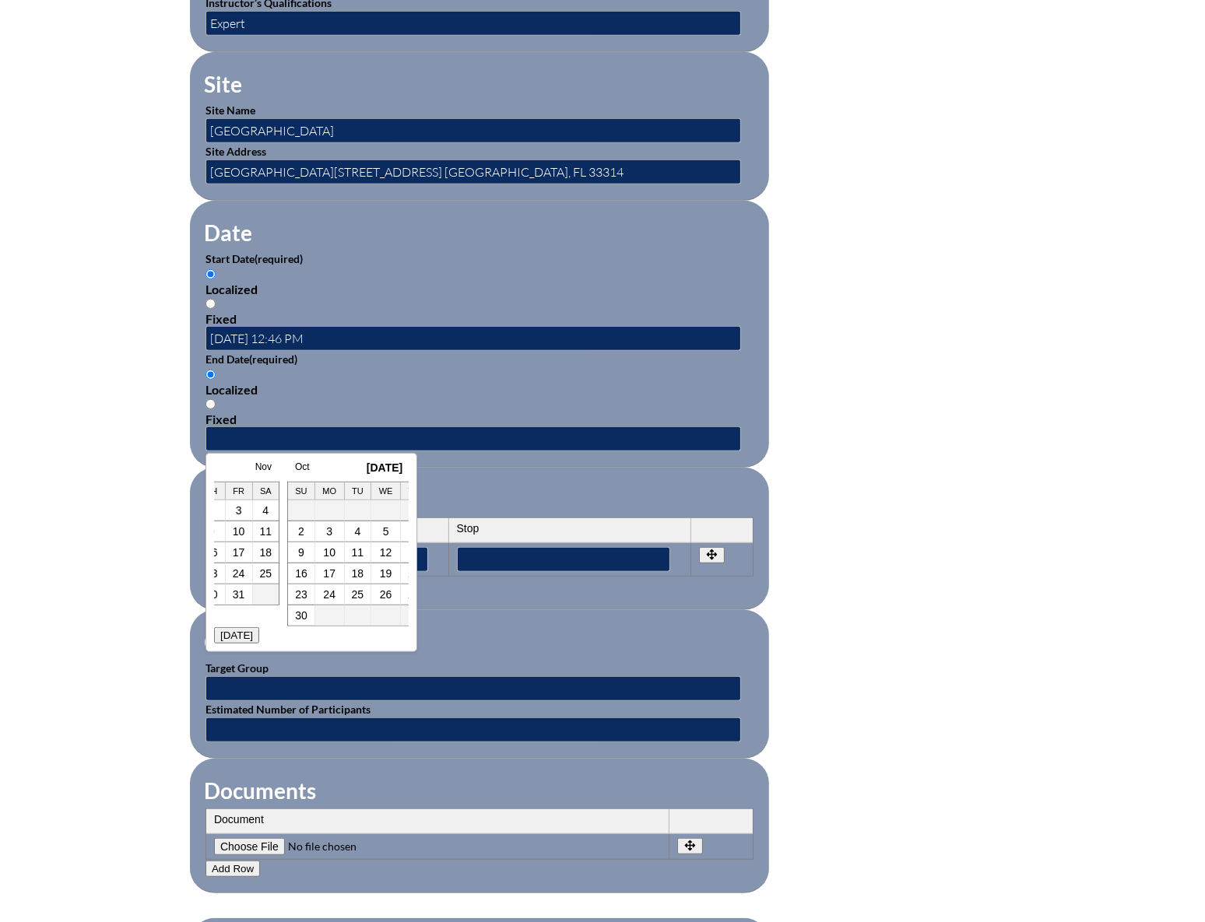
click at [392, 464] on div "Oct November 2025 Dec" at bounding box center [384, 467] width 195 height 12
click at [390, 465] on link "Dec" at bounding box center [392, 466] width 16 height 11
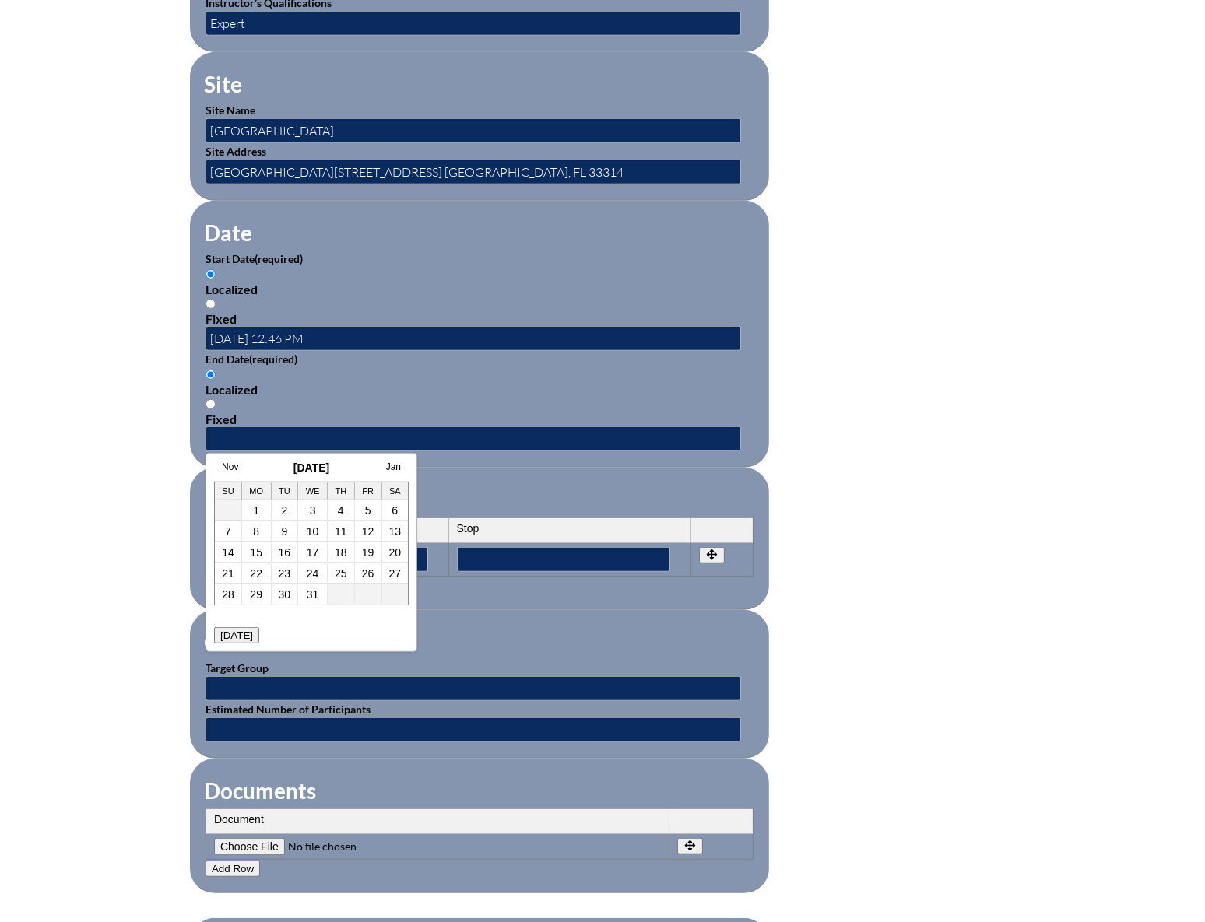
click at [390, 465] on link "Jan" at bounding box center [393, 466] width 15 height 11
click at [390, 465] on link "Feb" at bounding box center [392, 466] width 16 height 11
click at [390, 465] on link "Mar" at bounding box center [392, 466] width 16 height 11
click at [390, 465] on link "Apr" at bounding box center [393, 466] width 15 height 11
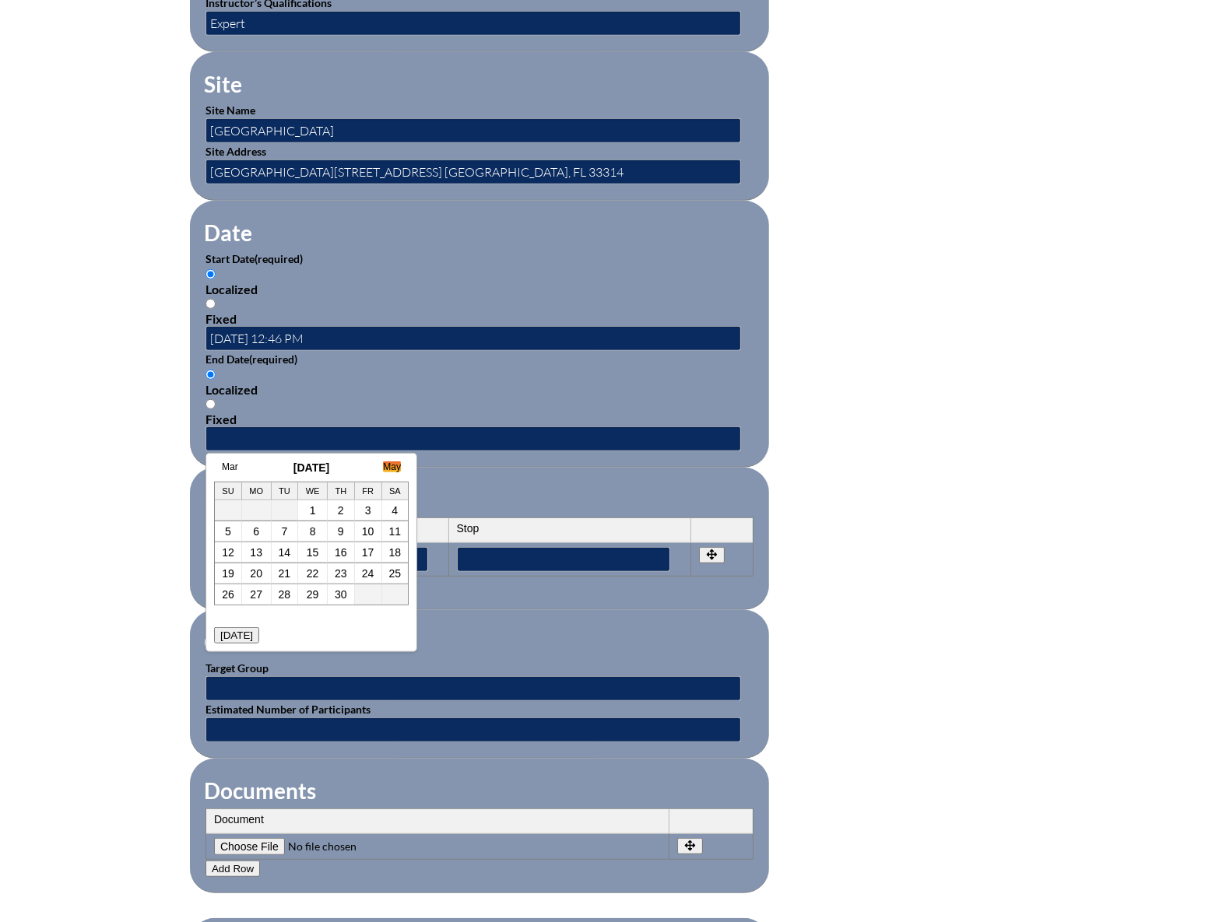
click at [392, 467] on link "May" at bounding box center [392, 466] width 18 height 11
click at [395, 465] on link "June" at bounding box center [390, 466] width 20 height 11
click at [368, 509] on link "5" at bounding box center [368, 510] width 6 height 12
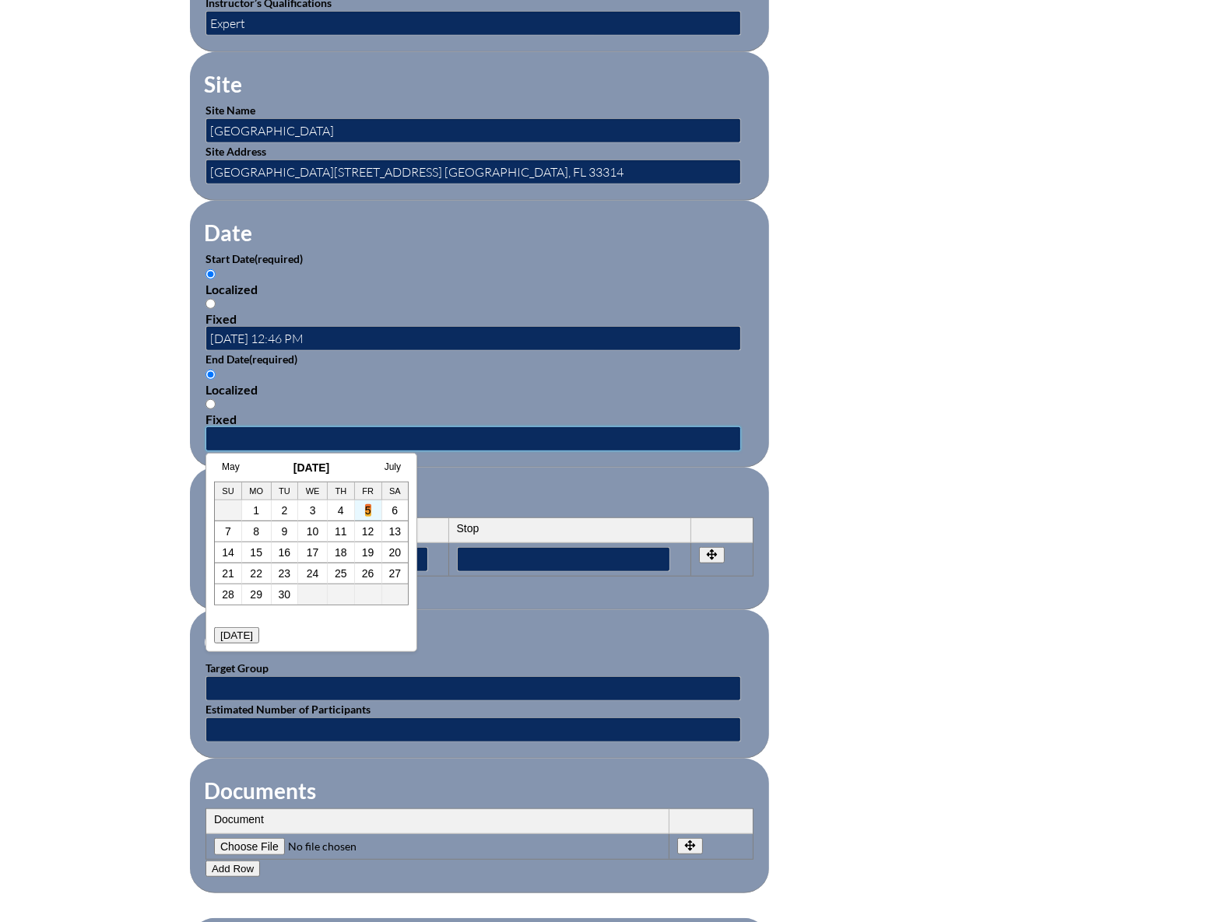
type input "2026-06-05 12:47 PM"
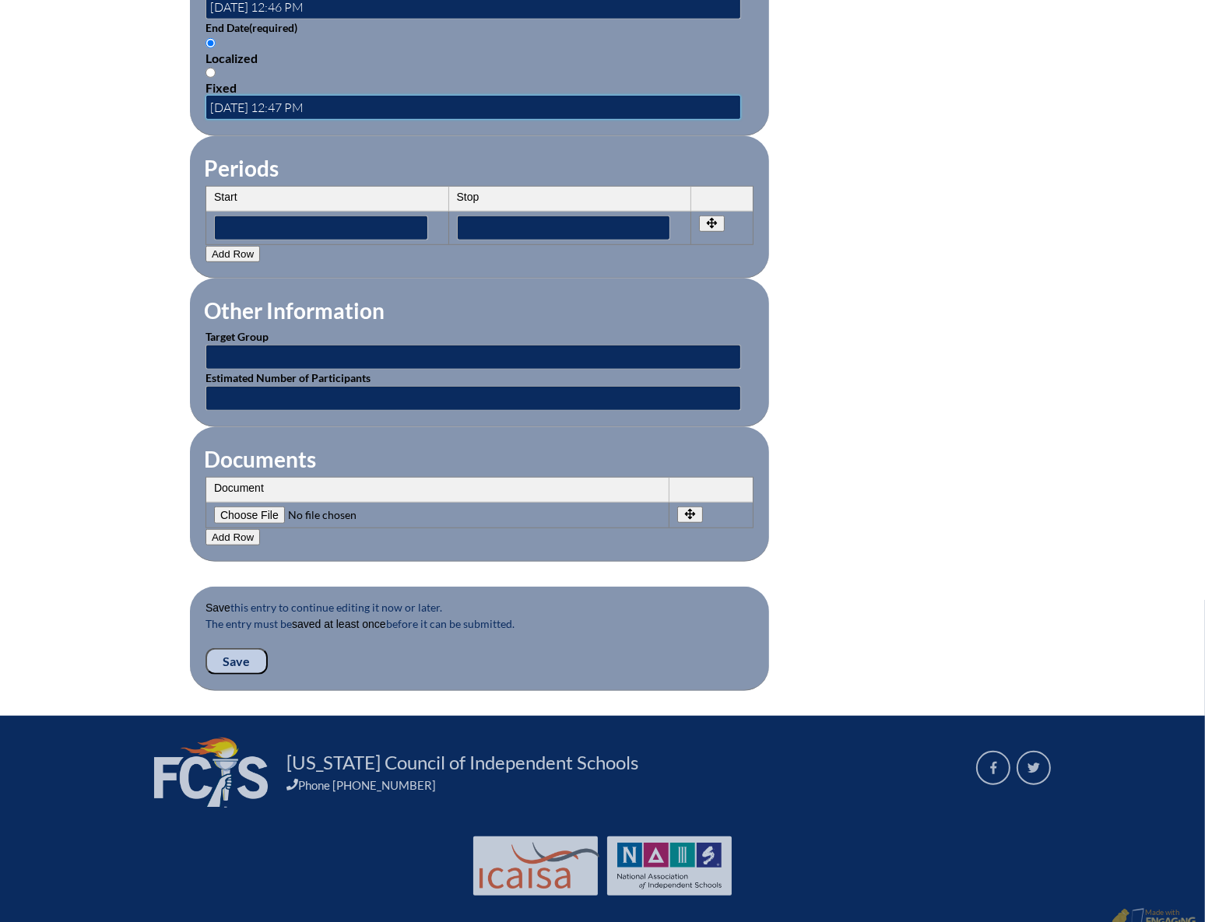
scroll to position [1184, 0]
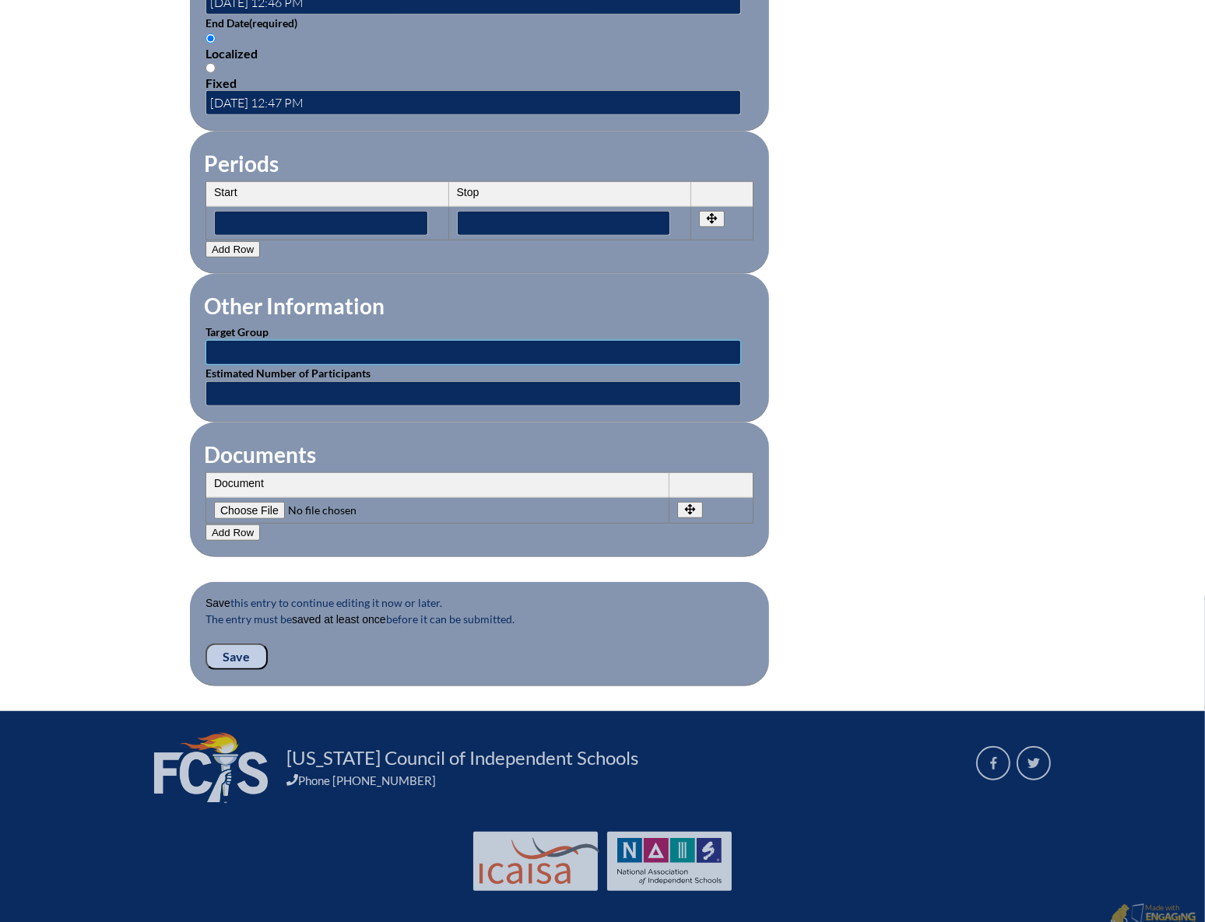
click at [306, 342] on input "text" at bounding box center [472, 352] width 535 height 25
type input "Faculty"
click at [310, 381] on input "text" at bounding box center [472, 393] width 535 height 25
type input "60"
click at [229, 644] on input "Save" at bounding box center [236, 657] width 62 height 26
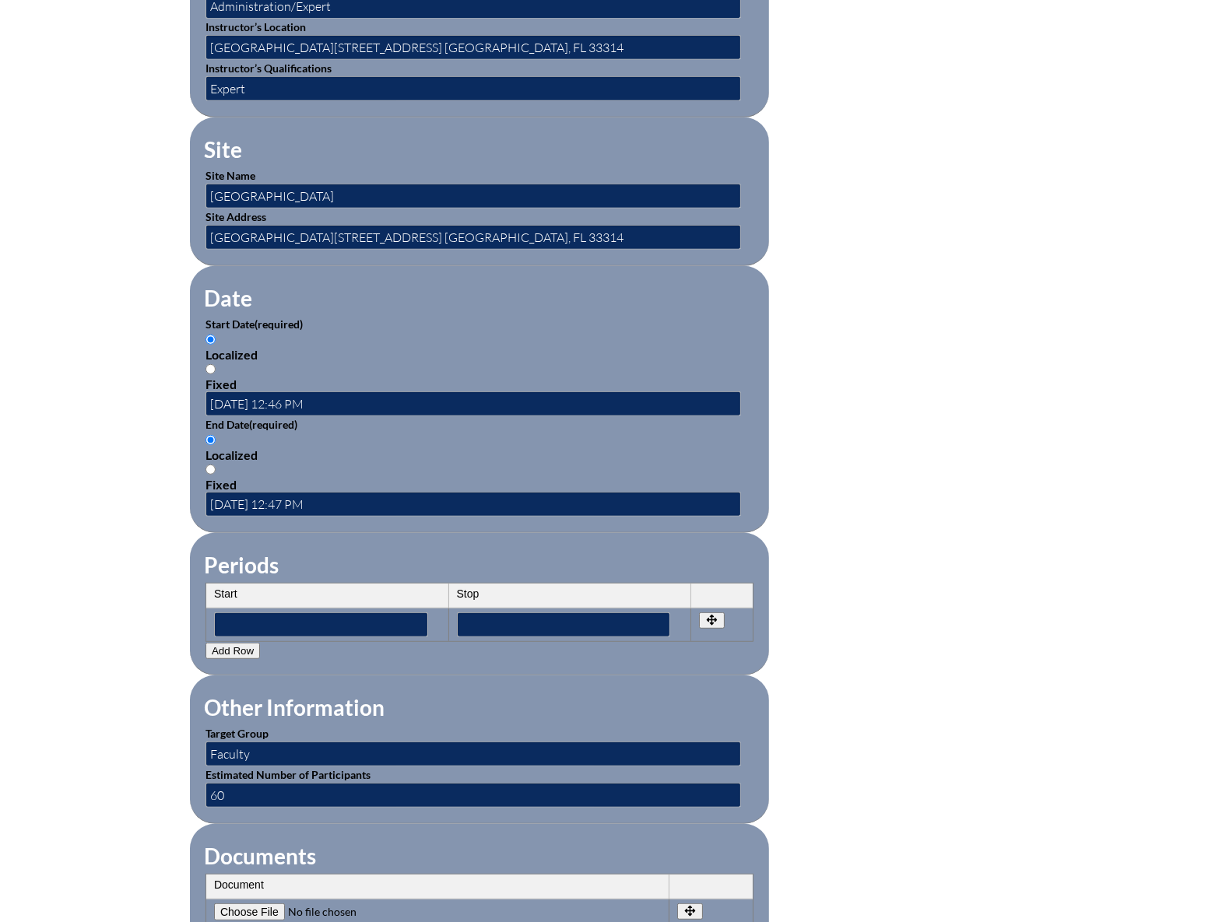
scroll to position [1061, 0]
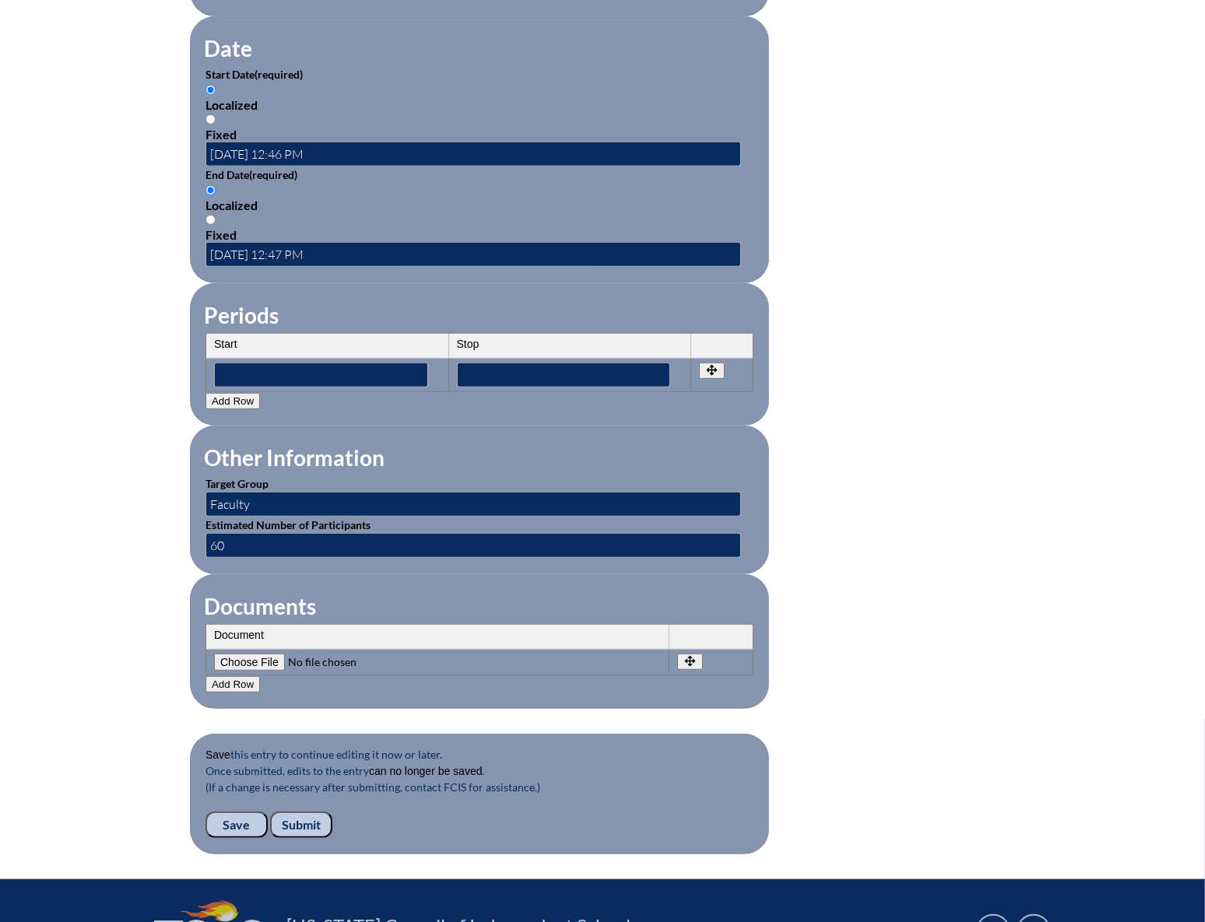
click at [296, 812] on input "Submit" at bounding box center [301, 825] width 62 height 26
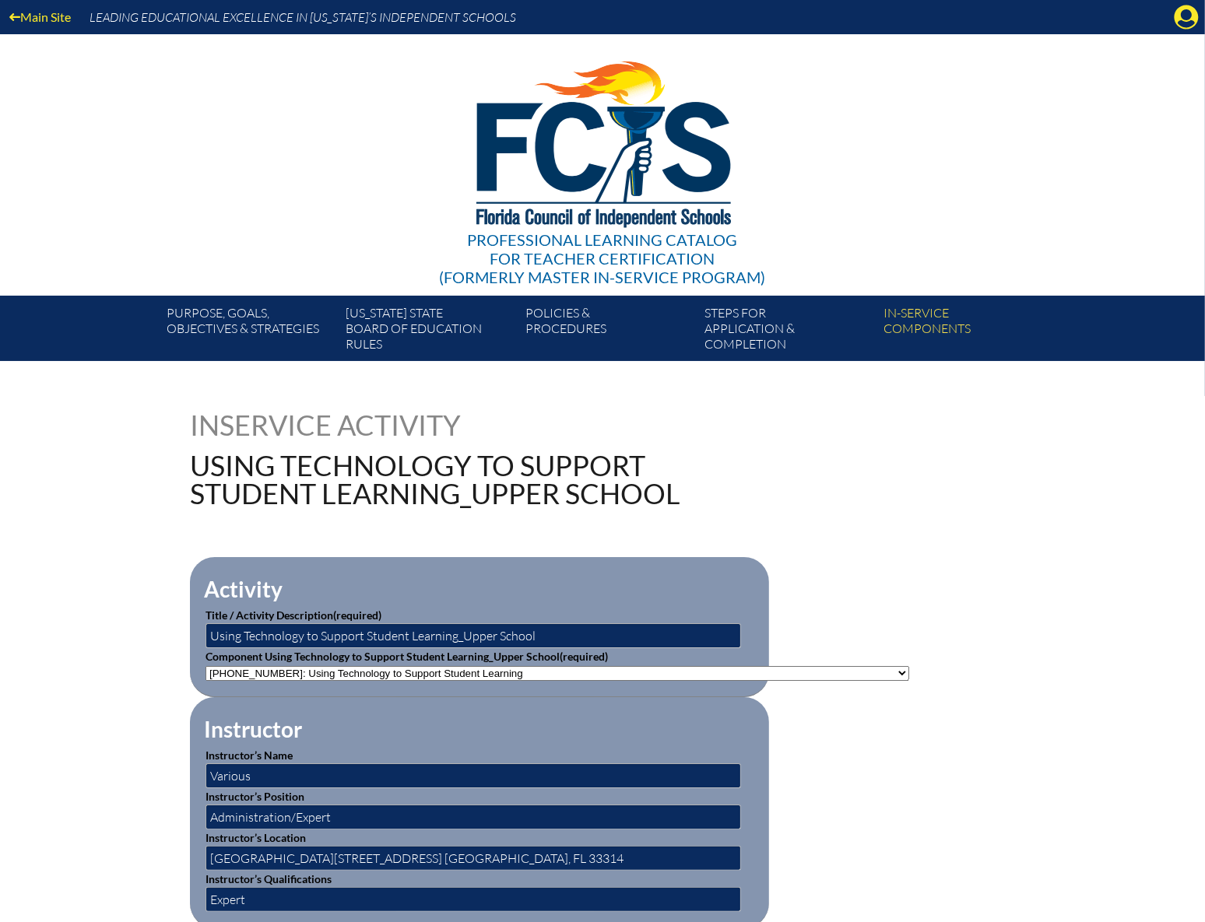
click at [1181, 17] on icon at bounding box center [1186, 17] width 24 height 24
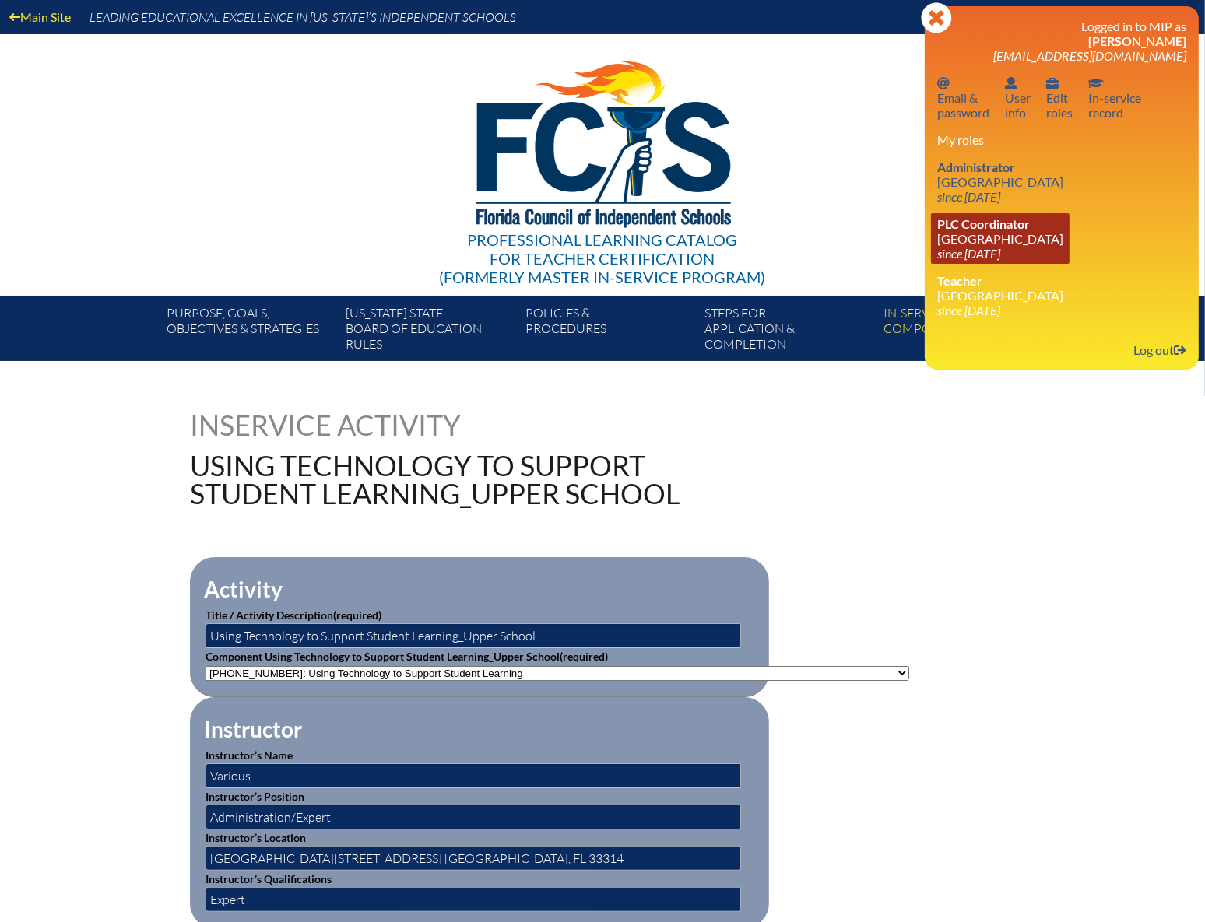
click at [992, 233] on link "PLC Coordinator [GEOGRAPHIC_DATA] since [DATE]" at bounding box center [1000, 238] width 139 height 51
